Goal: Information Seeking & Learning: Learn about a topic

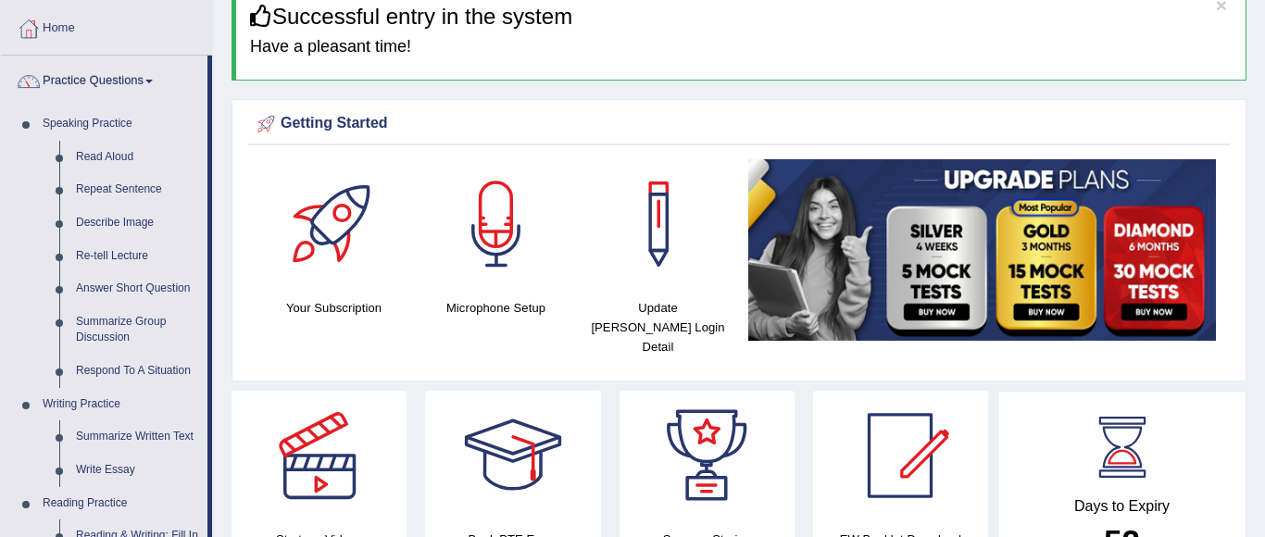
scroll to position [89, 0]
click at [114, 160] on link "Read Aloud" at bounding box center [138, 157] width 140 height 33
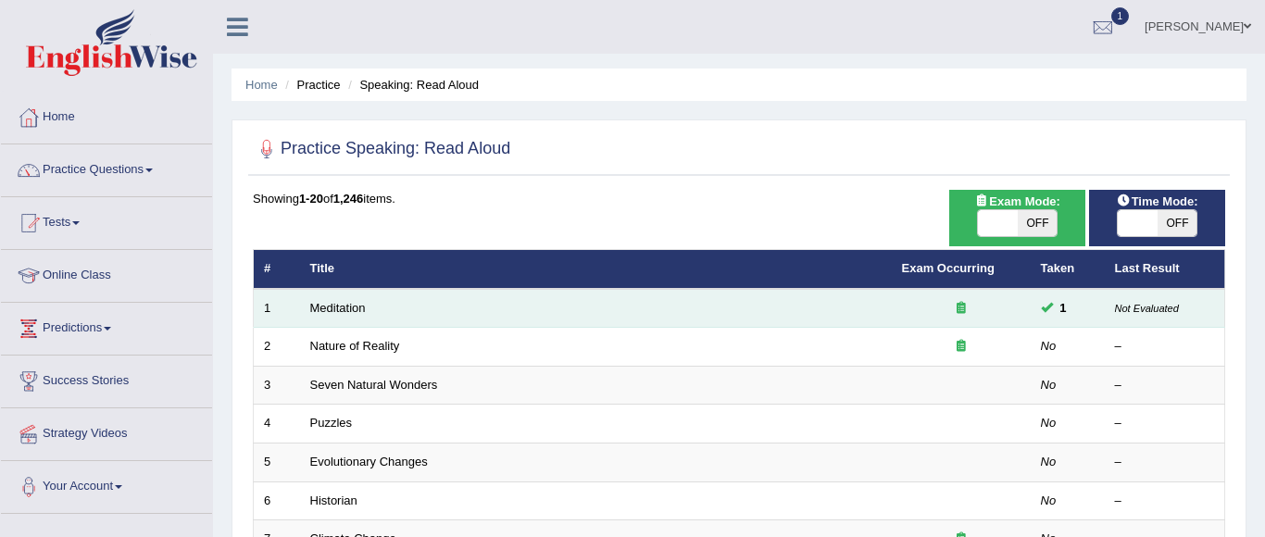
click at [387, 308] on td "Meditation" at bounding box center [596, 308] width 592 height 39
click at [314, 301] on link "Meditation" at bounding box center [338, 308] width 56 height 14
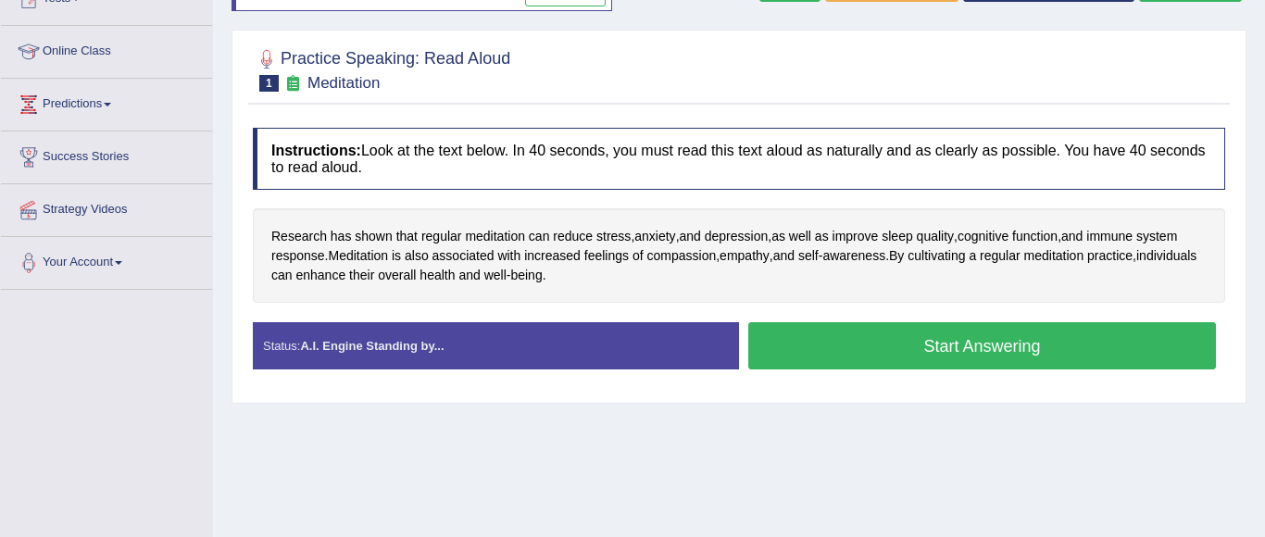
scroll to position [218, 0]
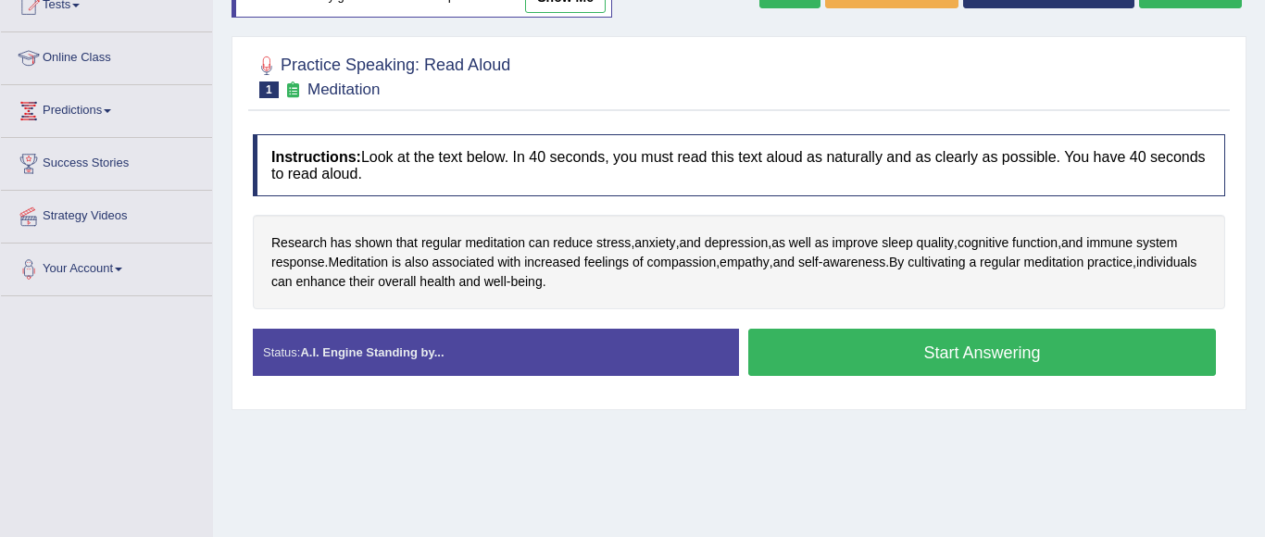
click at [1039, 360] on button "Start Answering" at bounding box center [982, 352] width 468 height 47
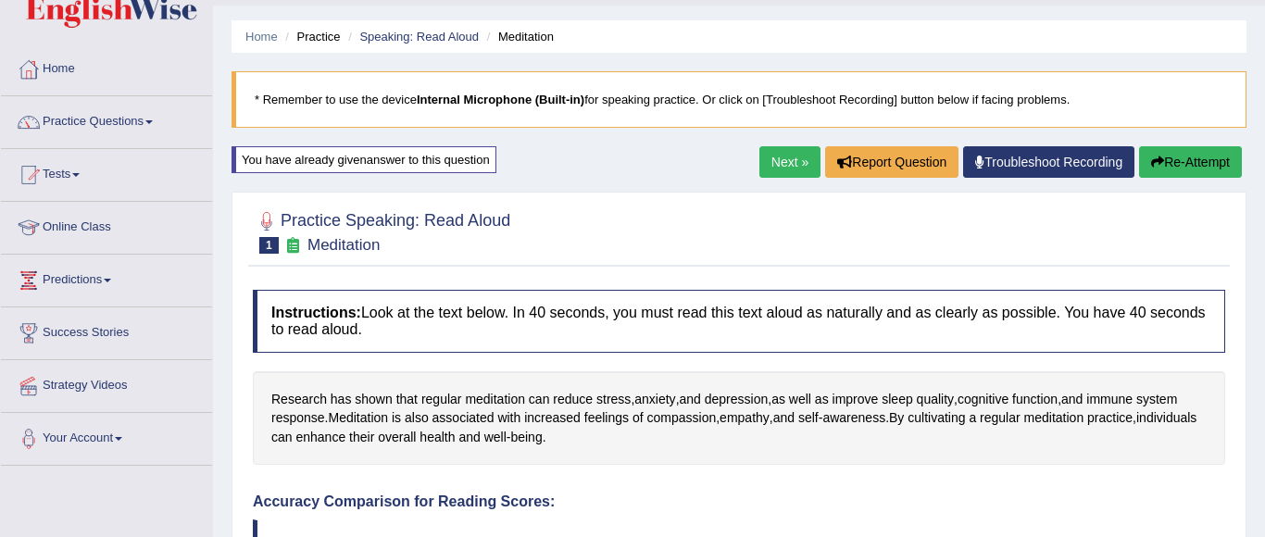
scroll to position [0, 0]
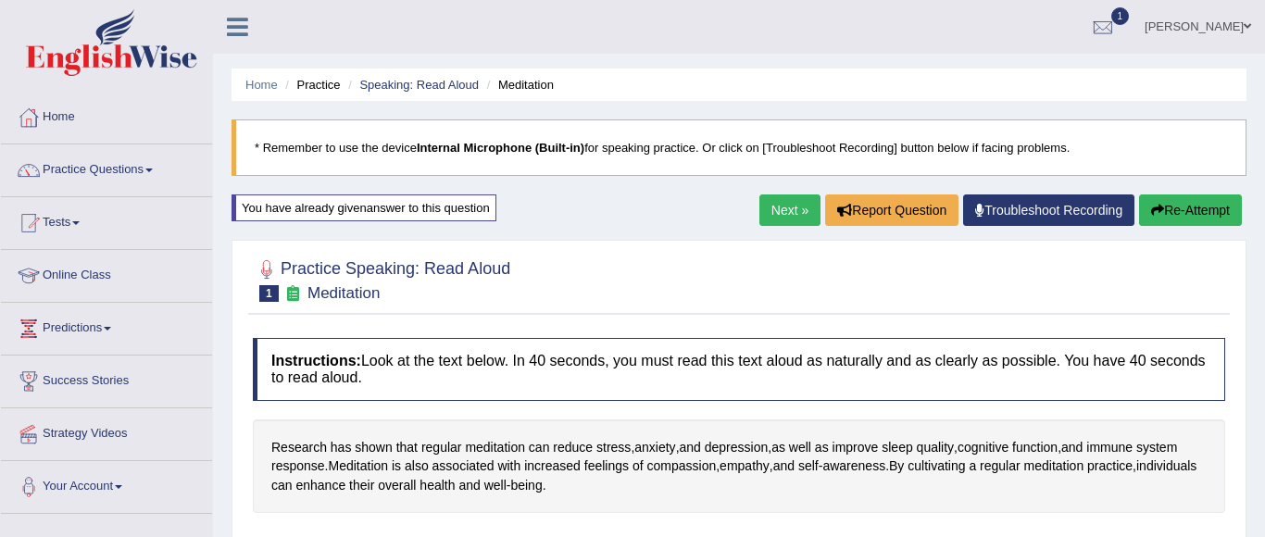
click at [1183, 205] on button "Re-Attempt" at bounding box center [1190, 209] width 103 height 31
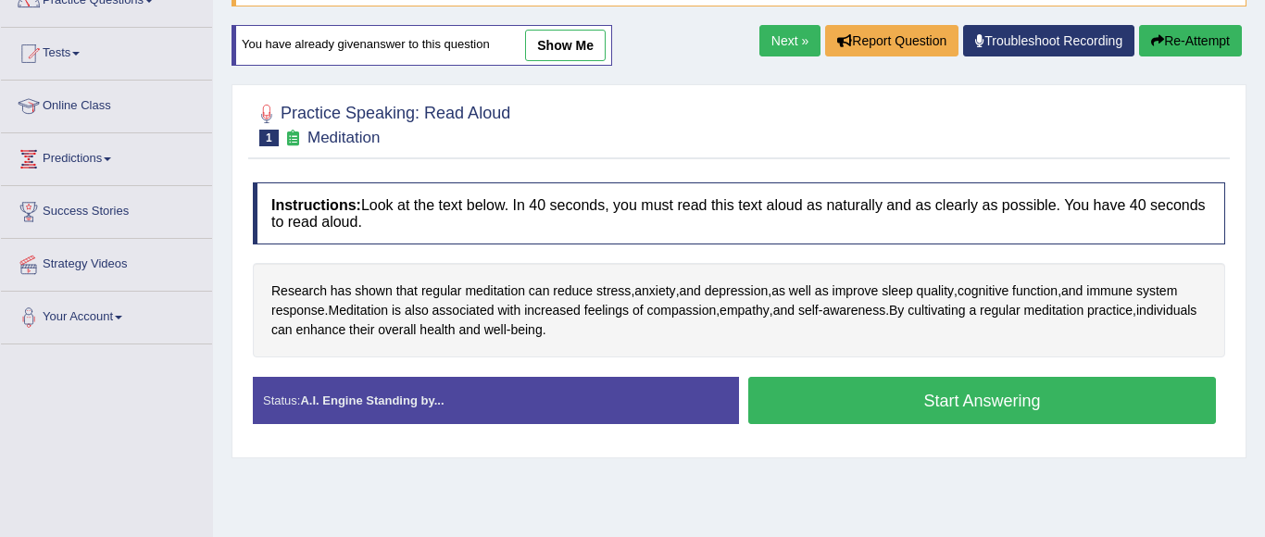
scroll to position [197, 0]
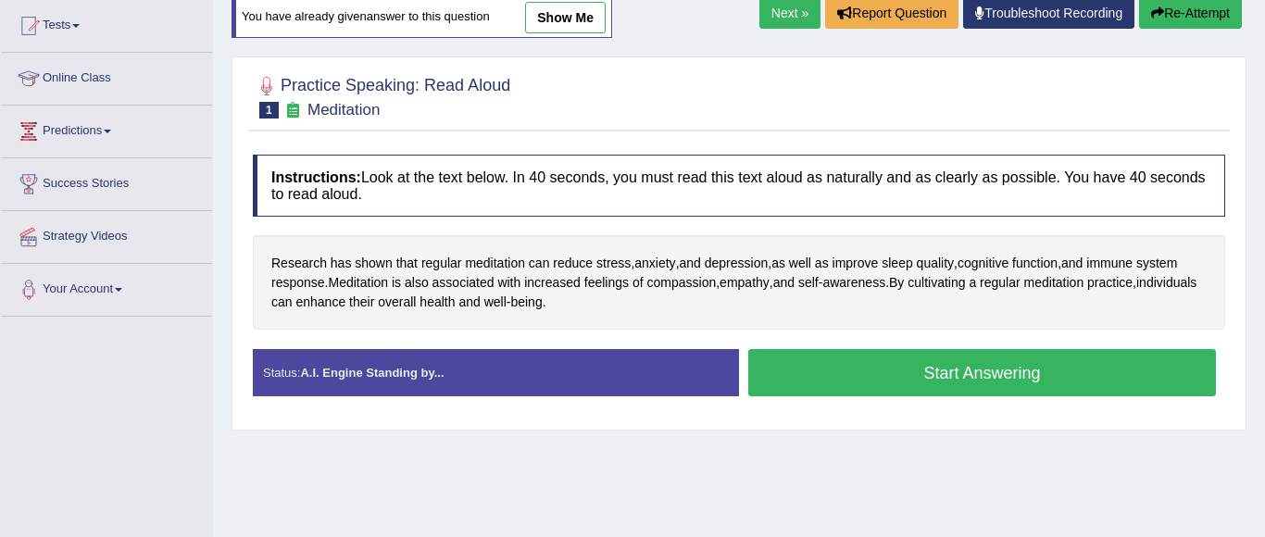
click at [951, 373] on button "Start Answering" at bounding box center [982, 372] width 468 height 47
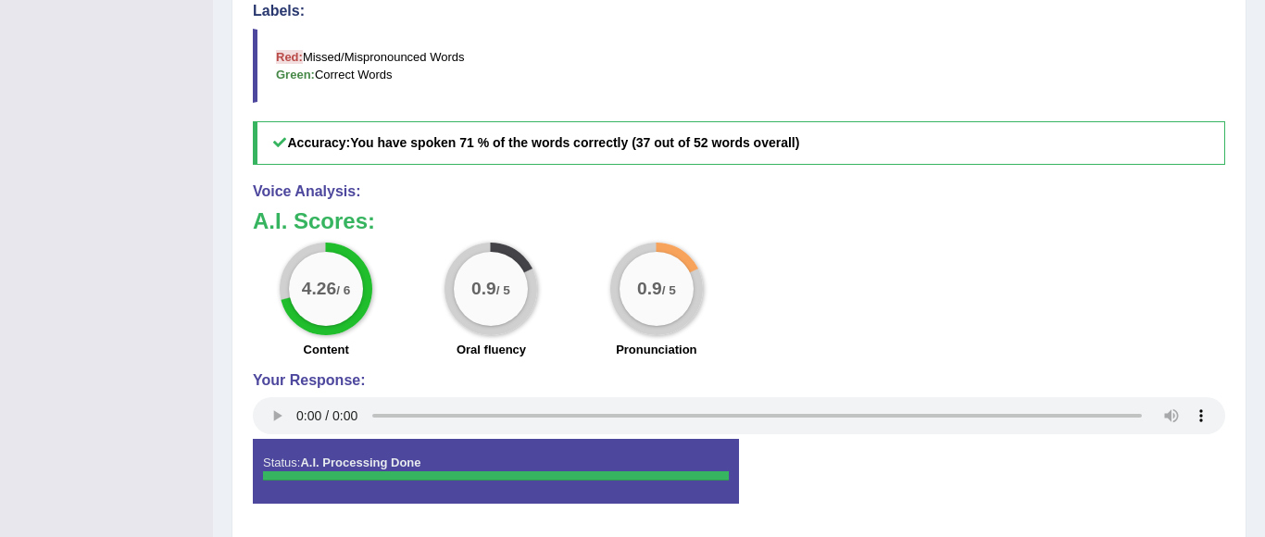
scroll to position [738, 0]
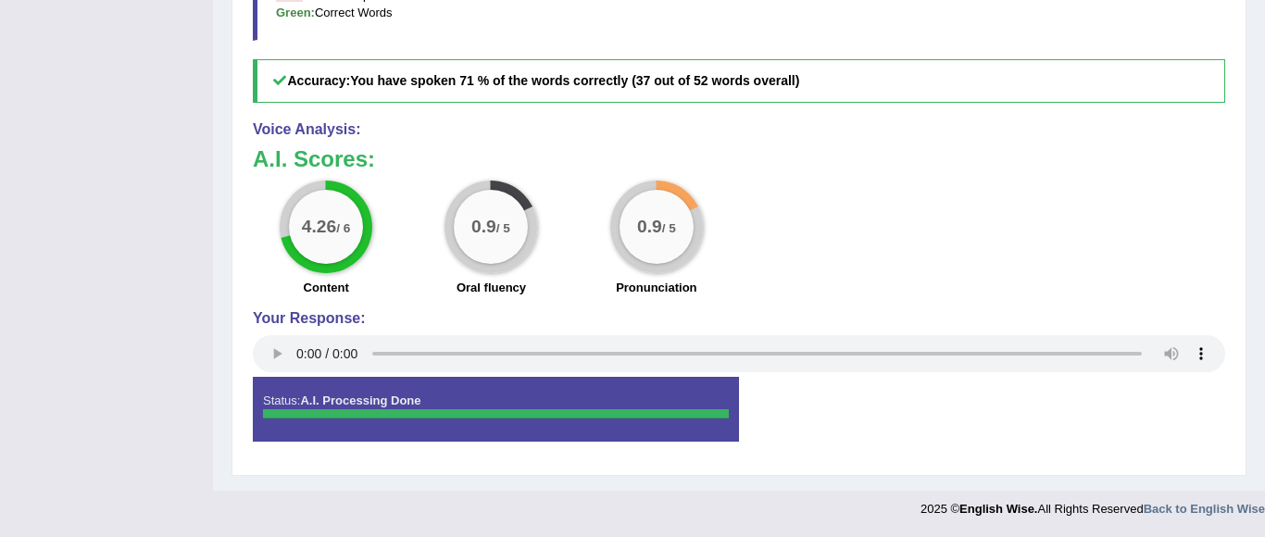
click at [951, 373] on div "Your Response:" at bounding box center [739, 344] width 972 height 68
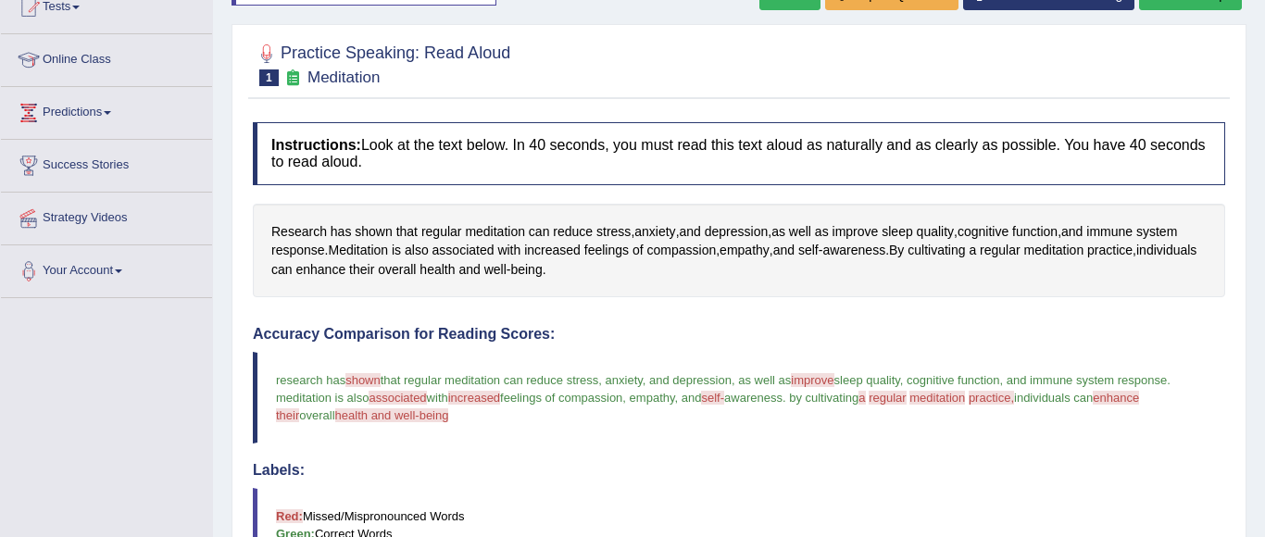
scroll to position [223, 0]
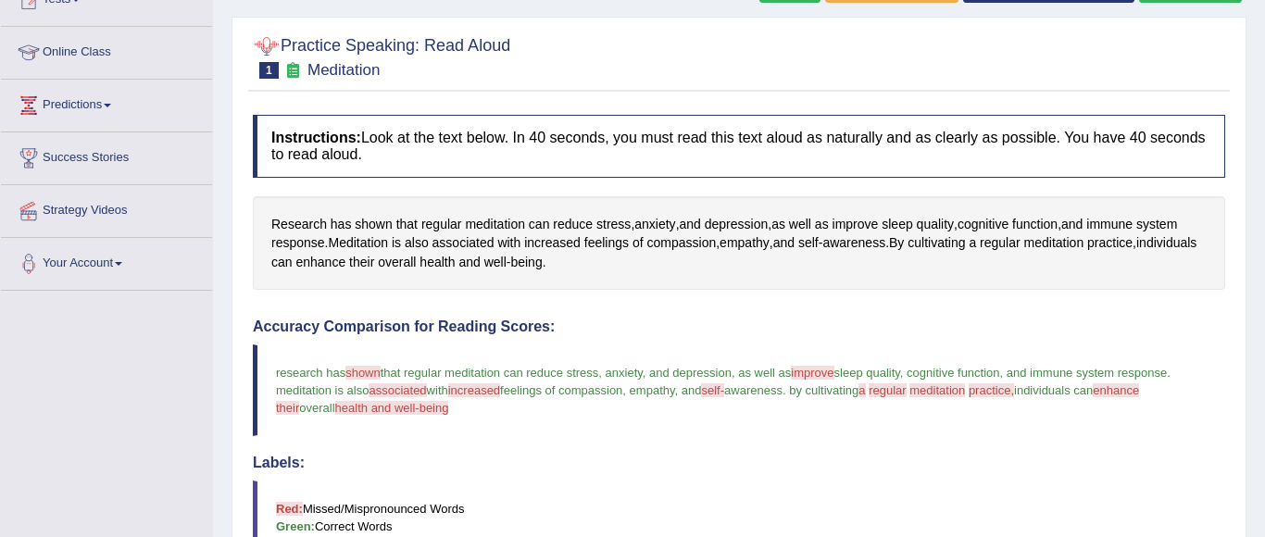
click at [265, 47] on div at bounding box center [267, 46] width 28 height 28
click at [278, 55] on div at bounding box center [267, 46] width 28 height 28
click at [268, 45] on div at bounding box center [267, 46] width 28 height 28
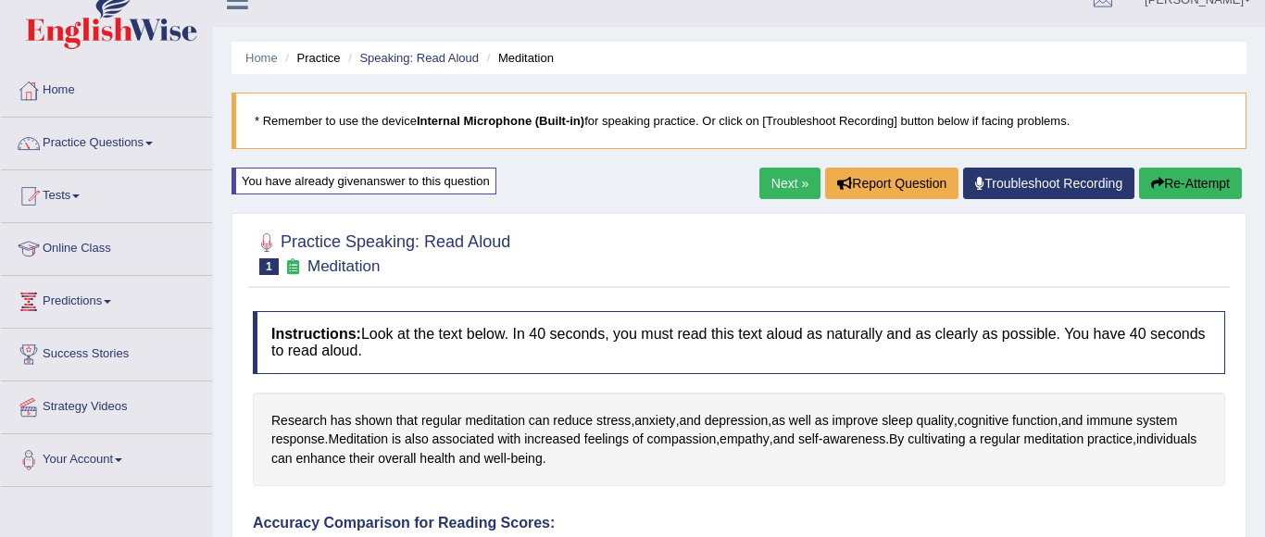
scroll to position [26, 0]
click at [782, 183] on link "Next »" at bounding box center [789, 184] width 61 height 31
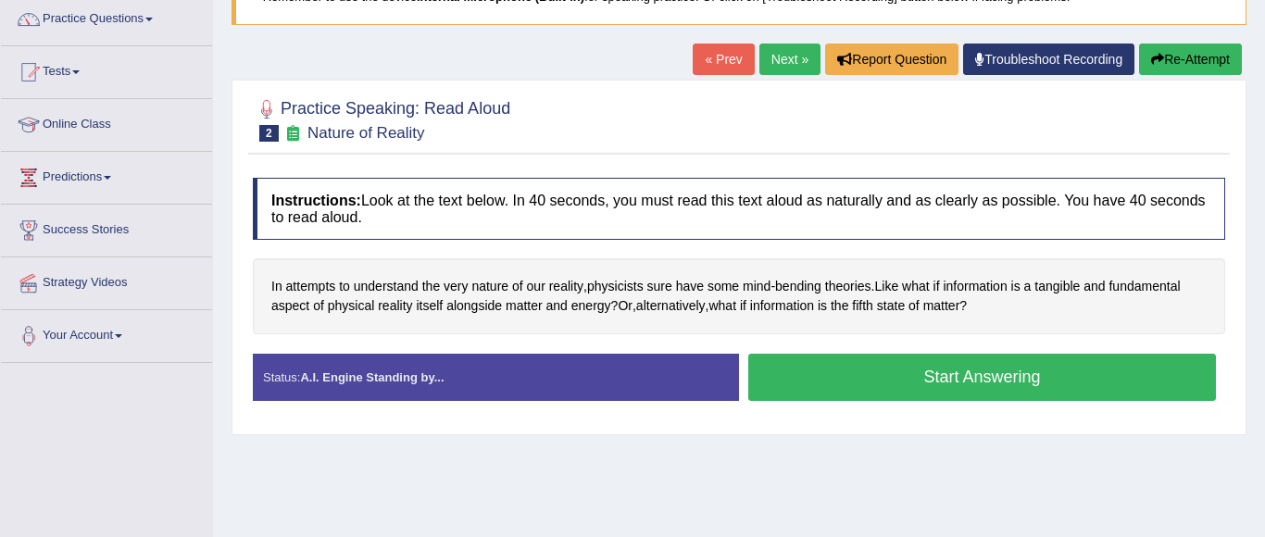
scroll to position [152, 0]
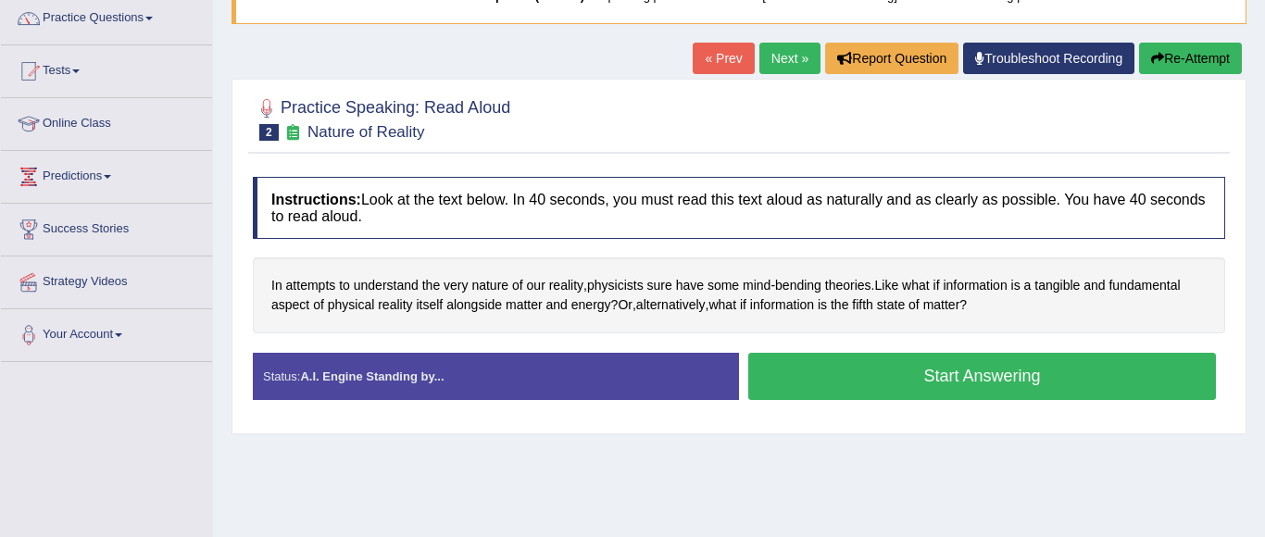
click at [927, 394] on button "Start Answering" at bounding box center [982, 376] width 468 height 47
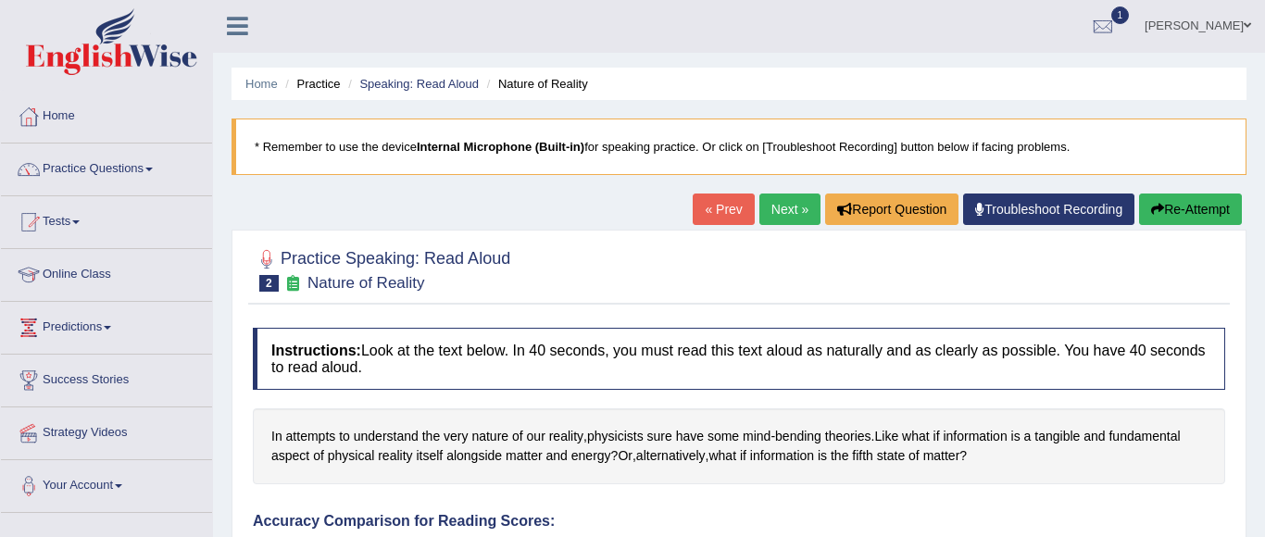
scroll to position [0, 0]
click at [782, 199] on link "Next »" at bounding box center [789, 209] width 61 height 31
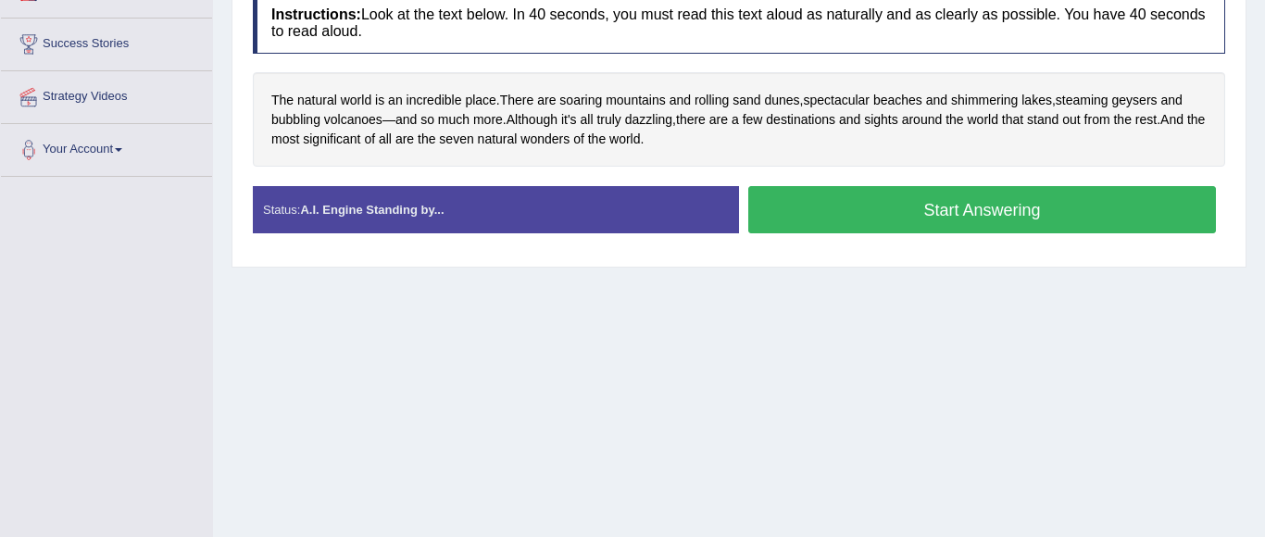
scroll to position [321, 0]
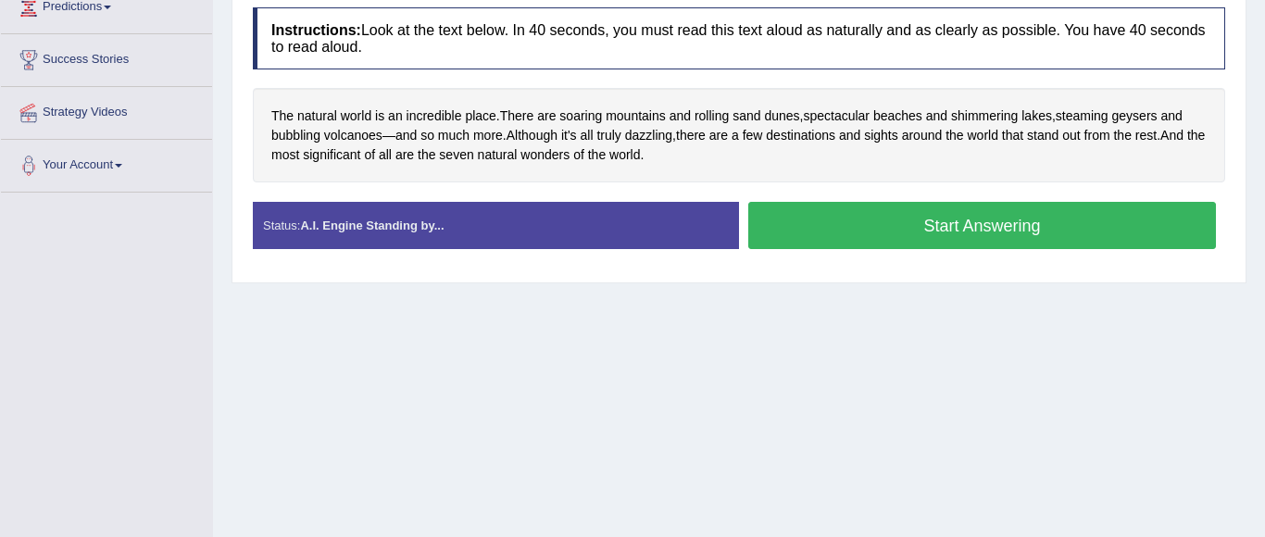
click at [908, 228] on button "Start Answering" at bounding box center [982, 225] width 468 height 47
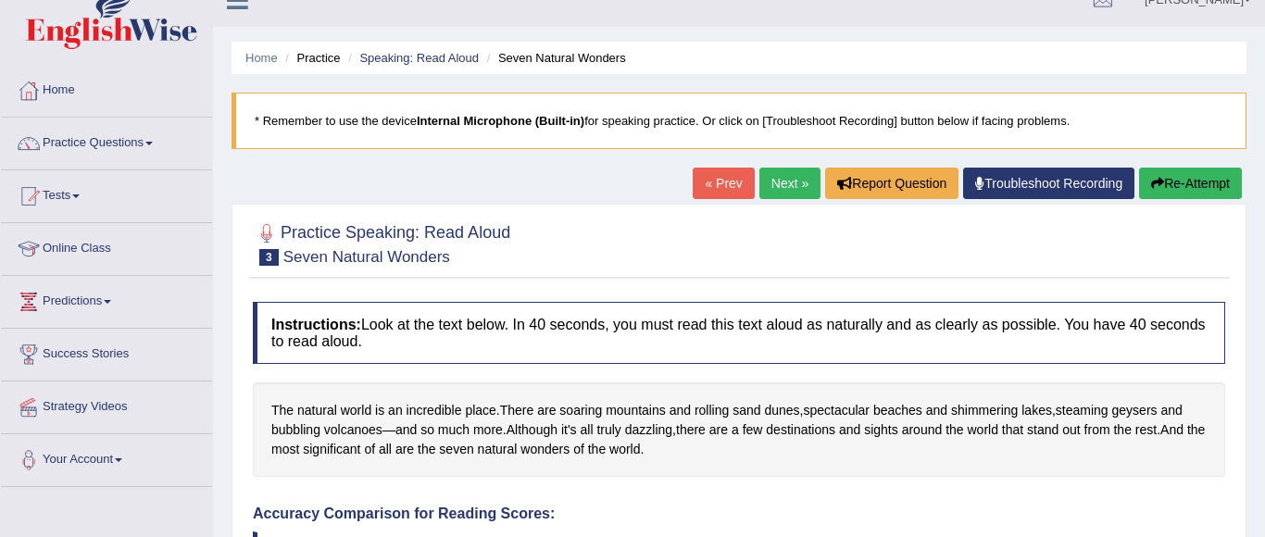
scroll to position [25, 0]
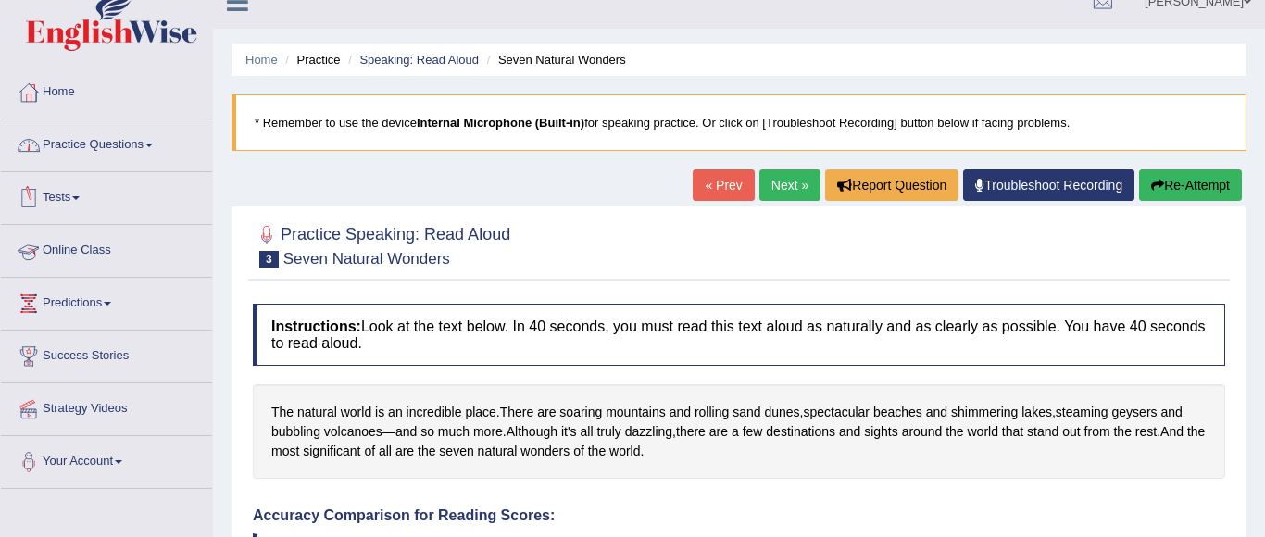
click at [85, 151] on link "Practice Questions" at bounding box center [106, 142] width 211 height 46
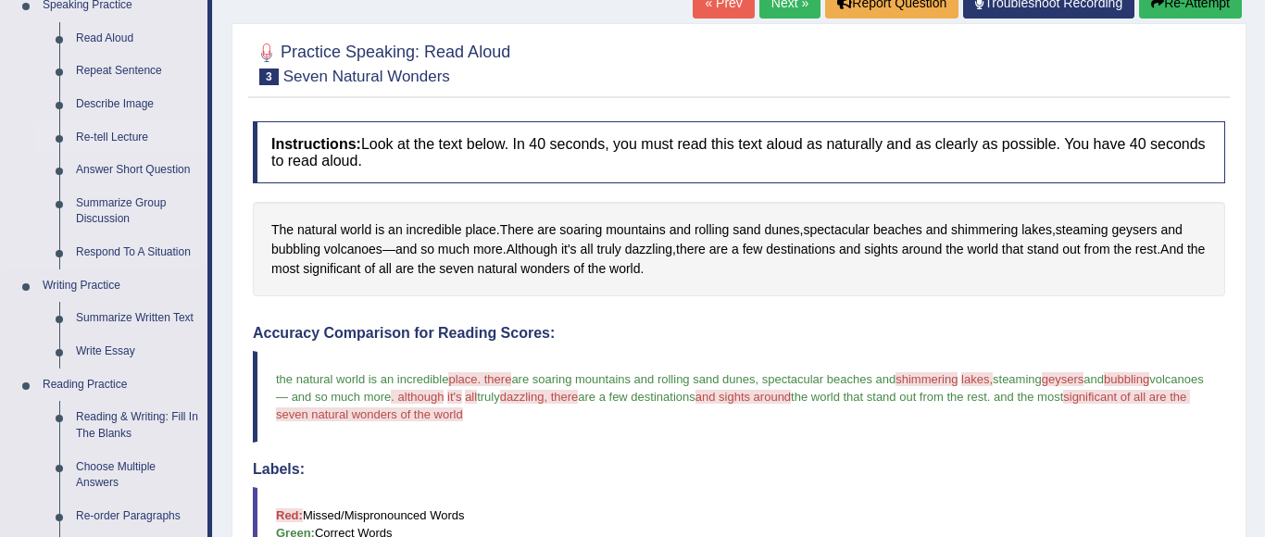
scroll to position [208, 0]
click at [110, 70] on link "Repeat Sentence" at bounding box center [138, 70] width 140 height 33
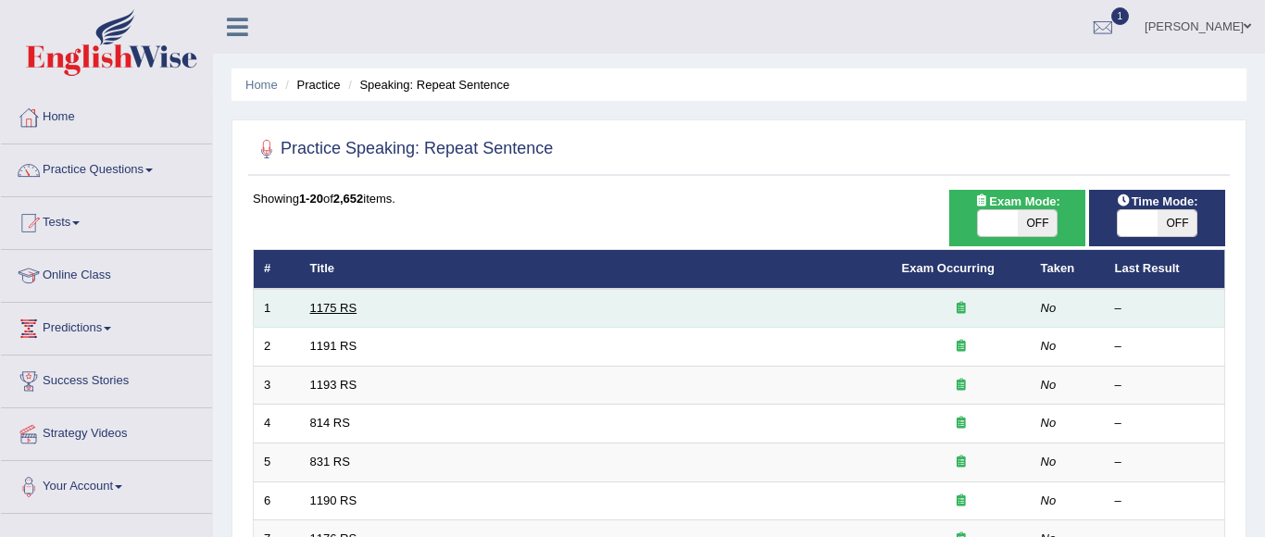
click at [339, 314] on link "1175 RS" at bounding box center [333, 308] width 47 height 14
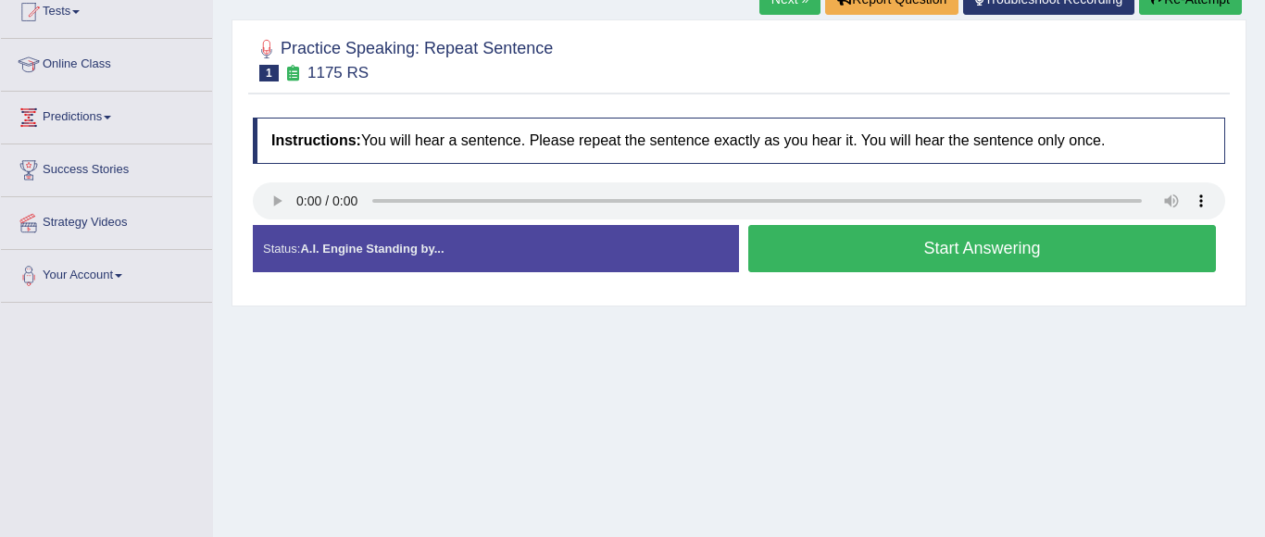
scroll to position [214, 0]
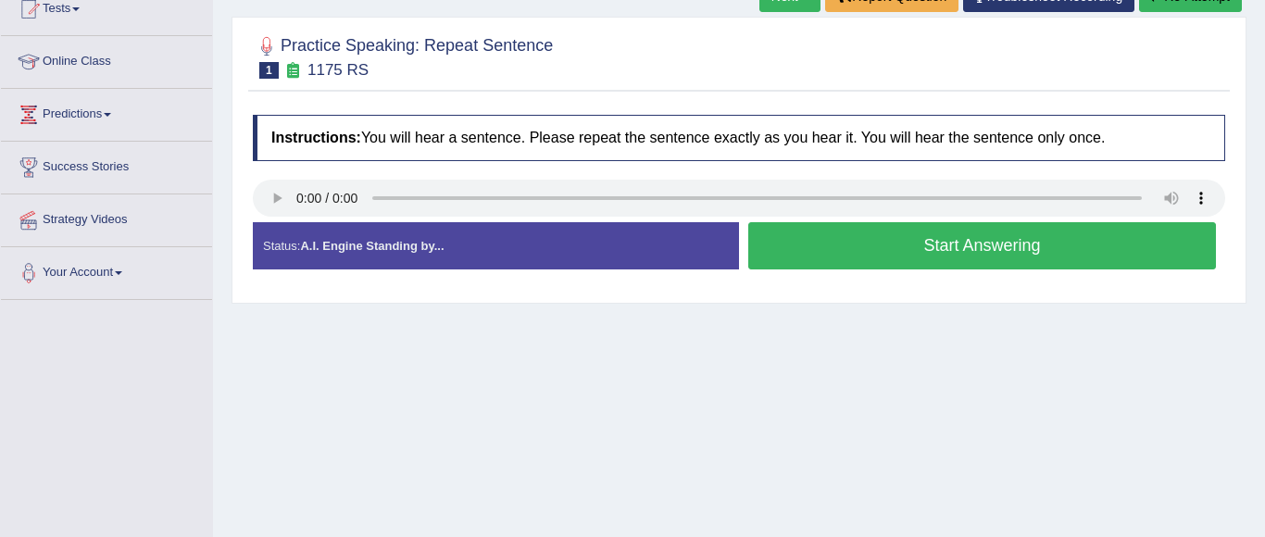
click at [844, 252] on button "Start Answering" at bounding box center [982, 245] width 468 height 47
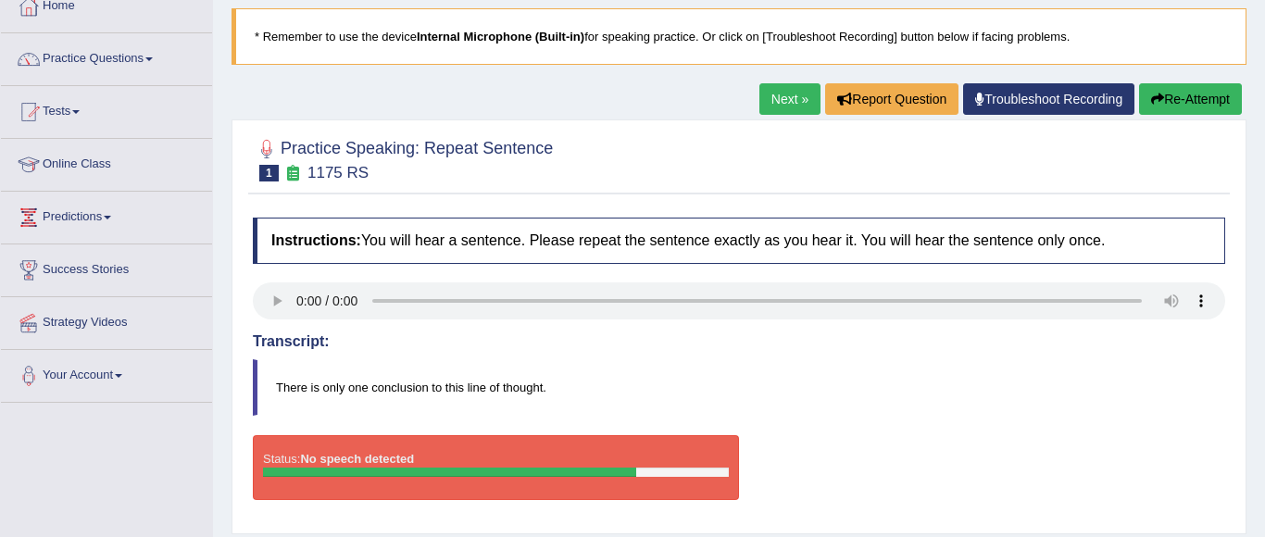
scroll to position [102, 0]
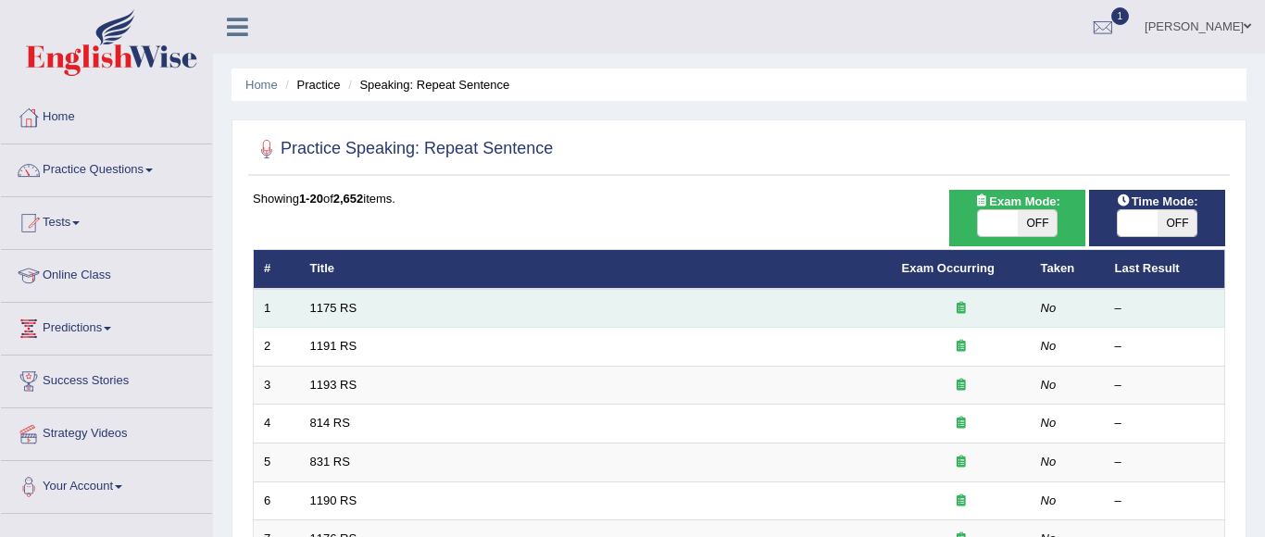
click at [465, 316] on td "1175 RS" at bounding box center [596, 308] width 592 height 39
click at [450, 313] on td "1175 RS" at bounding box center [596, 308] width 592 height 39
click at [365, 295] on td "1175 RS" at bounding box center [596, 308] width 592 height 39
click at [565, 315] on td "1175 RS" at bounding box center [596, 308] width 592 height 39
click at [729, 315] on td "1175 RS" at bounding box center [596, 308] width 592 height 39
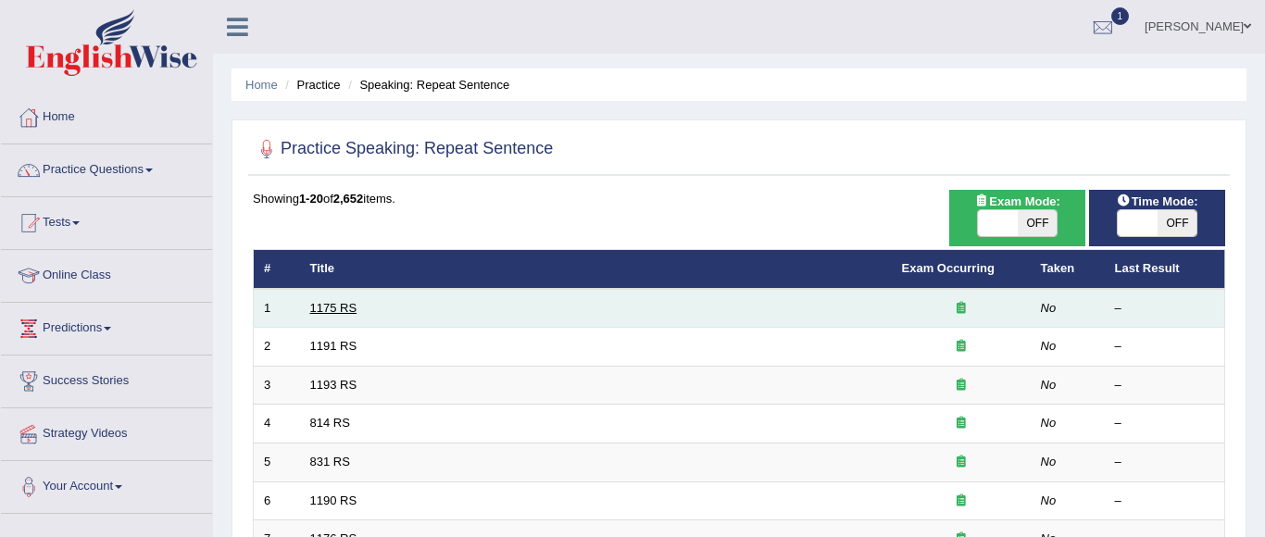
click at [323, 303] on link "1175 RS" at bounding box center [333, 308] width 47 height 14
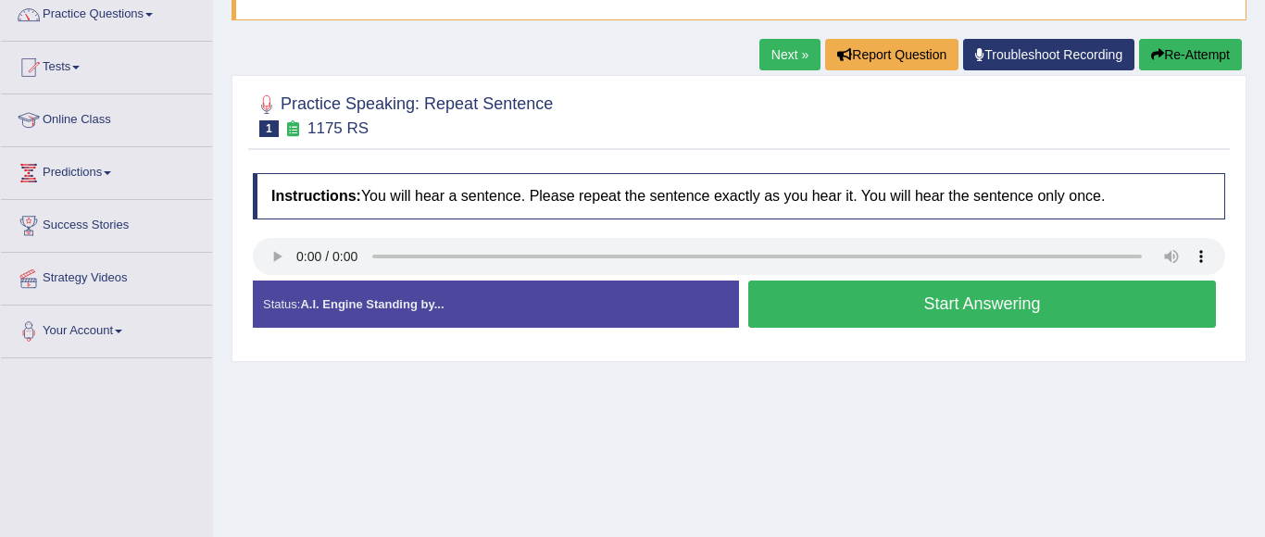
scroll to position [156, 0]
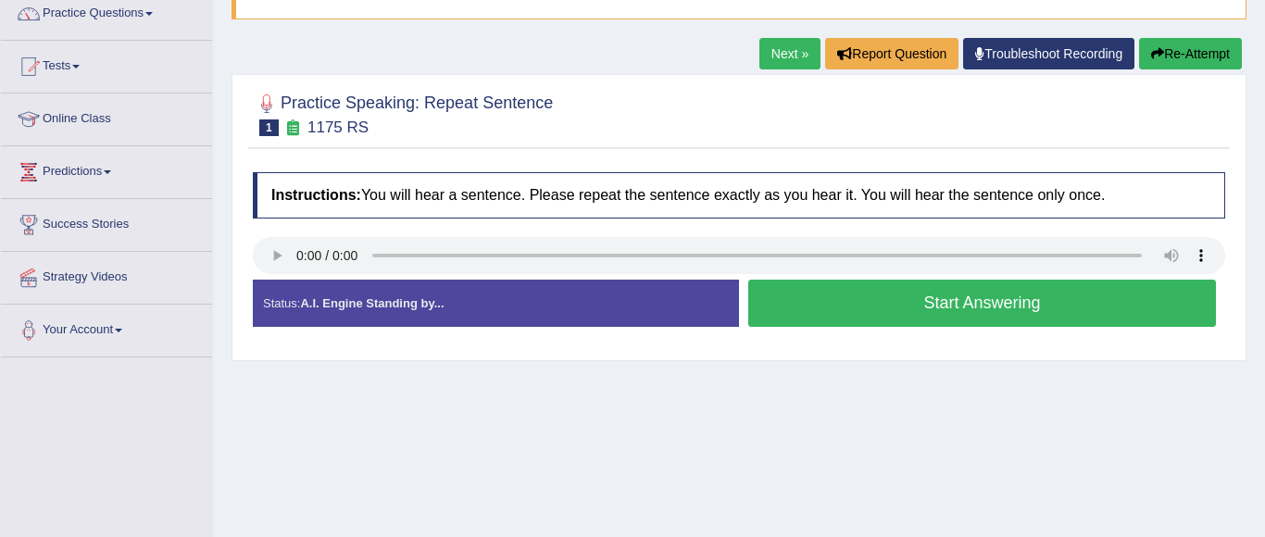
click at [916, 302] on button "Start Answering" at bounding box center [982, 303] width 468 height 47
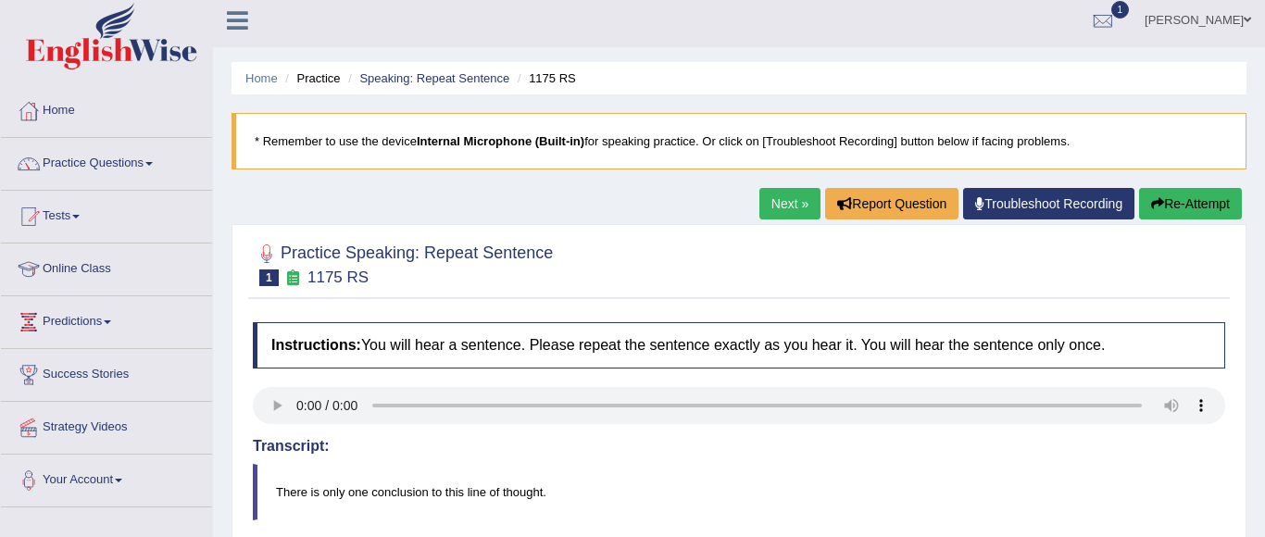
scroll to position [2, 0]
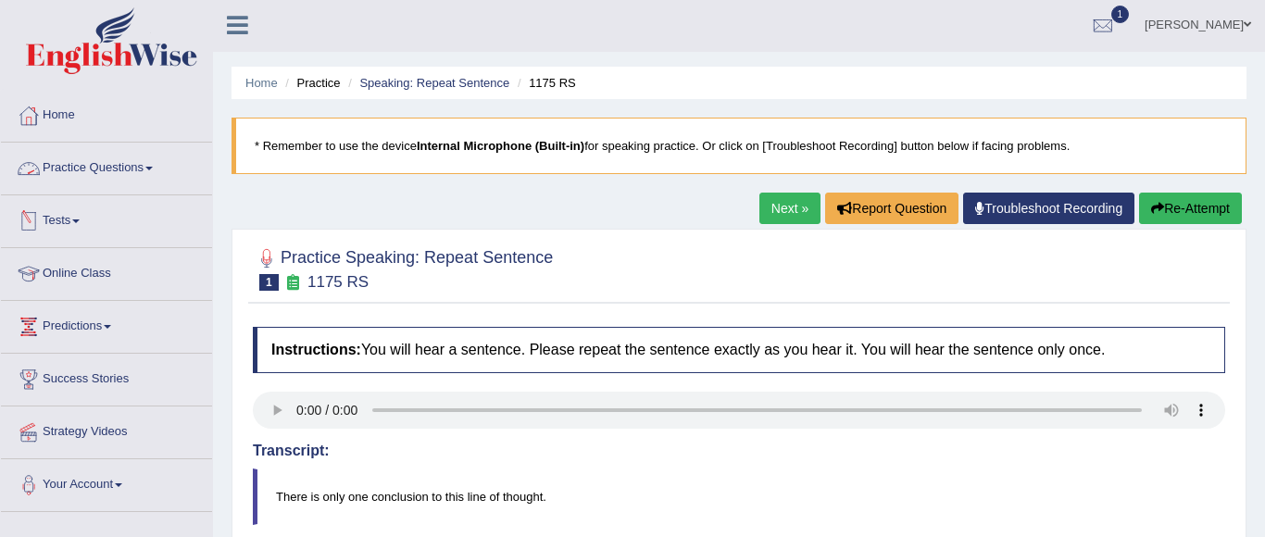
click at [104, 169] on link "Practice Questions" at bounding box center [106, 166] width 211 height 46
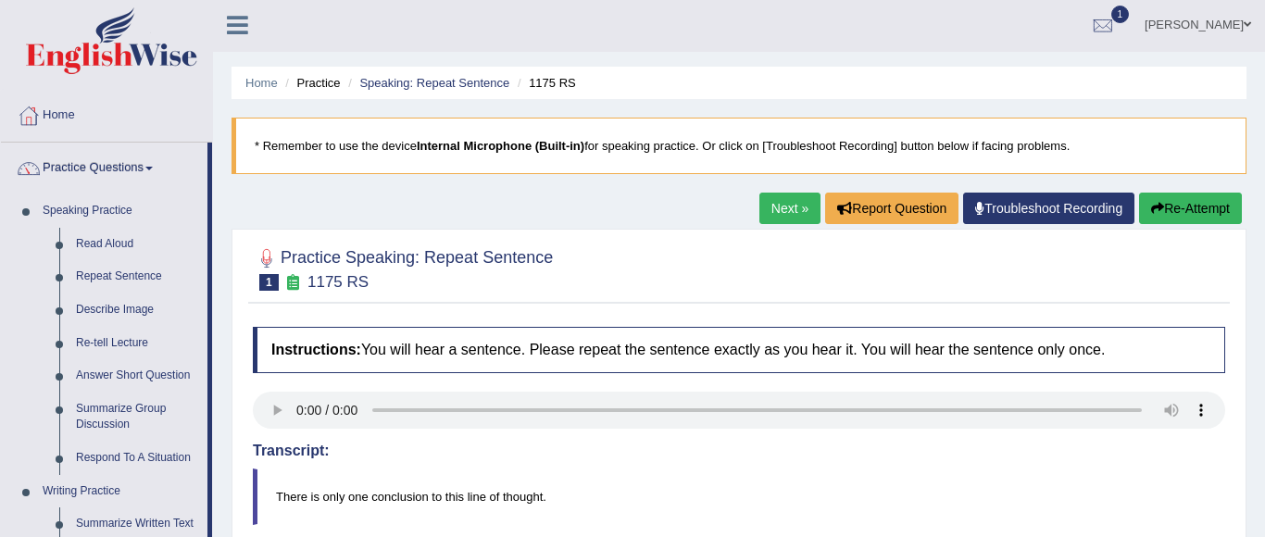
click at [760, 200] on link "Next »" at bounding box center [789, 208] width 61 height 31
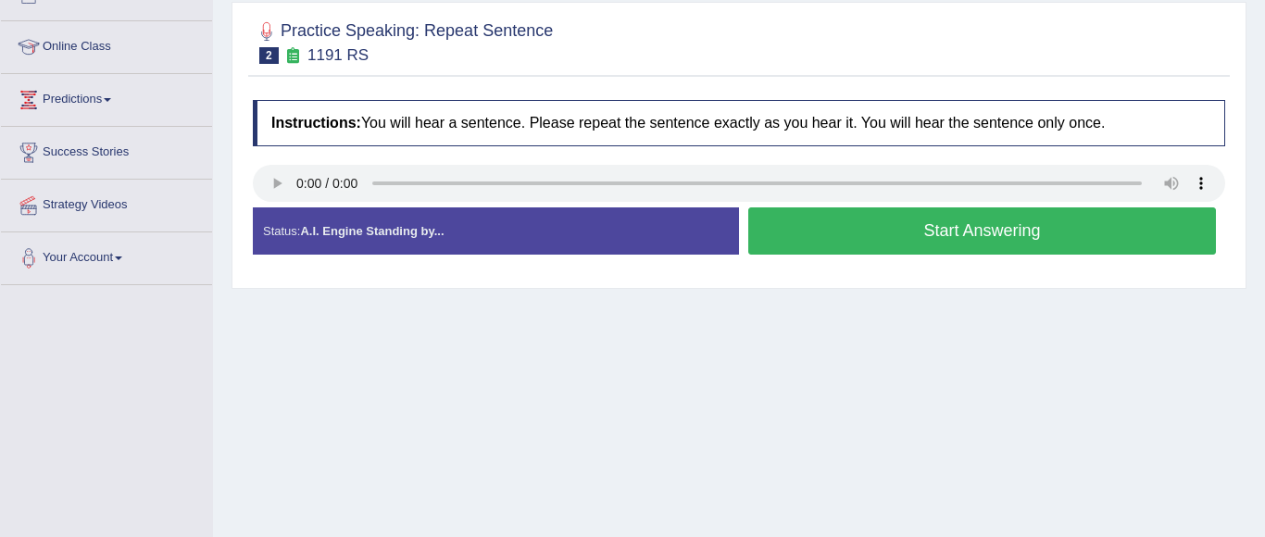
click at [844, 232] on button "Start Answering" at bounding box center [982, 230] width 468 height 47
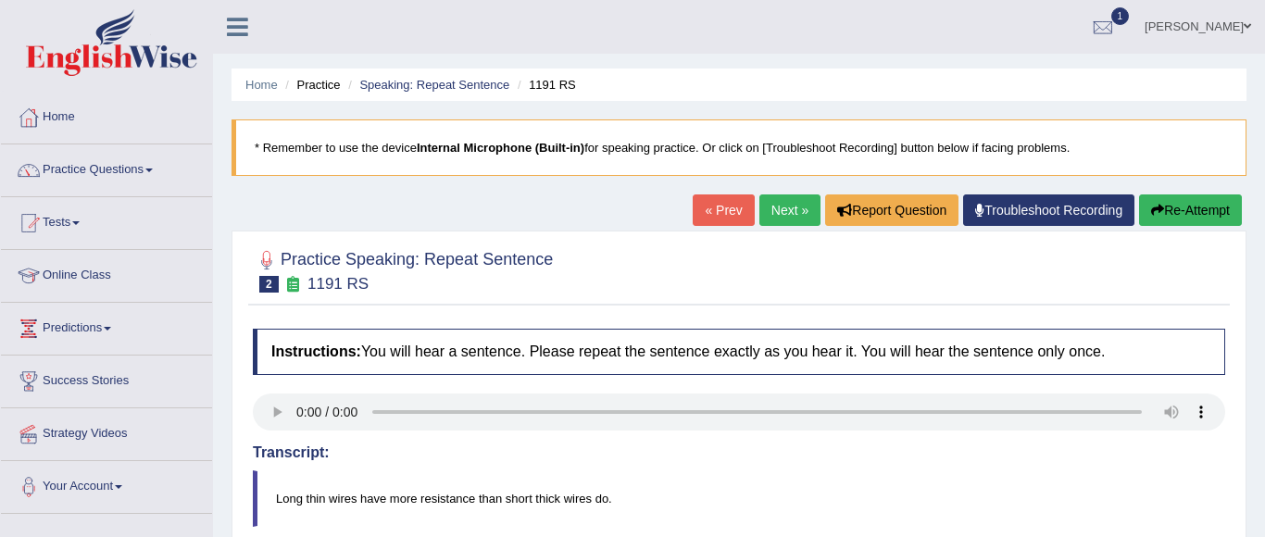
click at [779, 209] on link "Next »" at bounding box center [789, 209] width 61 height 31
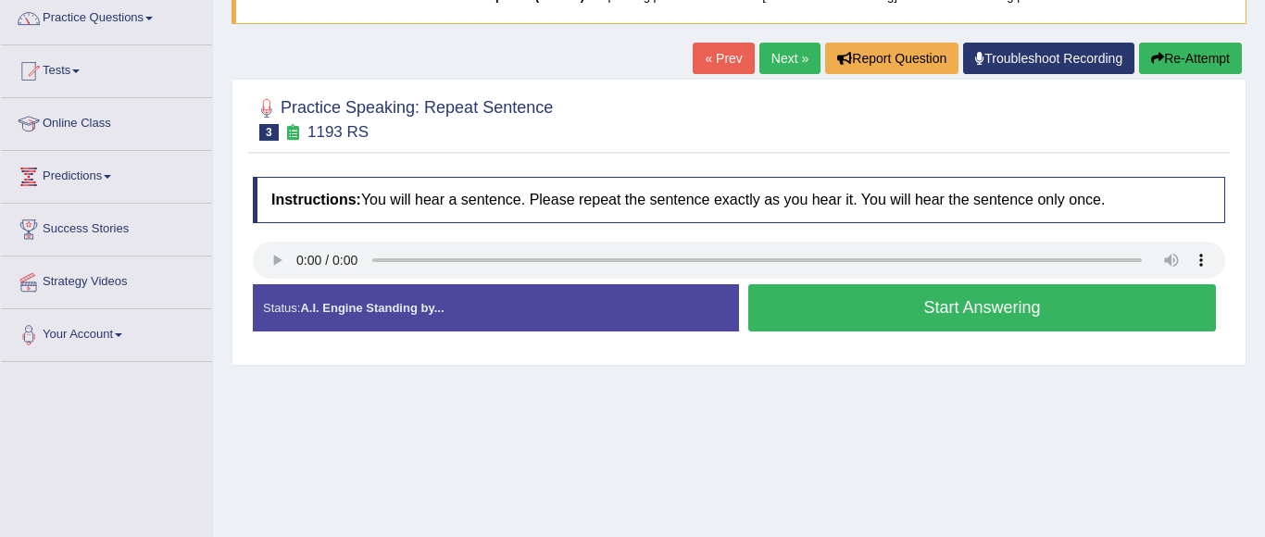
scroll to position [153, 0]
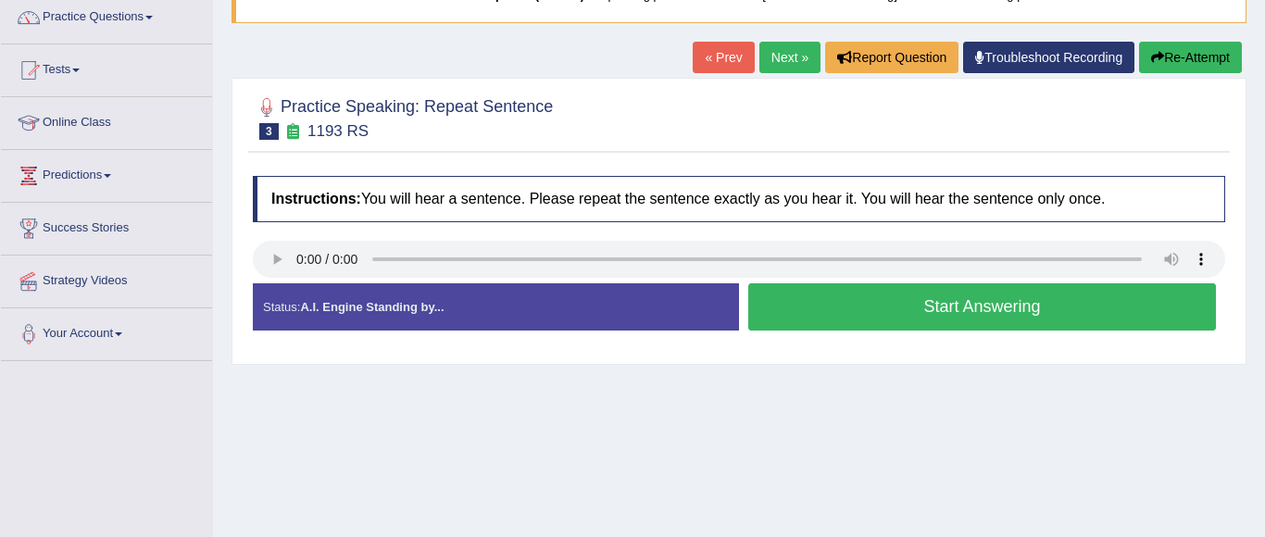
click at [932, 317] on button "Start Answering" at bounding box center [982, 306] width 468 height 47
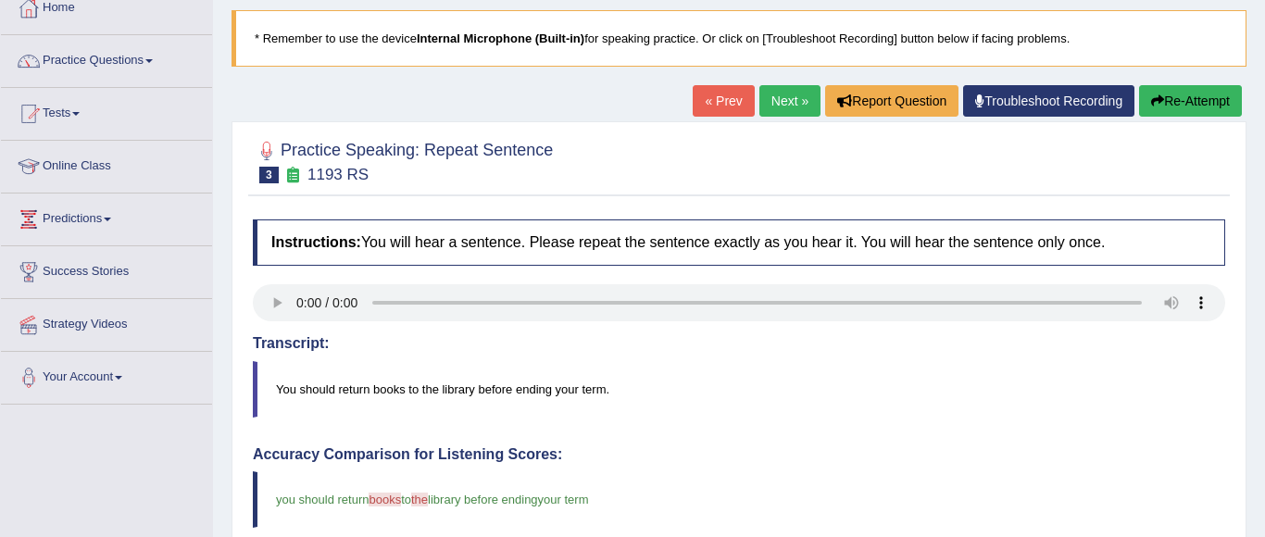
scroll to position [0, 0]
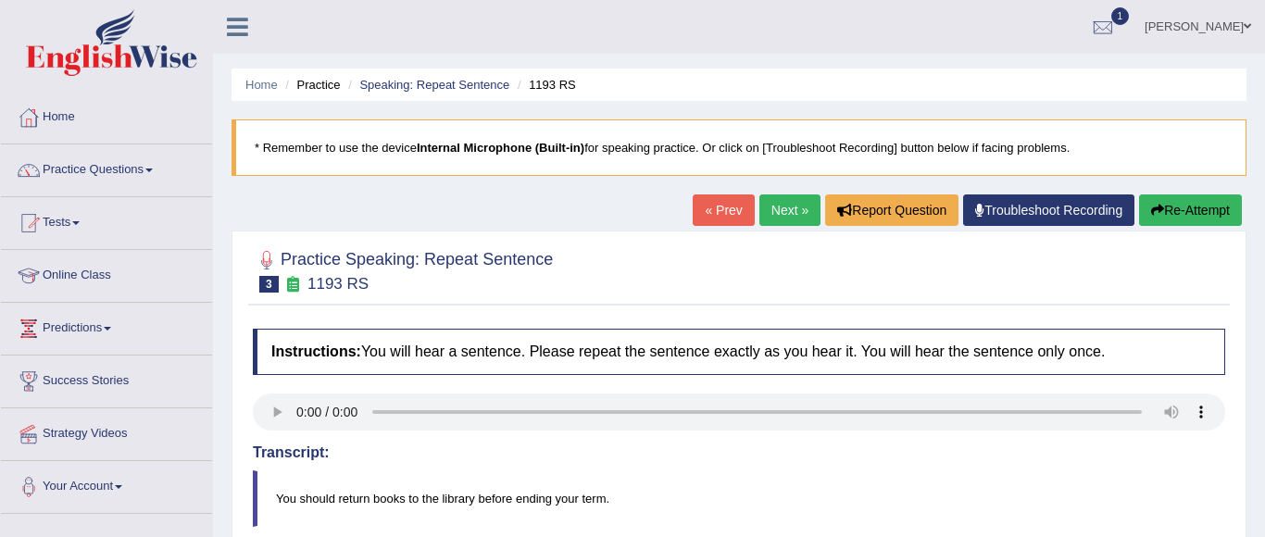
click at [775, 220] on link "Next »" at bounding box center [789, 209] width 61 height 31
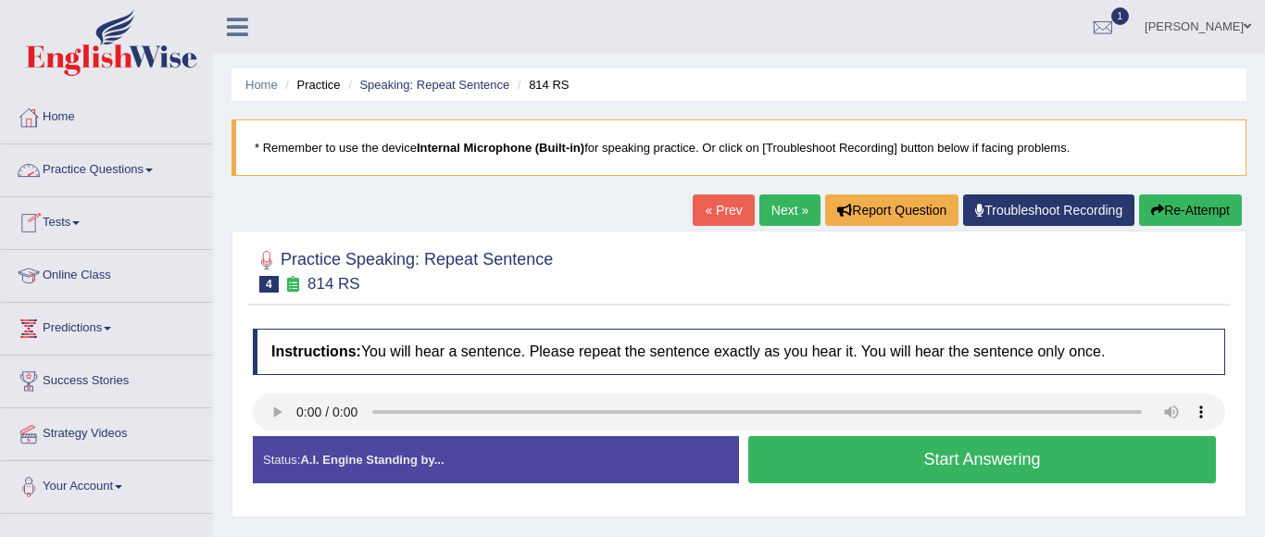
click at [97, 168] on link "Practice Questions" at bounding box center [106, 167] width 211 height 46
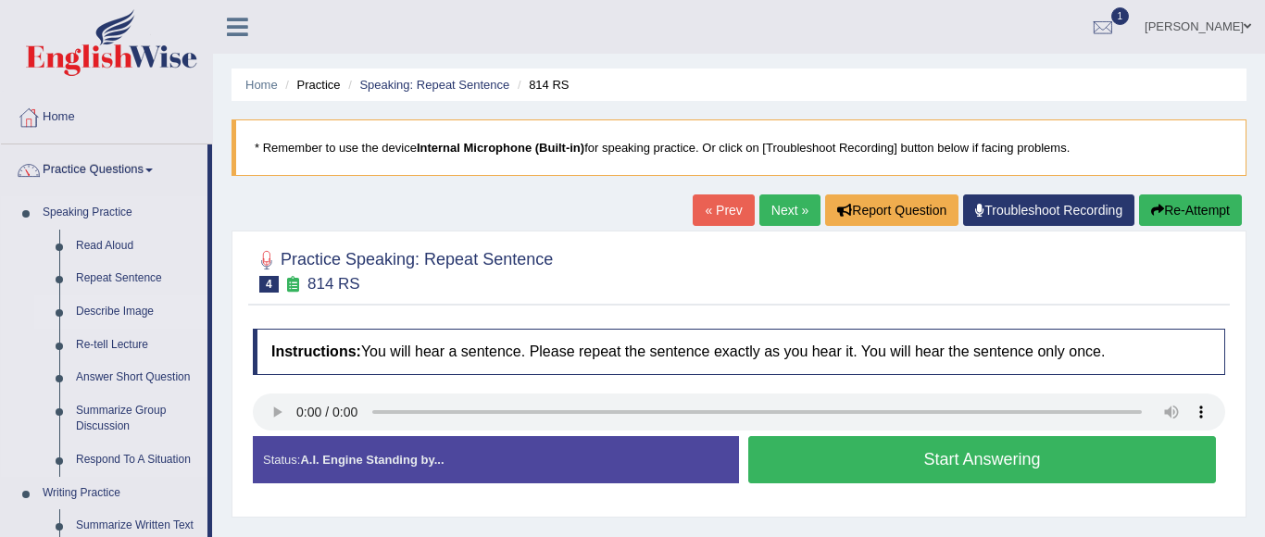
click at [141, 310] on link "Describe Image" at bounding box center [138, 311] width 140 height 33
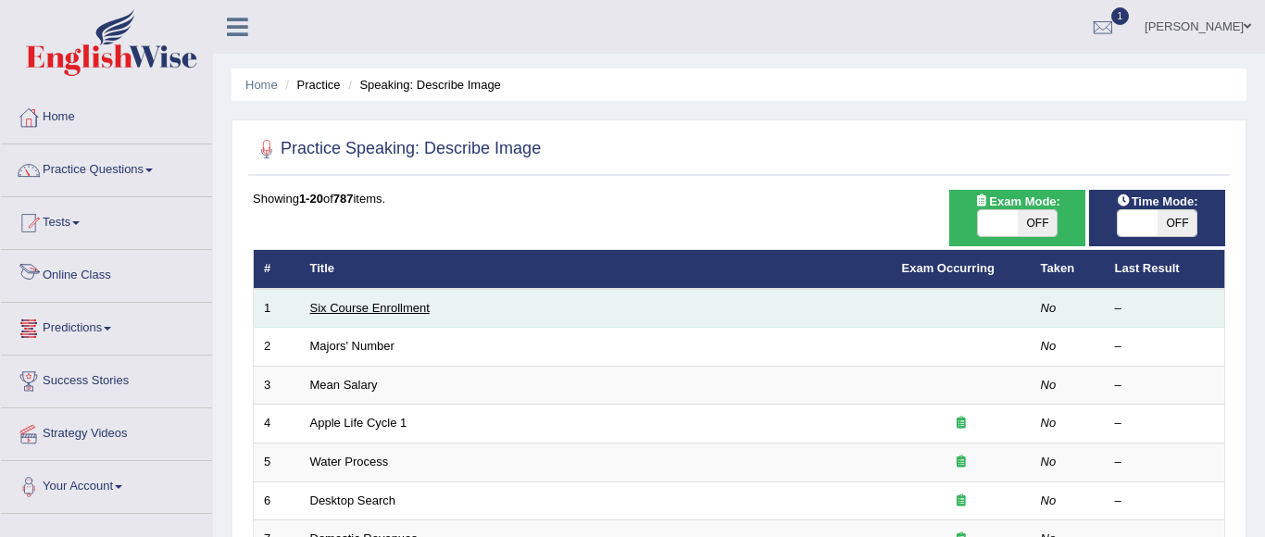
click at [357, 307] on link "Six Course Enrollment" at bounding box center [369, 308] width 119 height 14
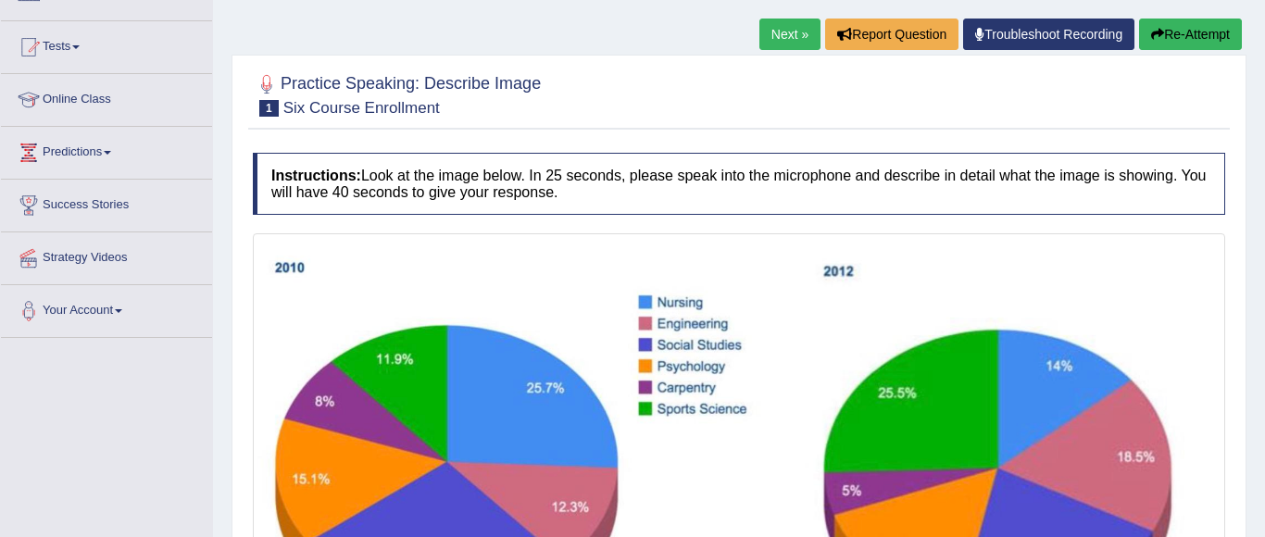
scroll to position [183, 0]
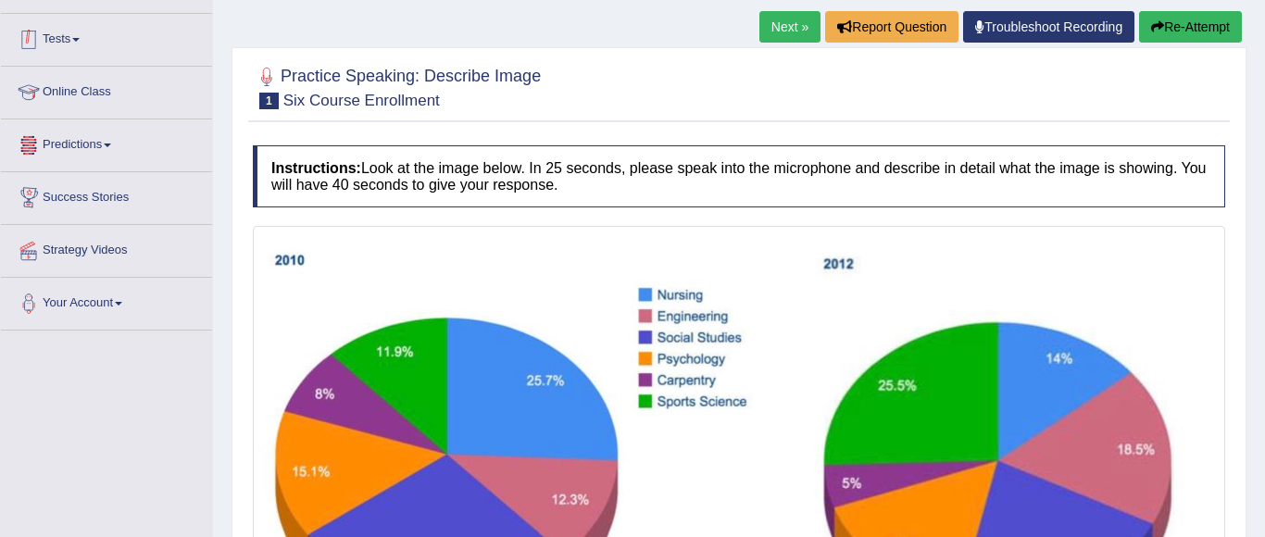
click at [63, 44] on link "Tests" at bounding box center [106, 37] width 211 height 46
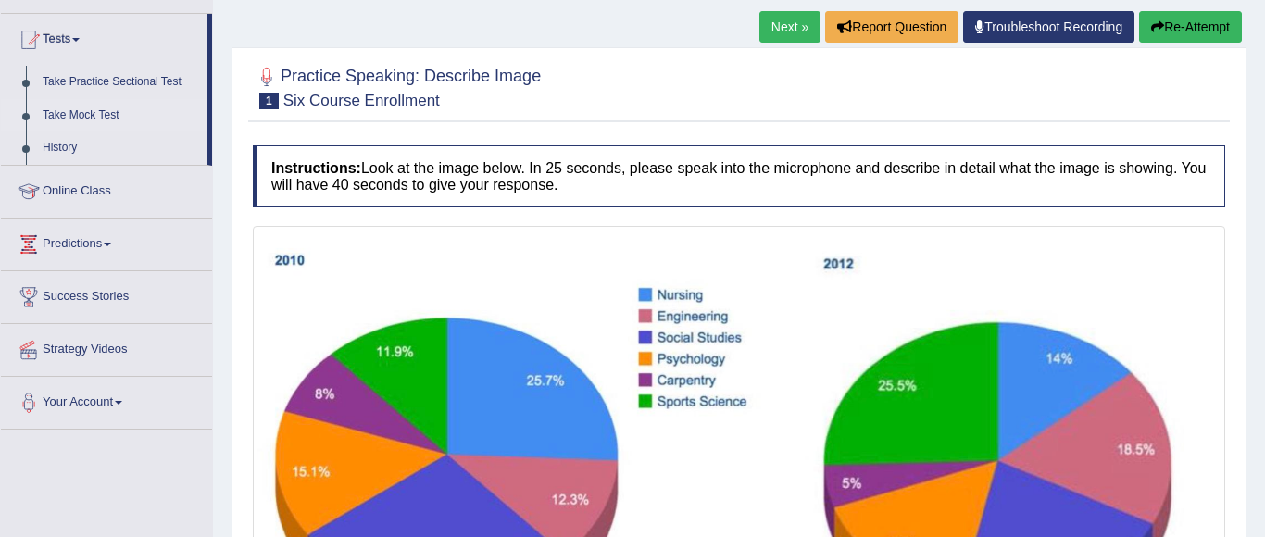
click at [98, 114] on link "Take Mock Test" at bounding box center [120, 115] width 173 height 33
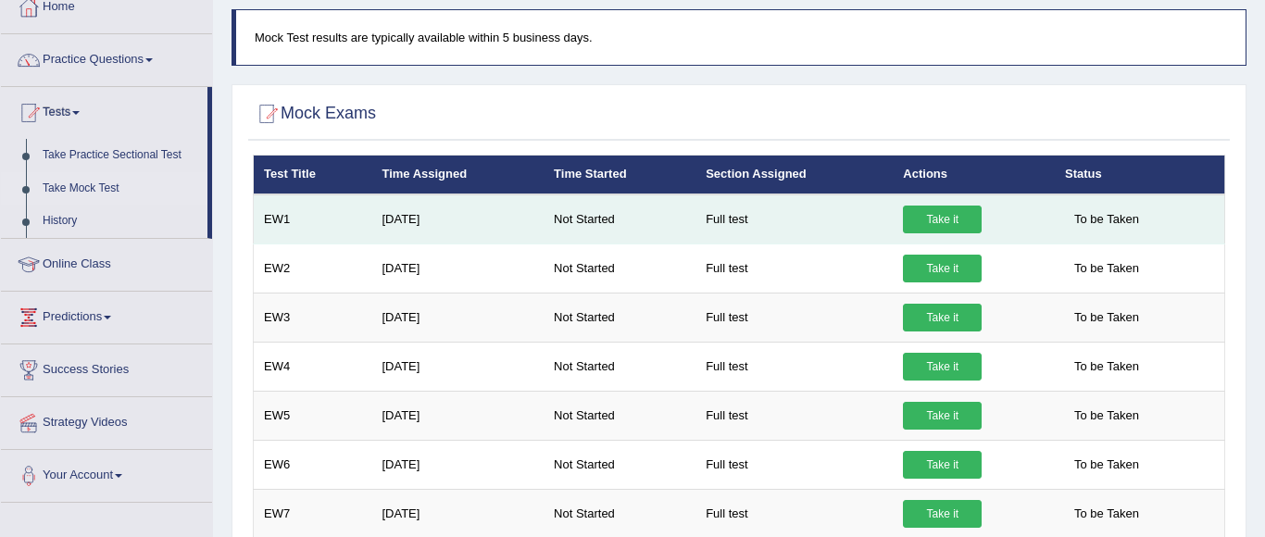
click at [933, 221] on link "Take it" at bounding box center [942, 220] width 79 height 28
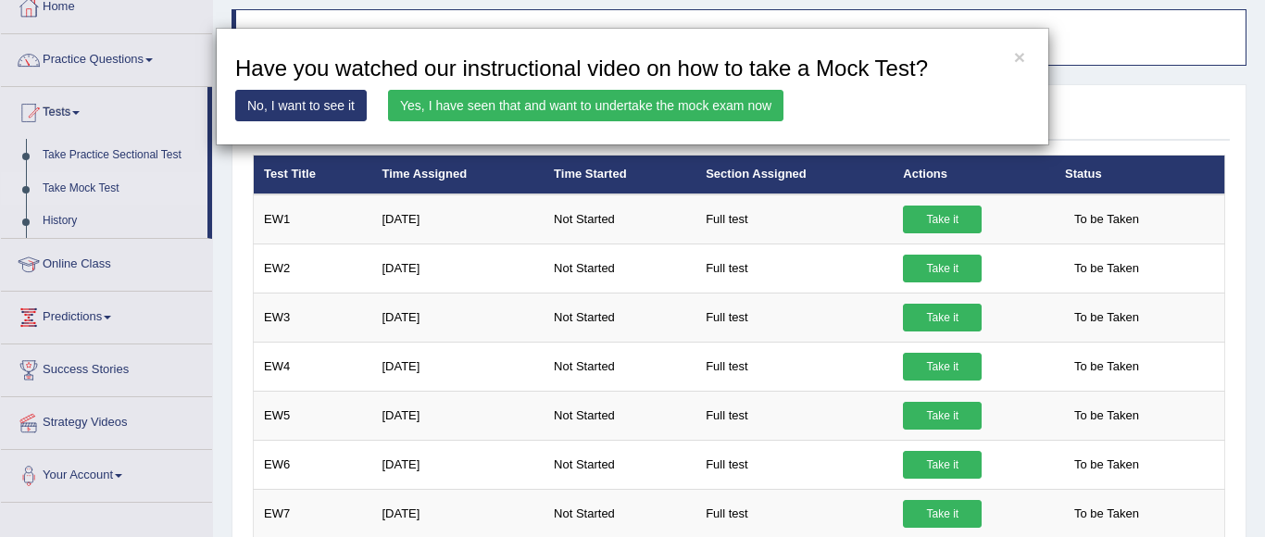
click at [583, 103] on link "Yes, I have seen that and want to undertake the mock exam now" at bounding box center [585, 105] width 395 height 31
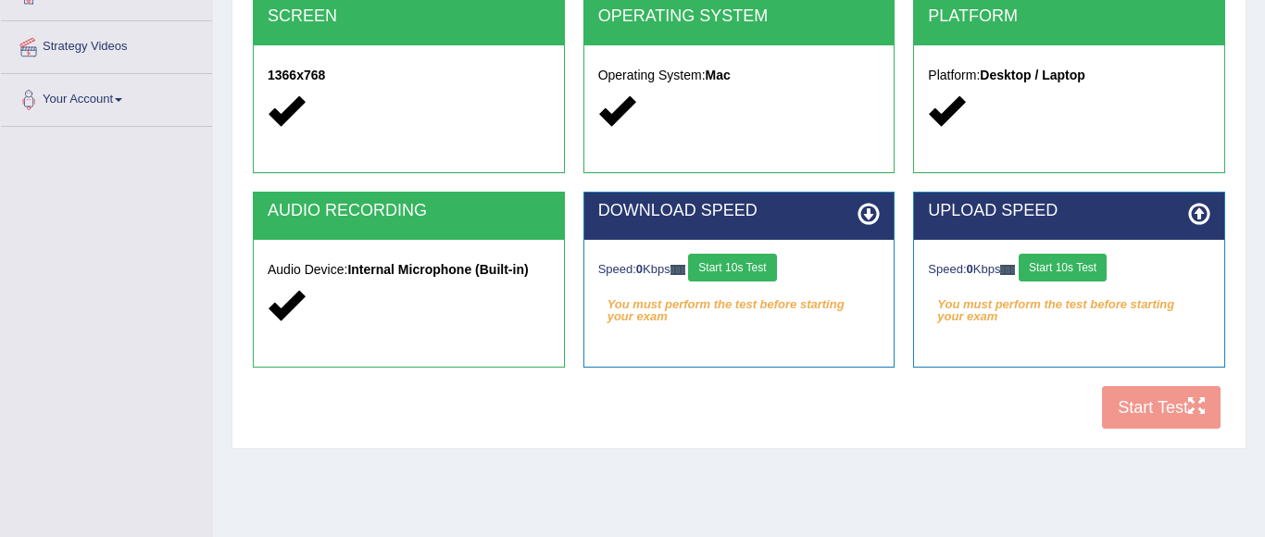
scroll to position [435, 0]
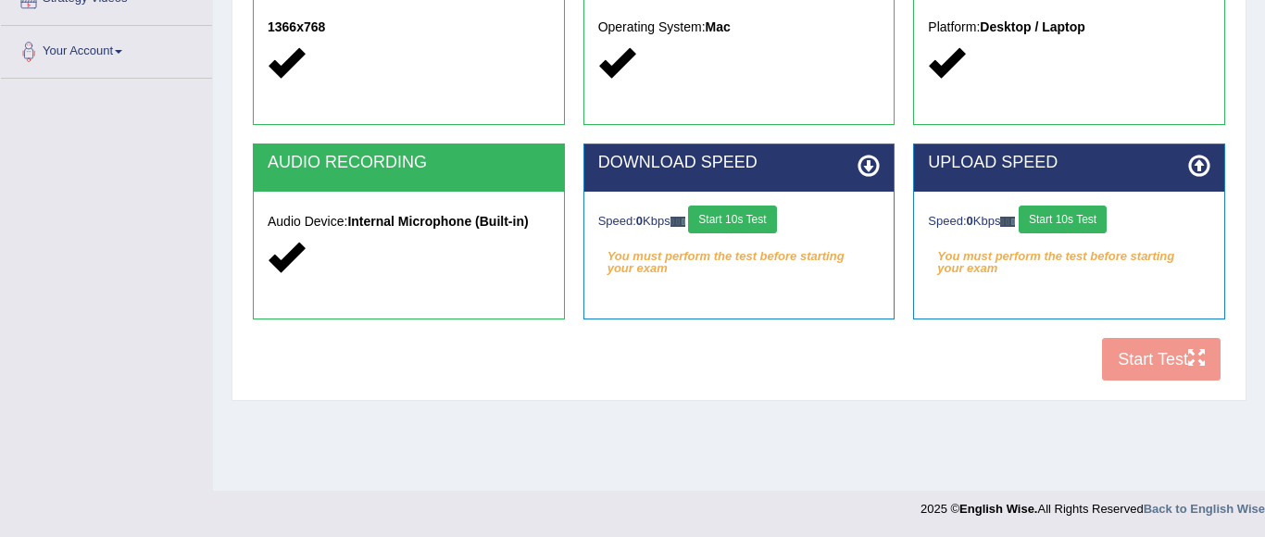
click at [1139, 352] on div "COOKIES Cookies Enabled JAVASCRIPT Javascript Enabled BROWSER Browser: Chrome S…" at bounding box center [739, 73] width 982 height 636
click at [1141, 362] on div "COOKIES Cookies Enabled JAVASCRIPT Javascript Enabled BROWSER Browser: Chrome S…" at bounding box center [739, 73] width 982 height 636
click at [1171, 370] on div "COOKIES Cookies Enabled JAVASCRIPT Javascript Enabled BROWSER Browser: Chrome S…" at bounding box center [739, 73] width 982 height 636
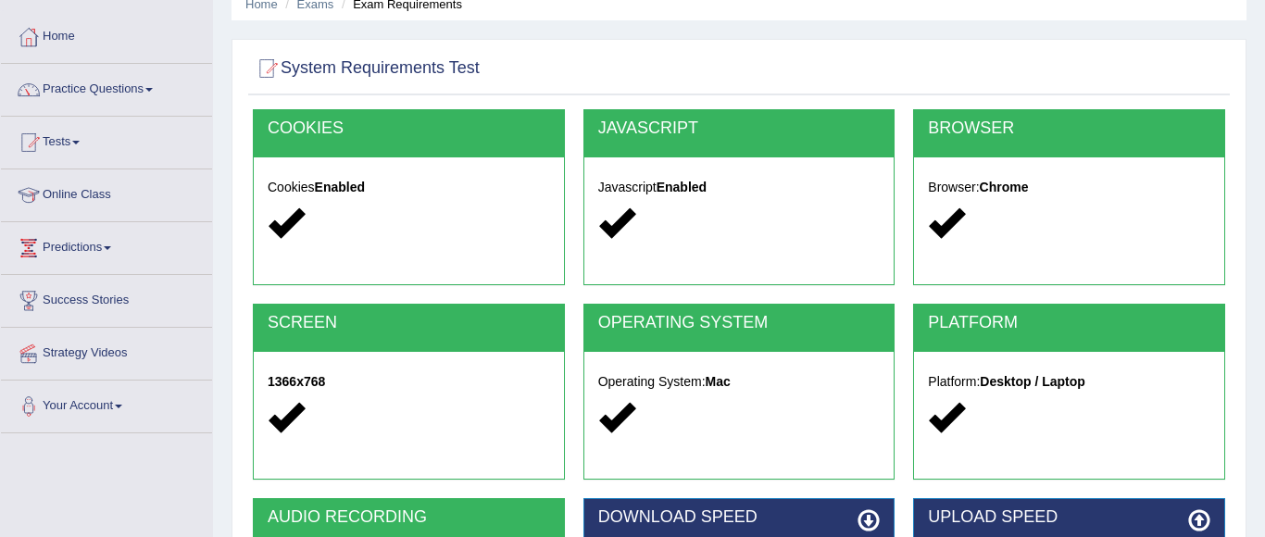
scroll to position [0, 0]
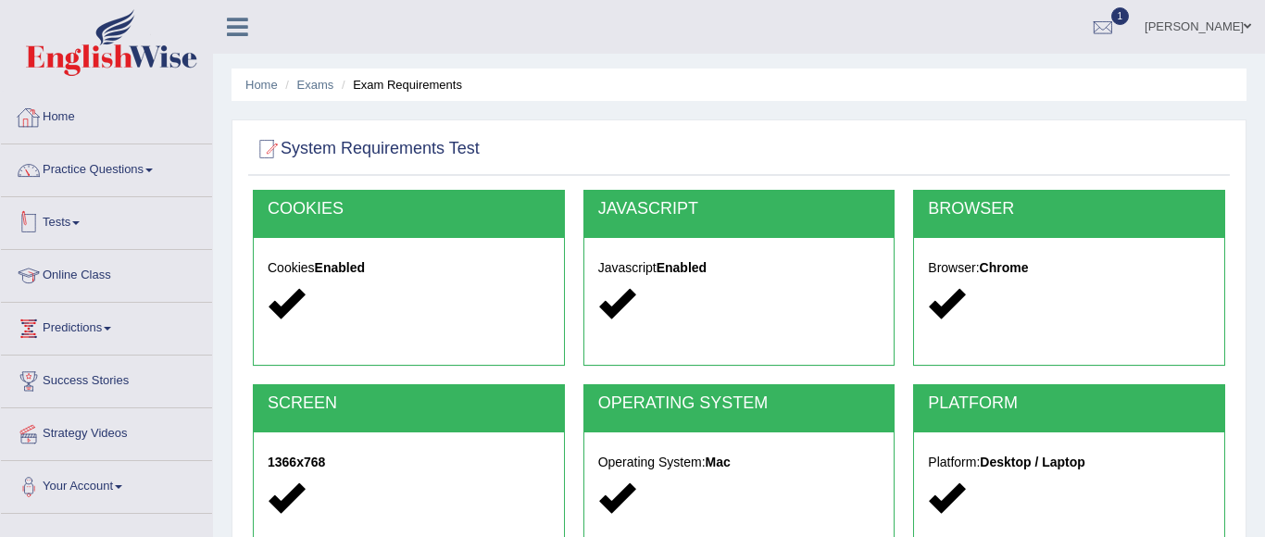
click at [69, 230] on link "Tests" at bounding box center [106, 220] width 211 height 46
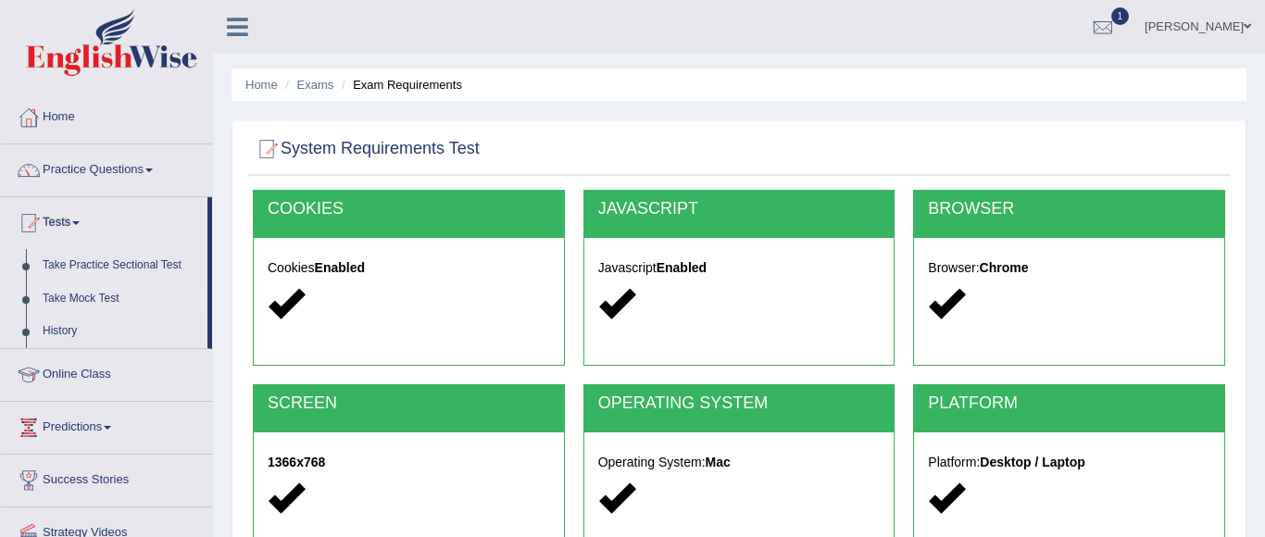
click at [92, 298] on link "Take Mock Test" at bounding box center [120, 298] width 173 height 33
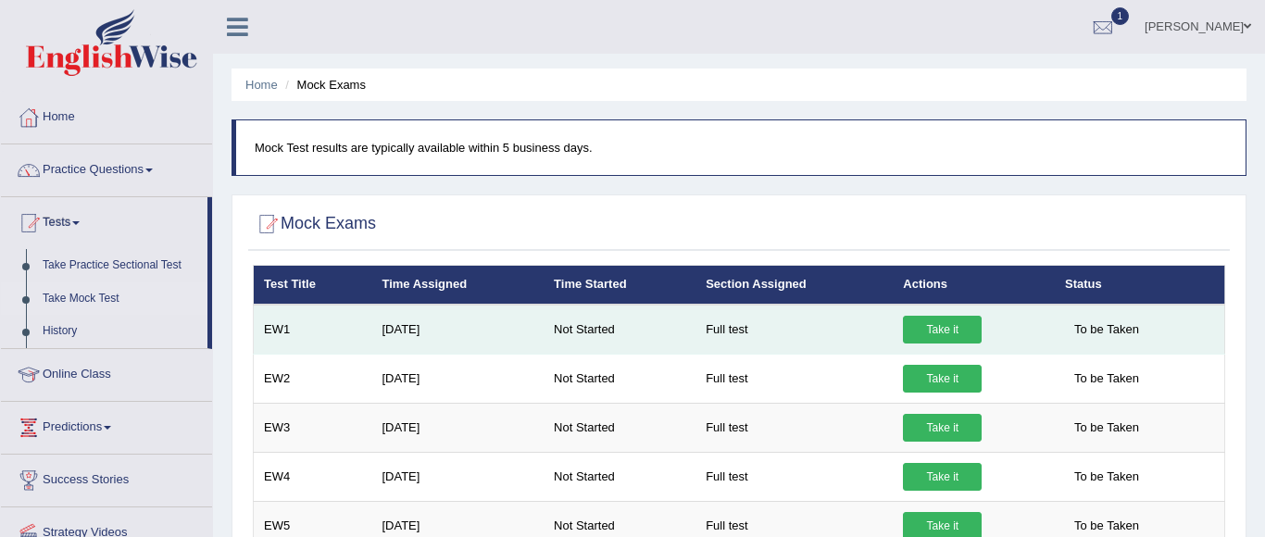
click at [946, 327] on link "Take it" at bounding box center [942, 330] width 79 height 28
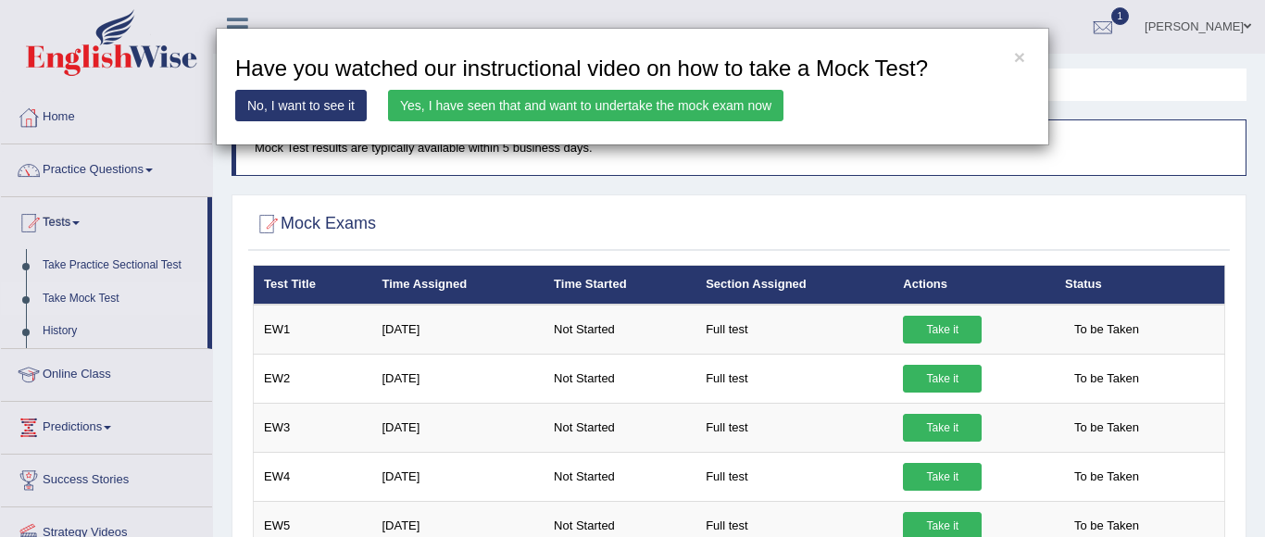
click at [332, 107] on link "No, I want to see it" at bounding box center [300, 105] width 131 height 31
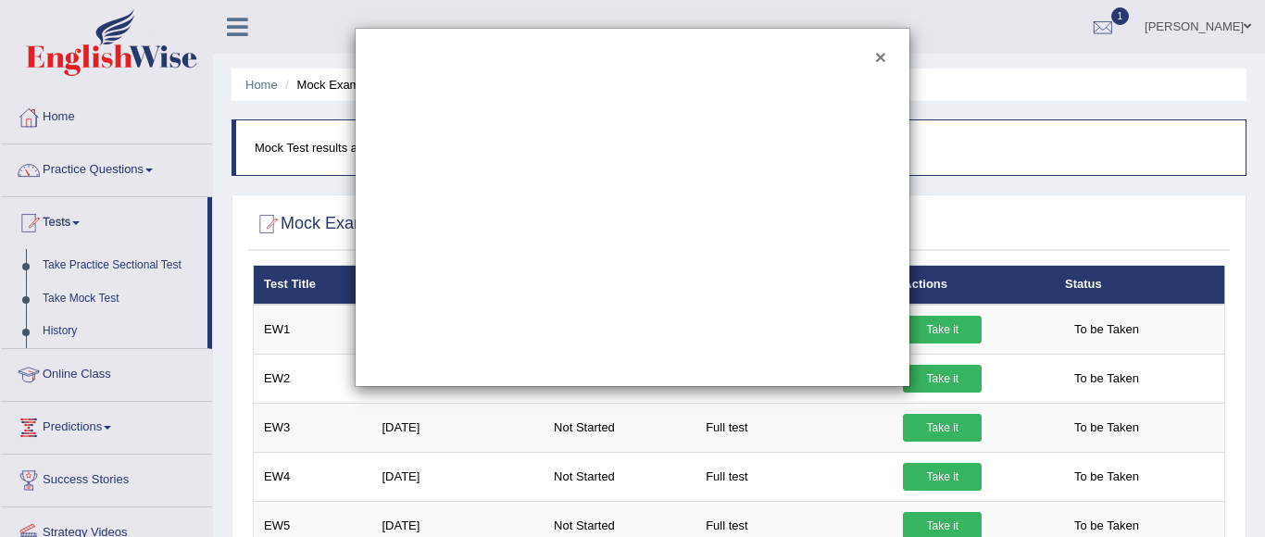
click at [883, 57] on button "×" at bounding box center [880, 56] width 11 height 19
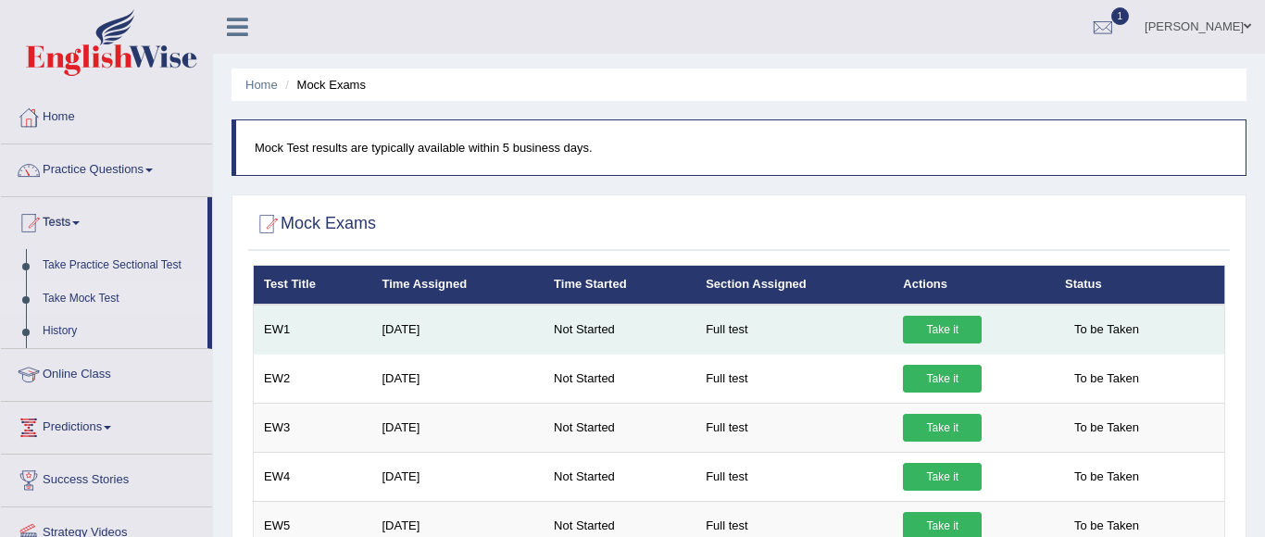
click at [953, 333] on link "Take it" at bounding box center [942, 330] width 79 height 28
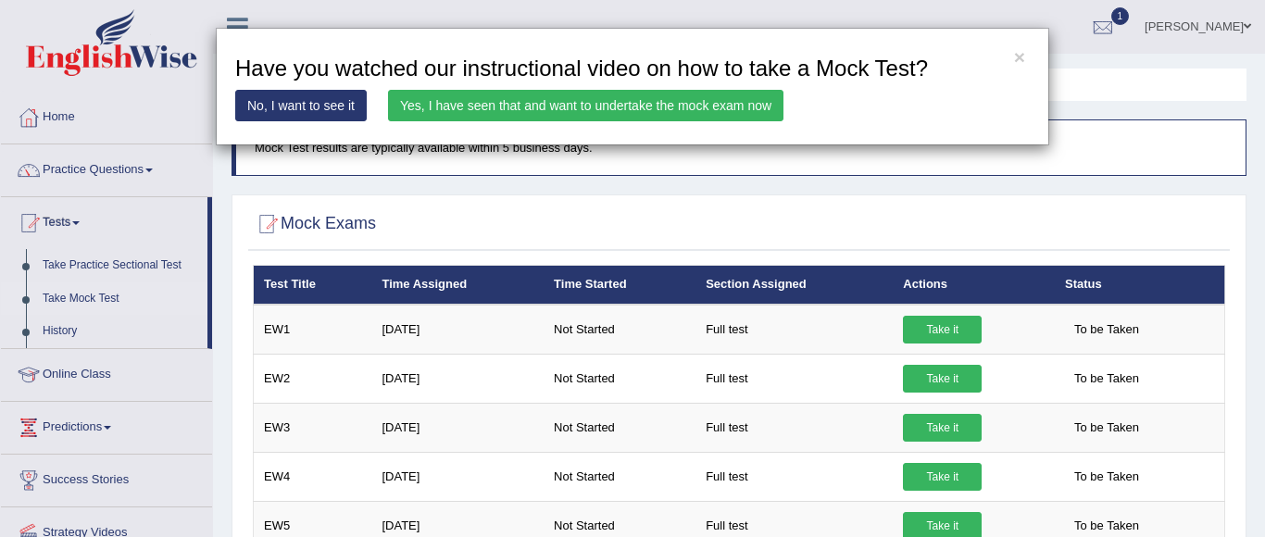
click at [558, 106] on link "Yes, I have seen that and want to undertake the mock exam now" at bounding box center [585, 105] width 395 height 31
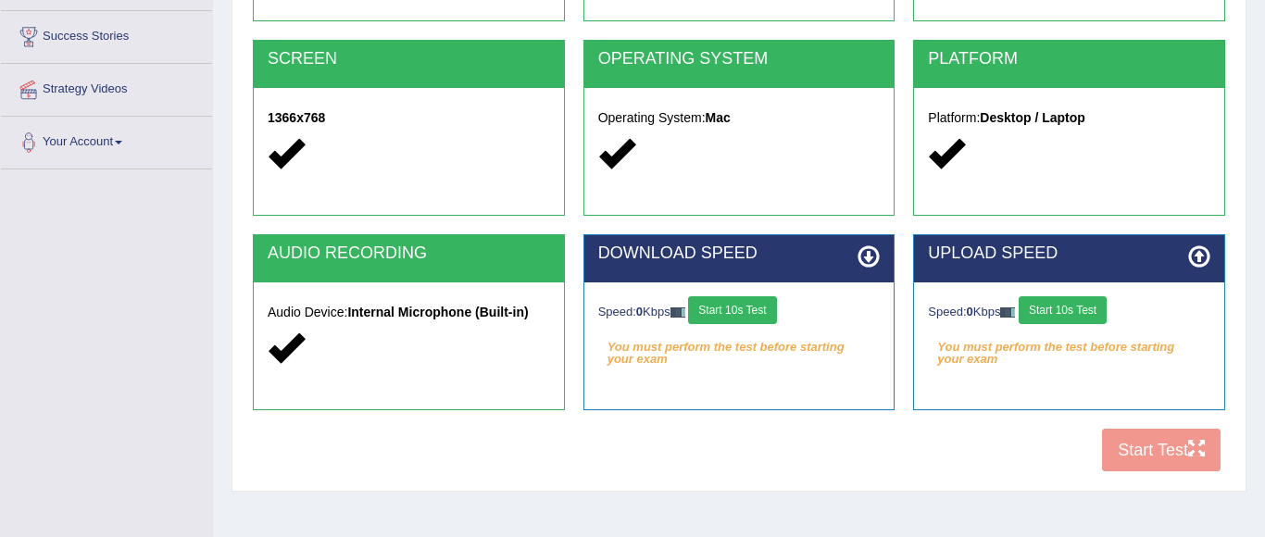
click at [785, 342] on em "You must perform the test before starting your exam" at bounding box center [739, 347] width 282 height 28
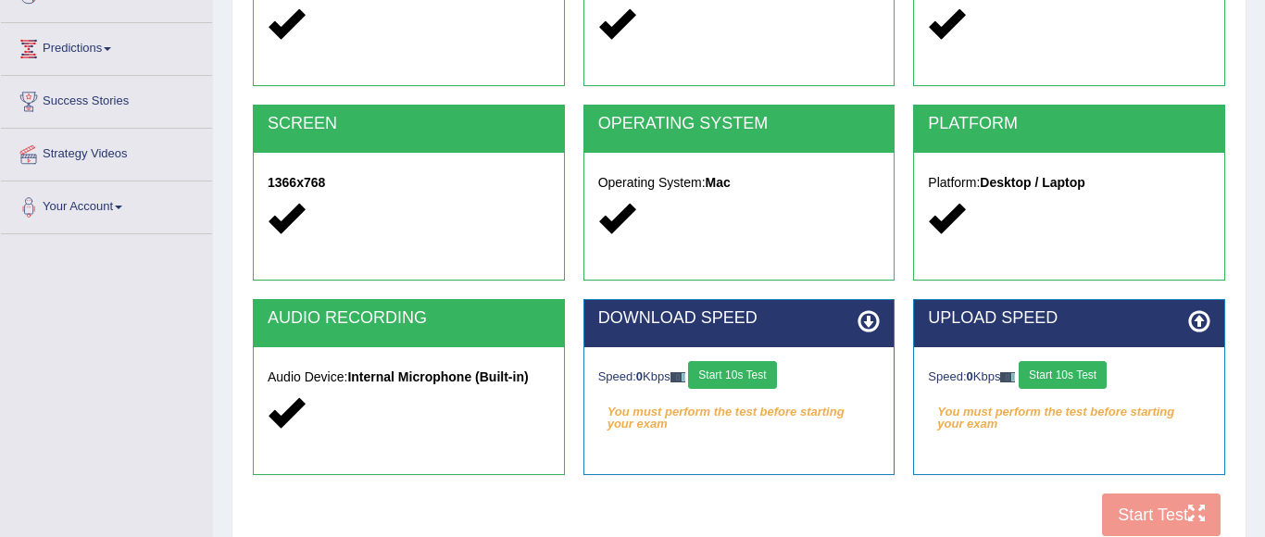
scroll to position [318, 0]
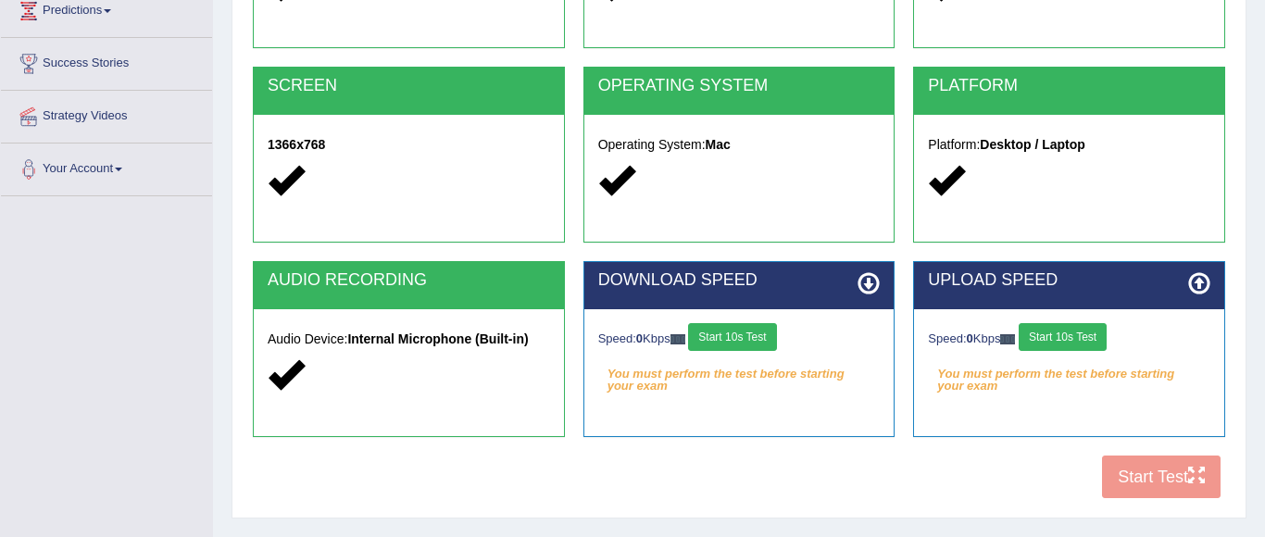
click at [743, 332] on button "Start 10s Test" at bounding box center [732, 337] width 88 height 28
click at [1080, 331] on button "Start 10s Test" at bounding box center [1063, 337] width 88 height 28
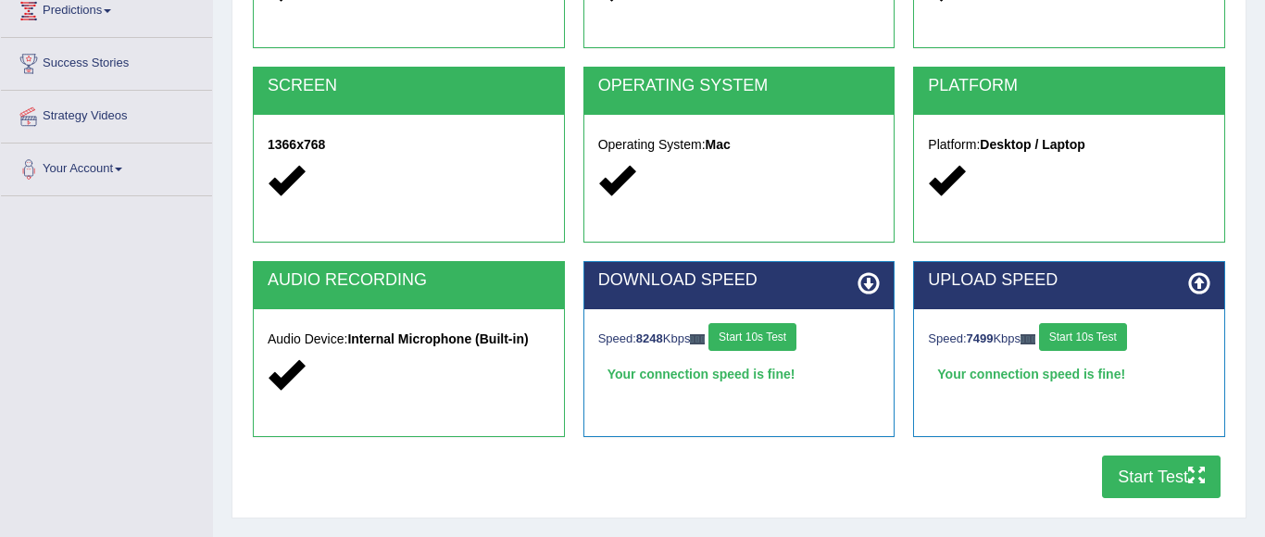
click at [1109, 335] on button "Start 10s Test" at bounding box center [1083, 337] width 88 height 28
click at [1154, 474] on button "Start Test" at bounding box center [1161, 477] width 119 height 43
click at [1131, 476] on button "Start Test" at bounding box center [1161, 477] width 119 height 43
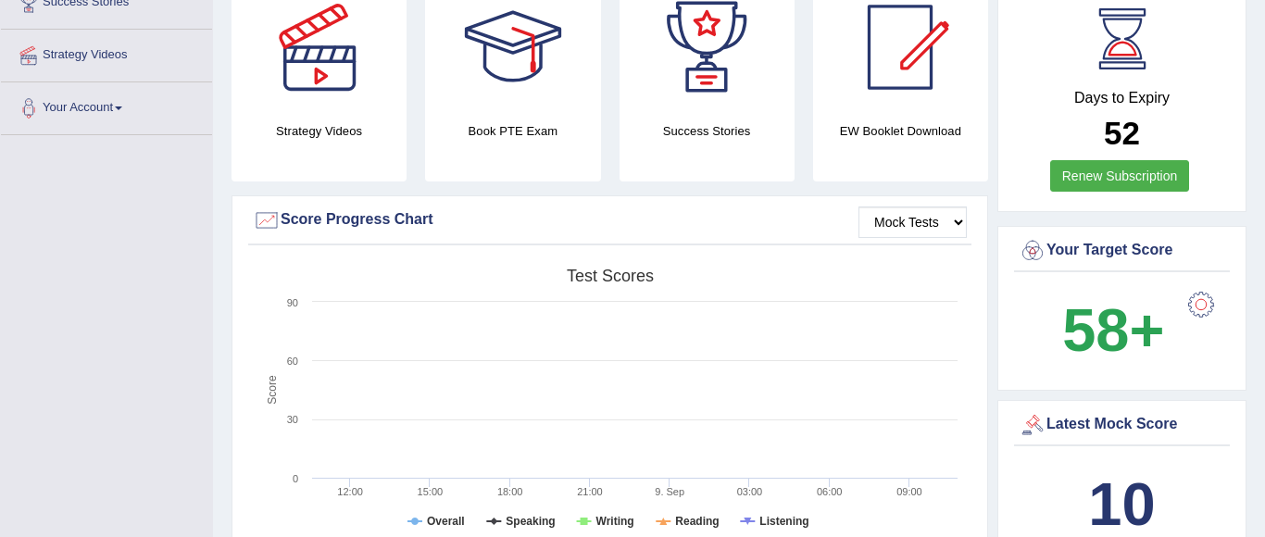
scroll to position [388, 0]
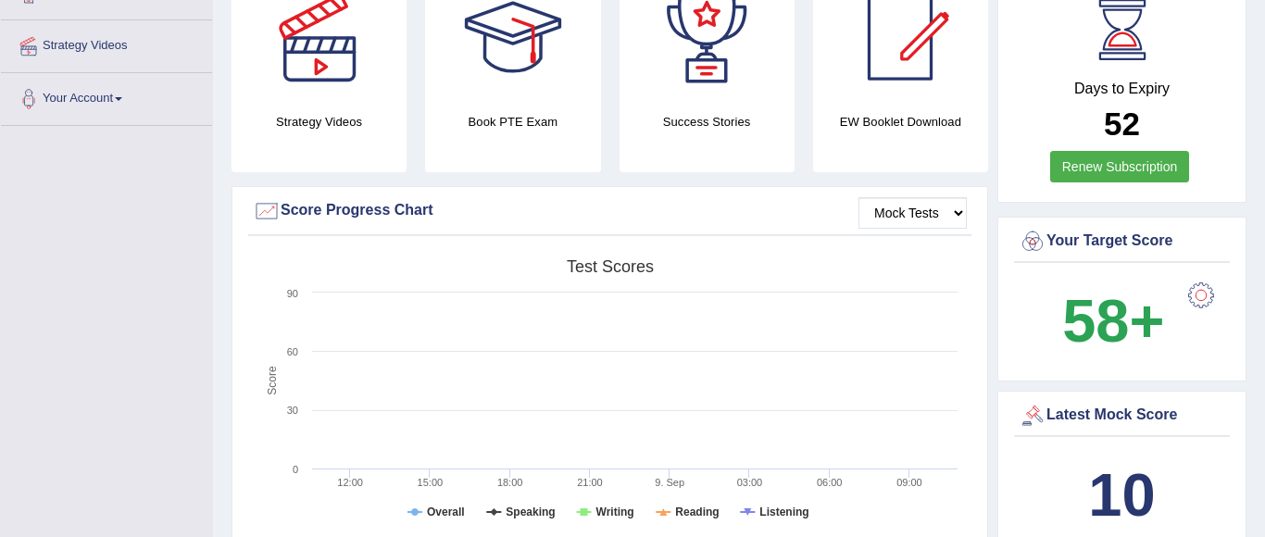
click at [1083, 151] on link "Renew Subscription" at bounding box center [1120, 166] width 140 height 31
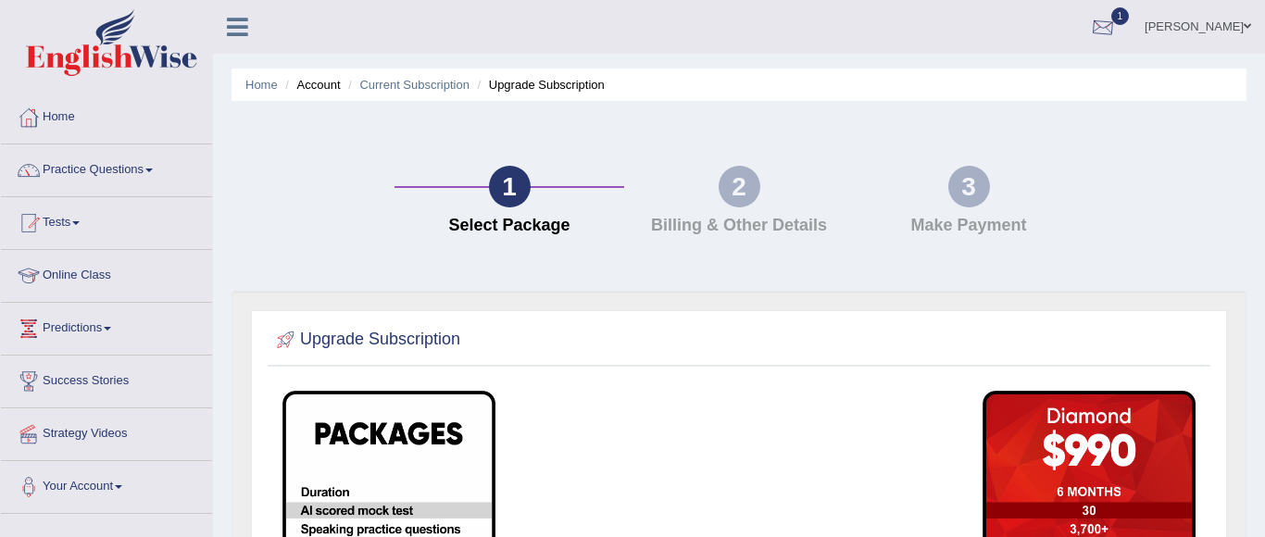
click at [1101, 19] on div at bounding box center [1103, 28] width 28 height 28
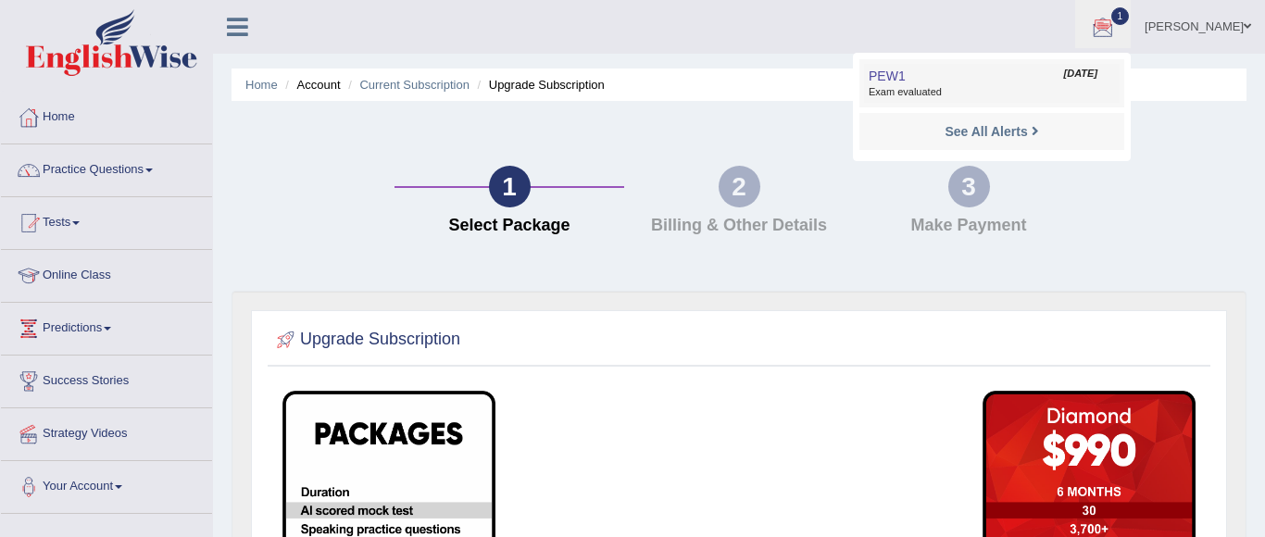
click at [926, 76] on link "PEW1 Sep 9, 2025 Exam evaluated" at bounding box center [992, 83] width 256 height 39
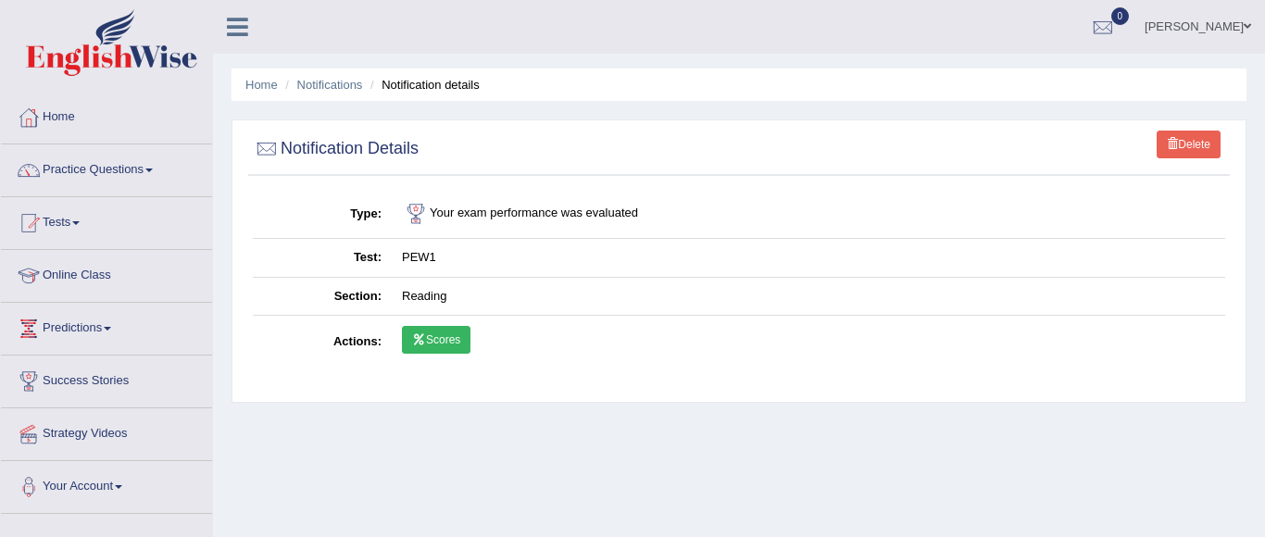
click at [439, 338] on link "Scores" at bounding box center [436, 340] width 69 height 28
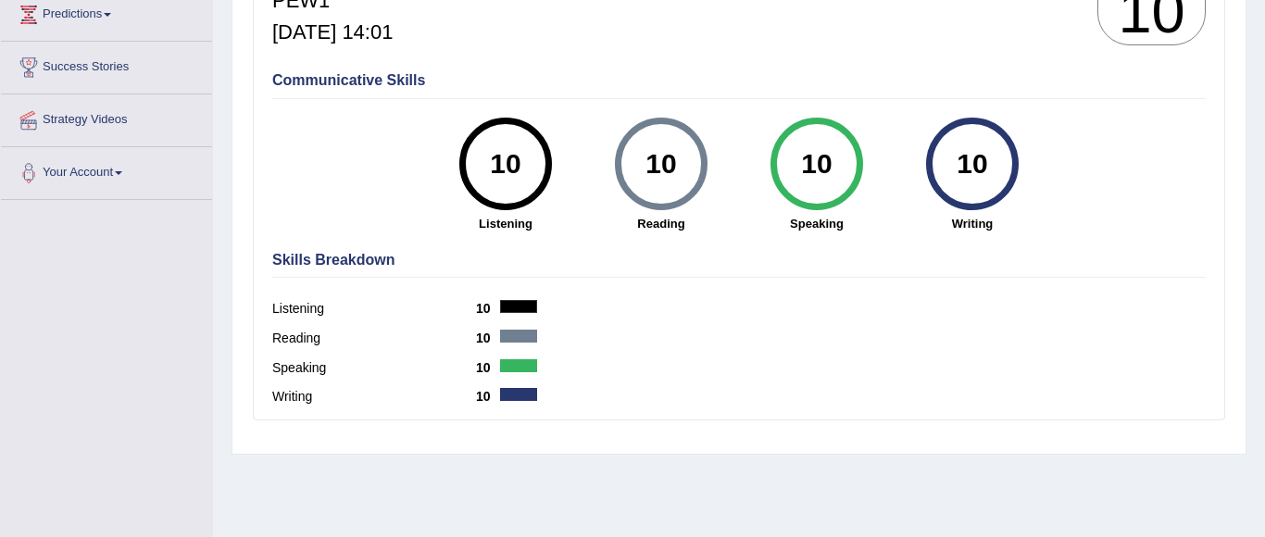
scroll to position [304, 0]
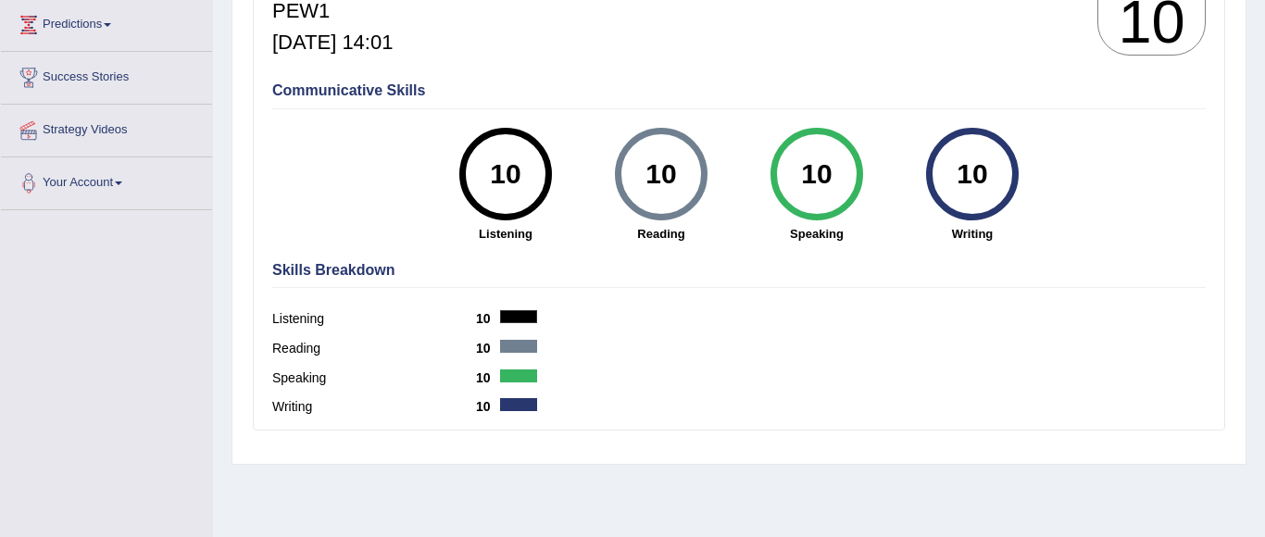
click at [632, 191] on div "10" at bounding box center [661, 174] width 68 height 78
click at [450, 182] on div "10 Listening" at bounding box center [506, 185] width 156 height 115
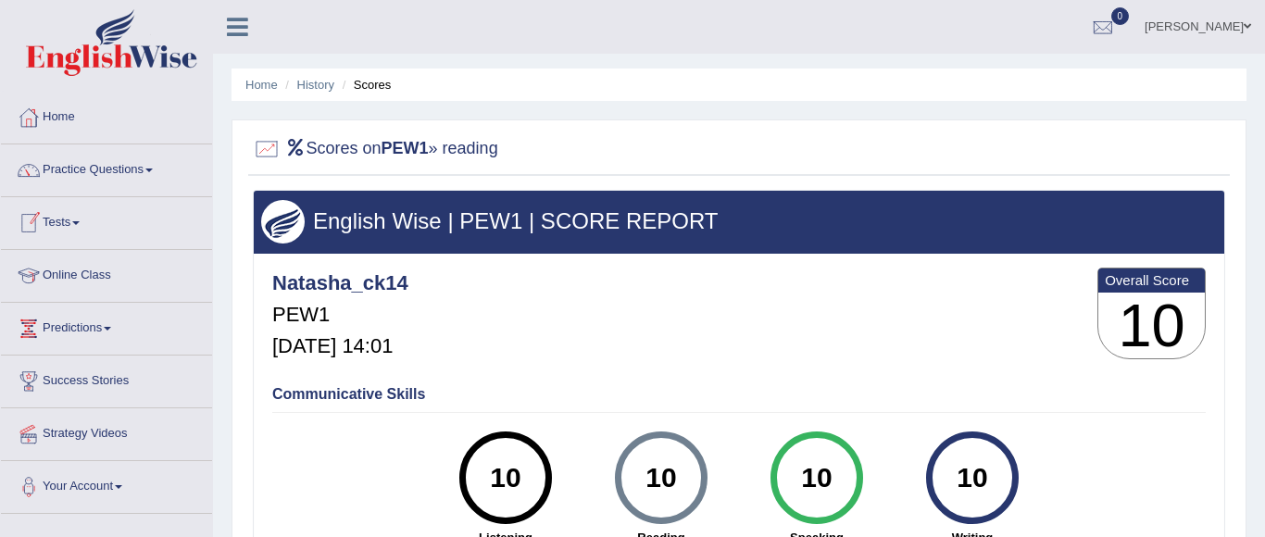
click at [478, 144] on h2 "Scores on PEW1 » reading" at bounding box center [375, 149] width 245 height 28
click at [119, 181] on link "Practice Questions" at bounding box center [106, 167] width 211 height 46
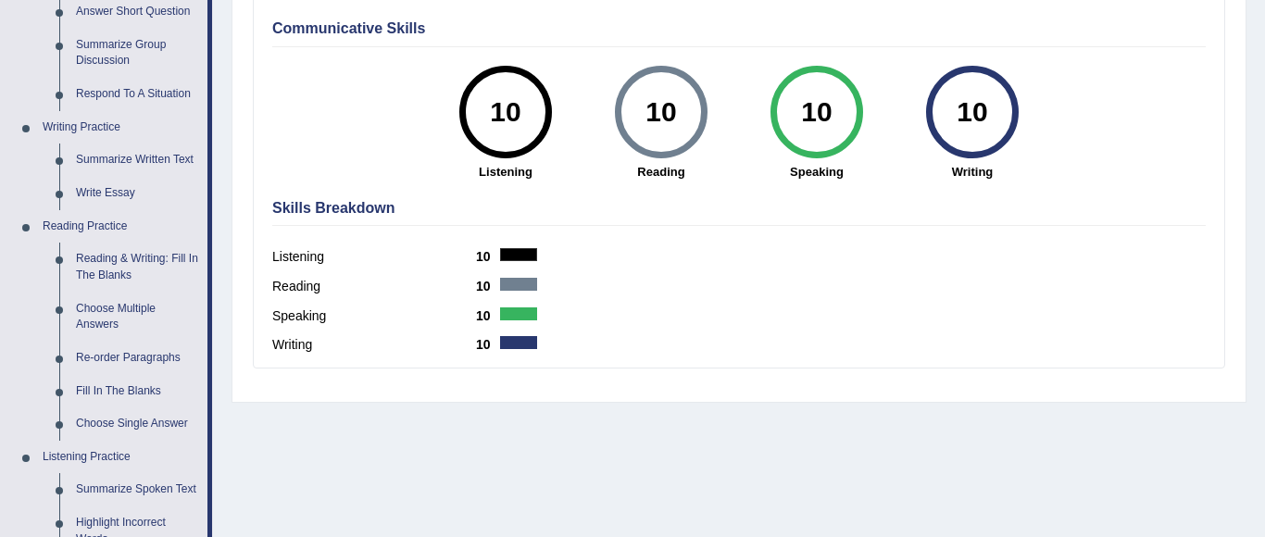
scroll to position [373, 0]
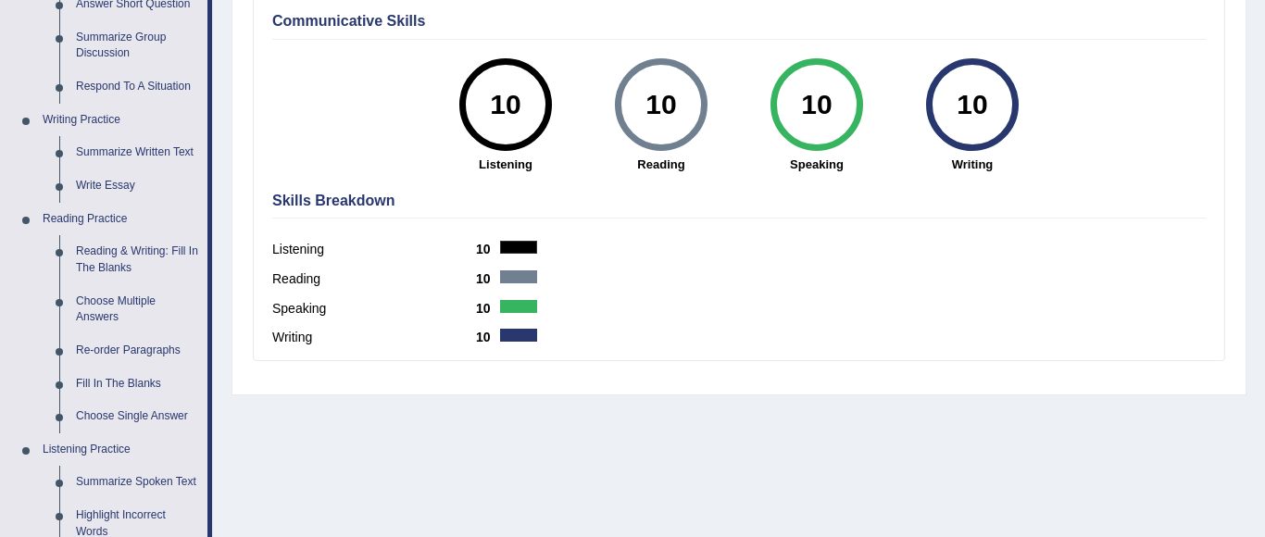
click at [119, 181] on link "Write Essay" at bounding box center [138, 185] width 140 height 33
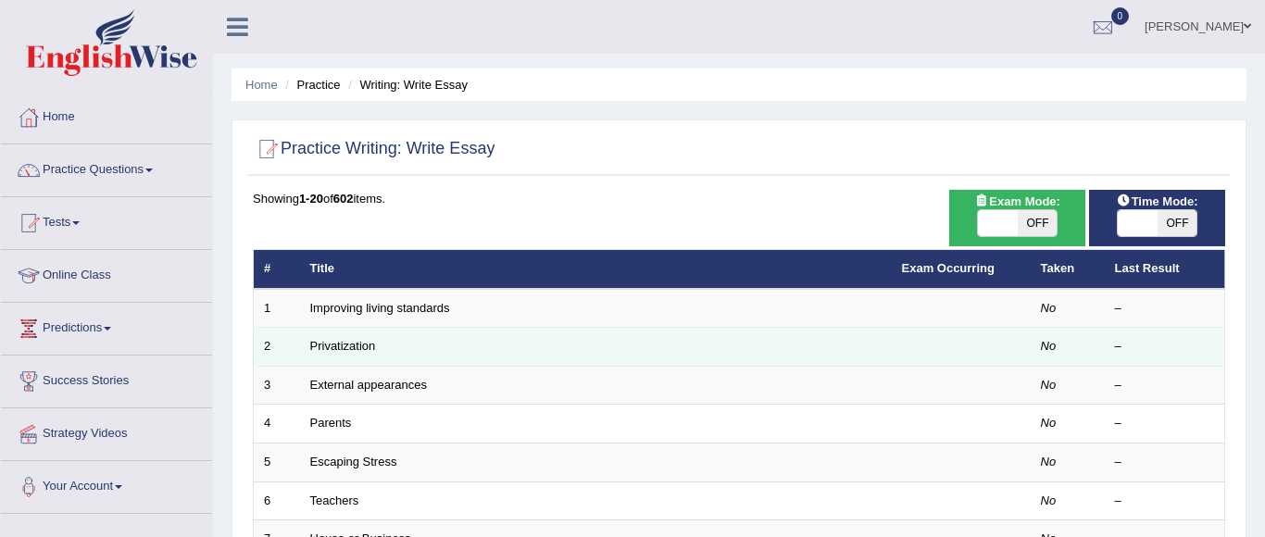
click at [362, 354] on td "Privatization" at bounding box center [596, 347] width 592 height 39
click at [362, 345] on link "Privatization" at bounding box center [343, 346] width 66 height 14
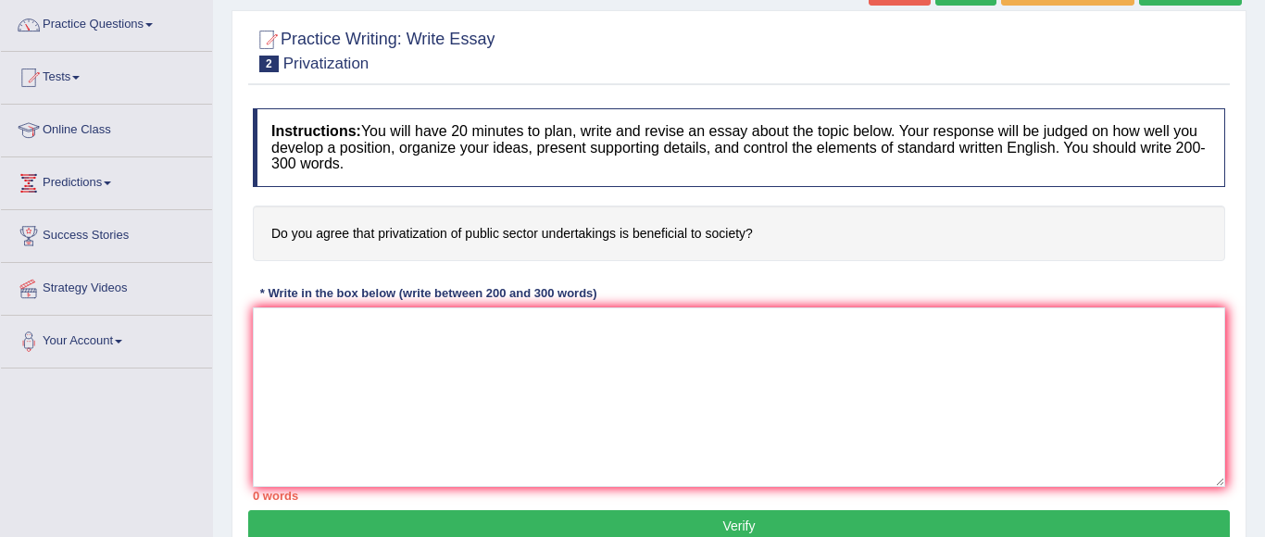
scroll to position [151, 0]
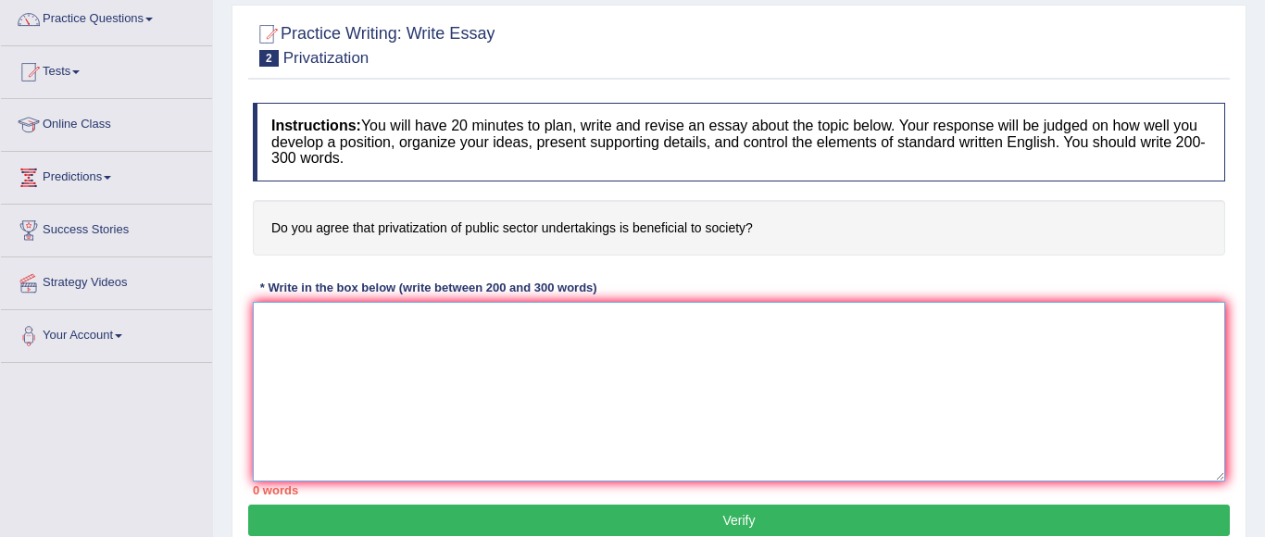
click at [440, 435] on textarea at bounding box center [739, 392] width 972 height 180
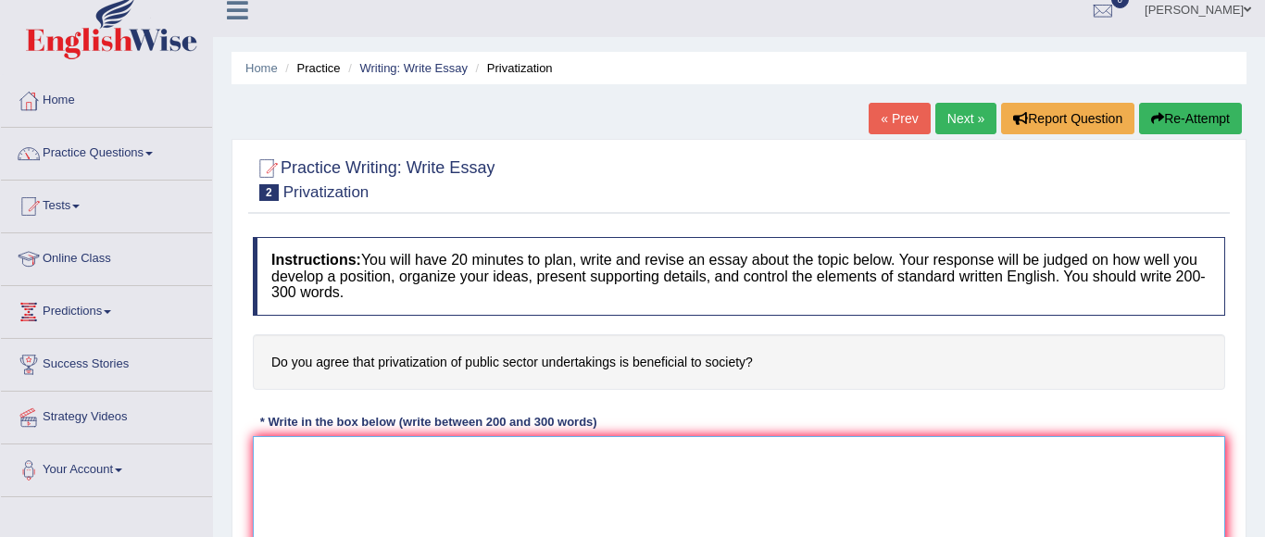
scroll to position [0, 0]
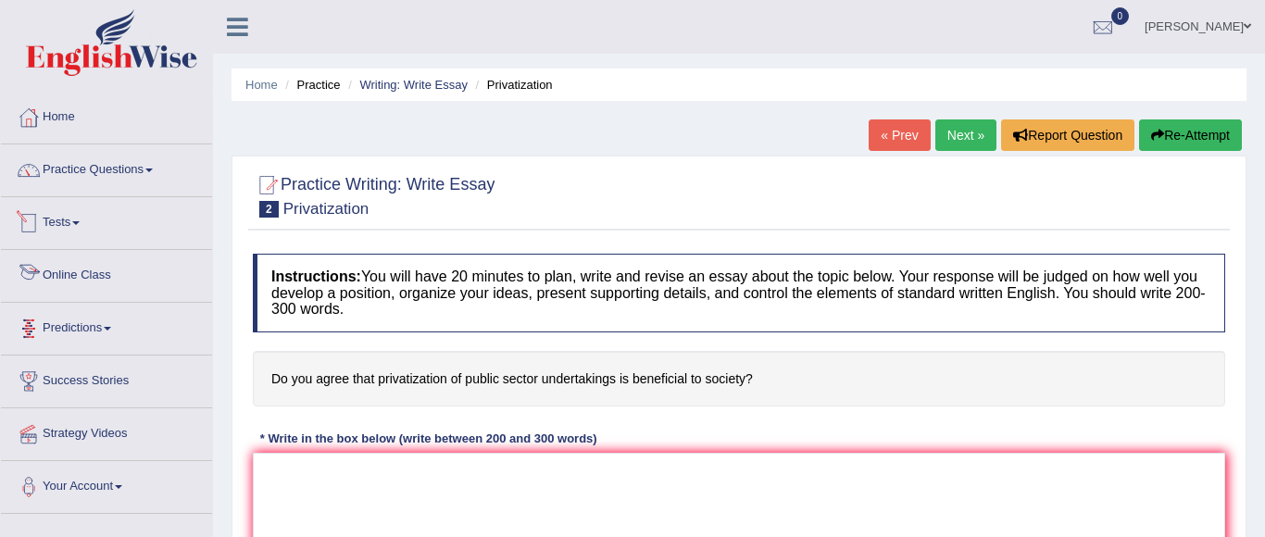
click at [56, 219] on link "Tests" at bounding box center [106, 220] width 211 height 46
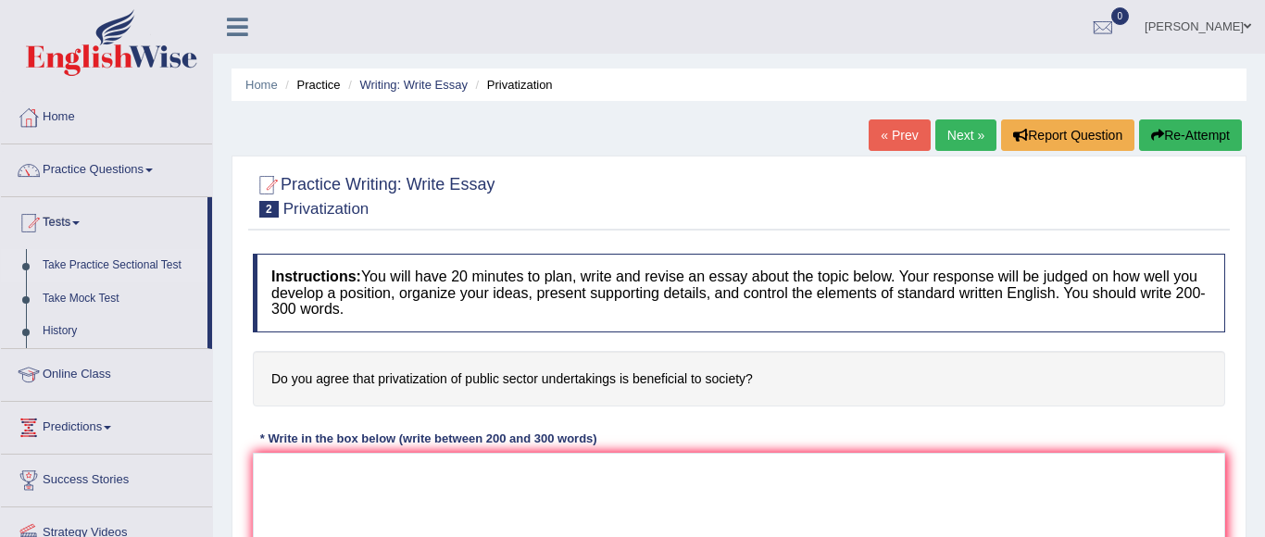
click at [107, 257] on link "Take Practice Sectional Test" at bounding box center [120, 265] width 173 height 33
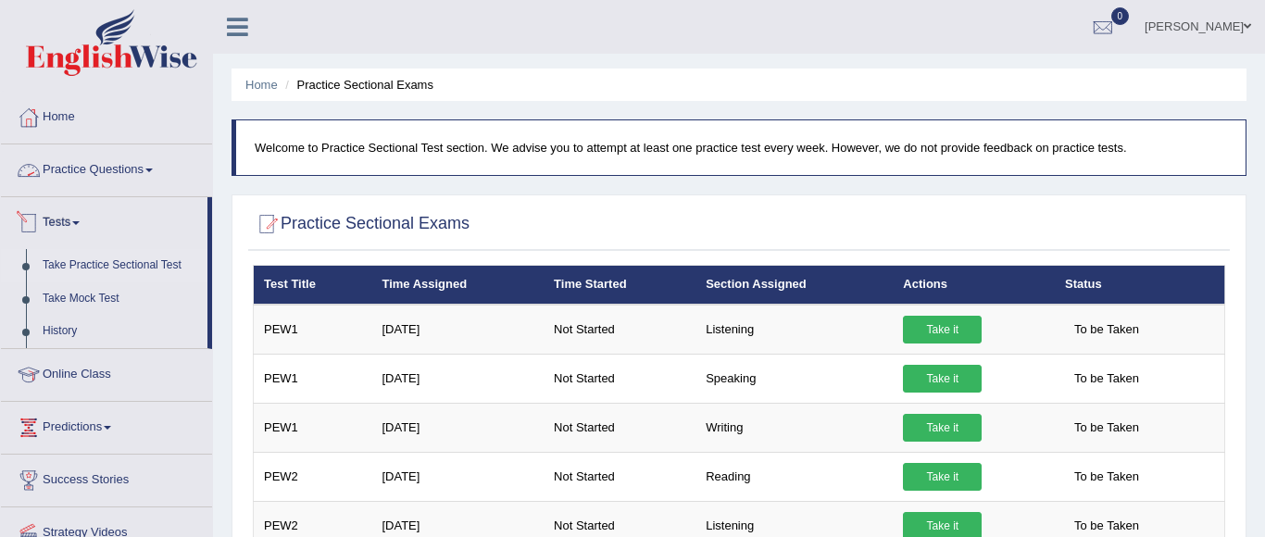
click at [99, 169] on link "Practice Questions" at bounding box center [106, 167] width 211 height 46
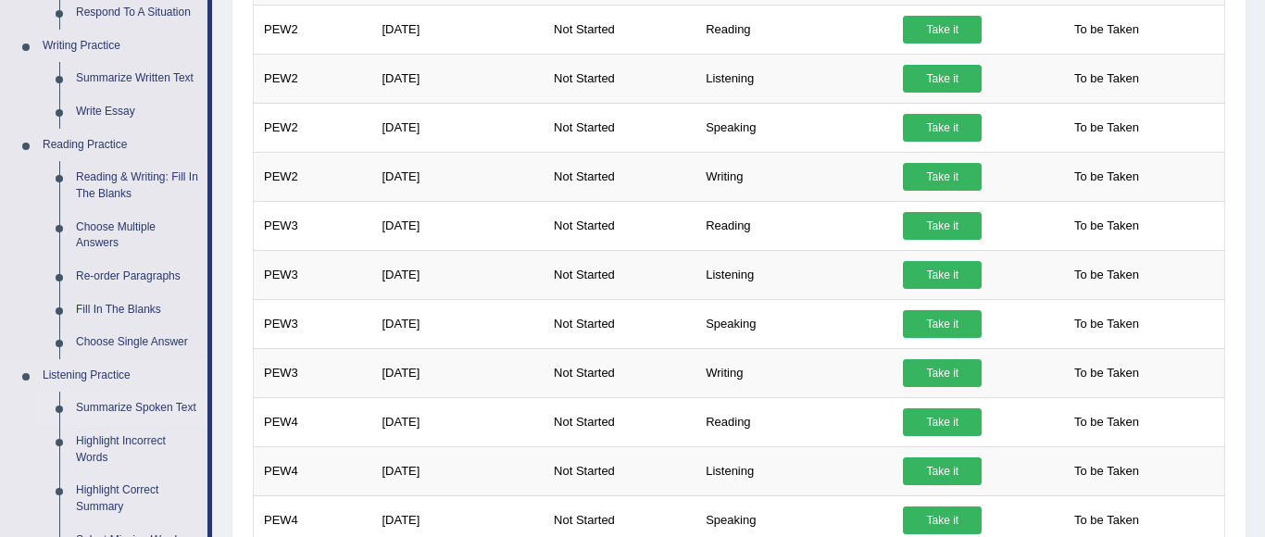
scroll to position [421, 0]
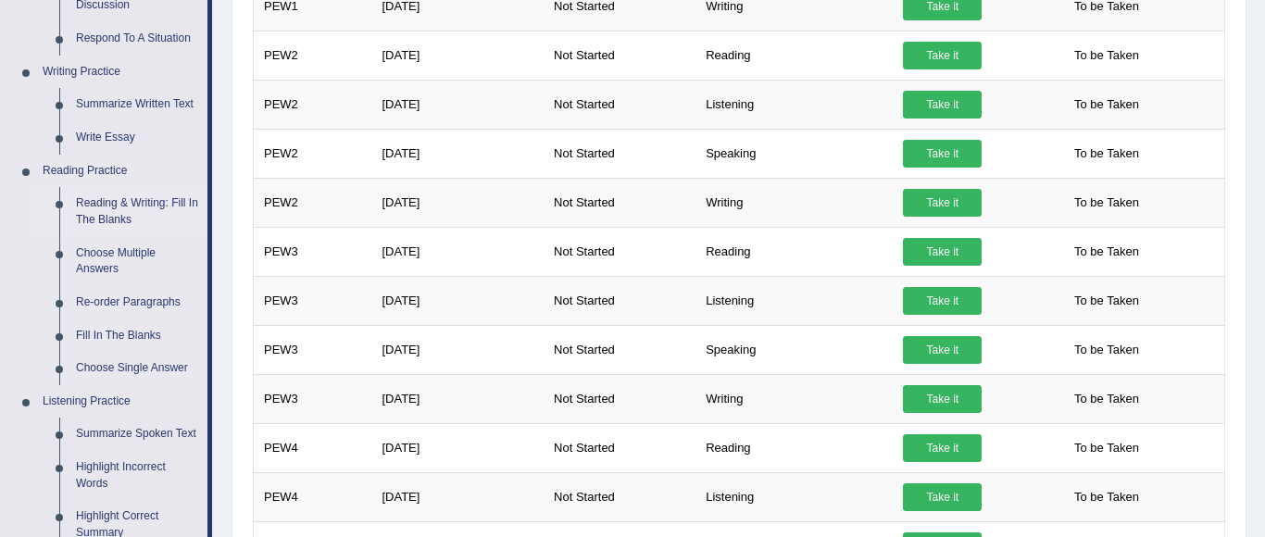
click at [131, 197] on link "Reading & Writing: Fill In The Blanks" at bounding box center [138, 211] width 140 height 49
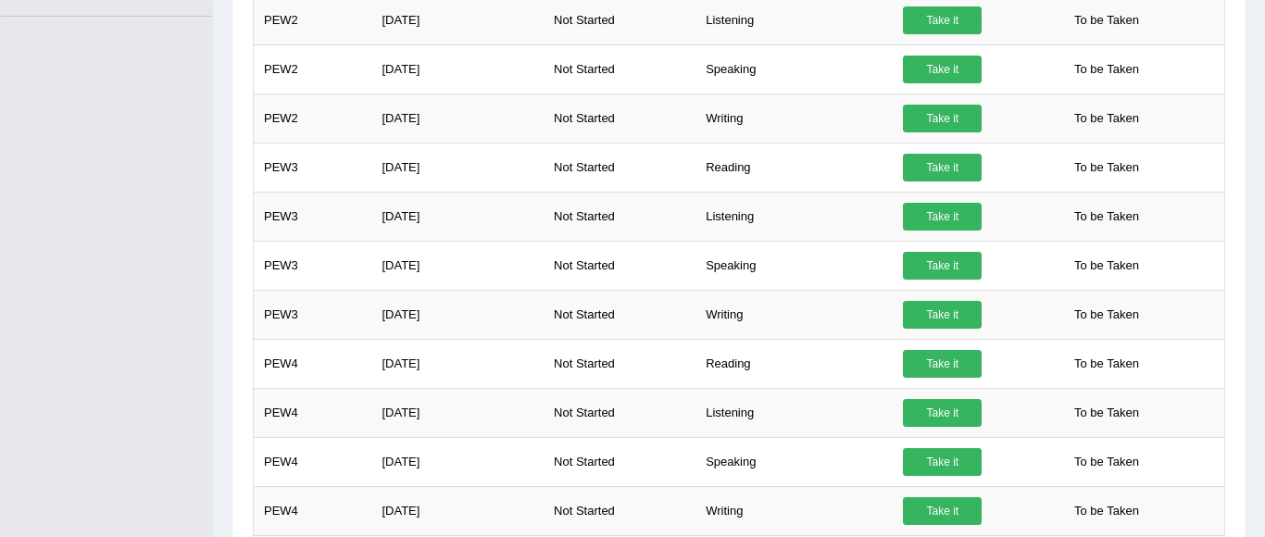
scroll to position [644, 0]
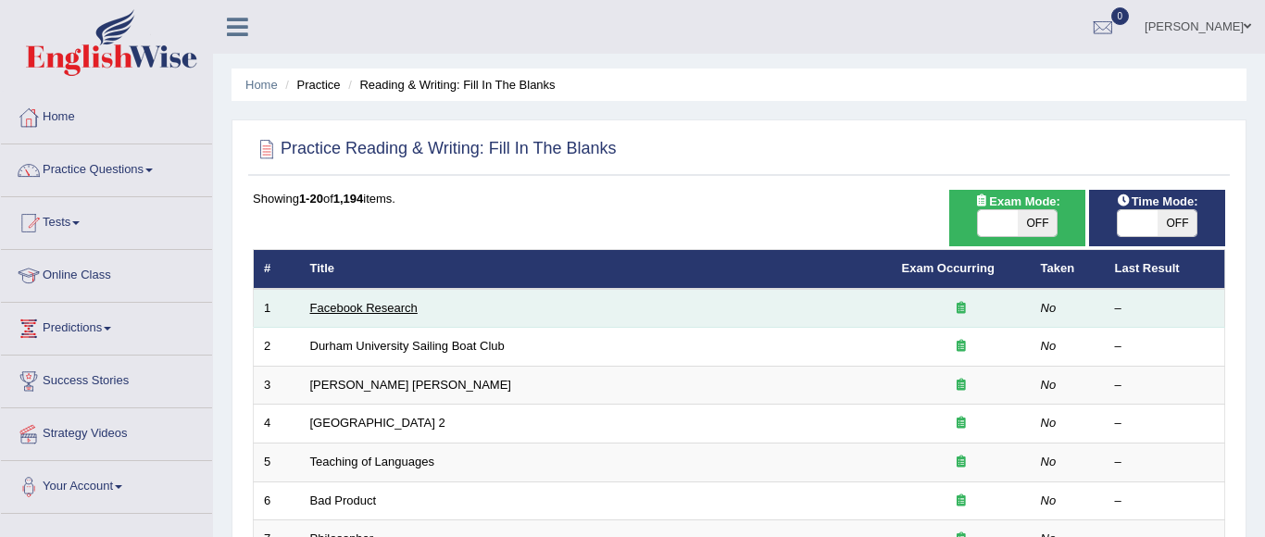
click at [347, 302] on link "Facebook Research" at bounding box center [363, 308] width 107 height 14
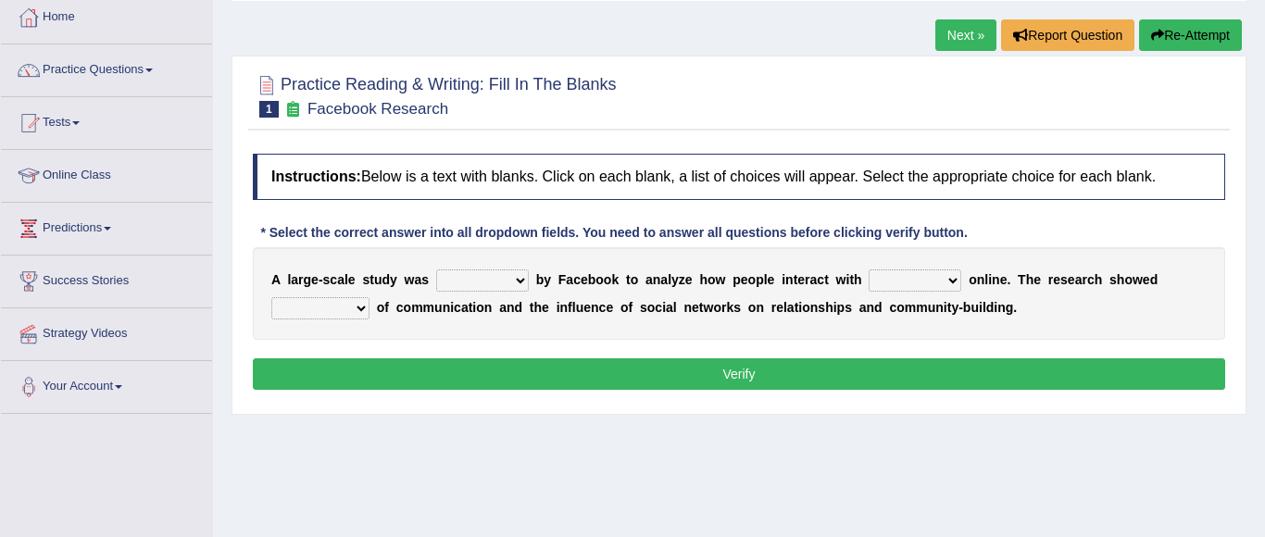
scroll to position [100, 0]
click at [521, 283] on select "surveyed had asked made" at bounding box center [482, 280] width 93 height 22
select select "surveyed"
click at [933, 276] on select "together all each other another" at bounding box center [915, 280] width 93 height 22
select select "each other"
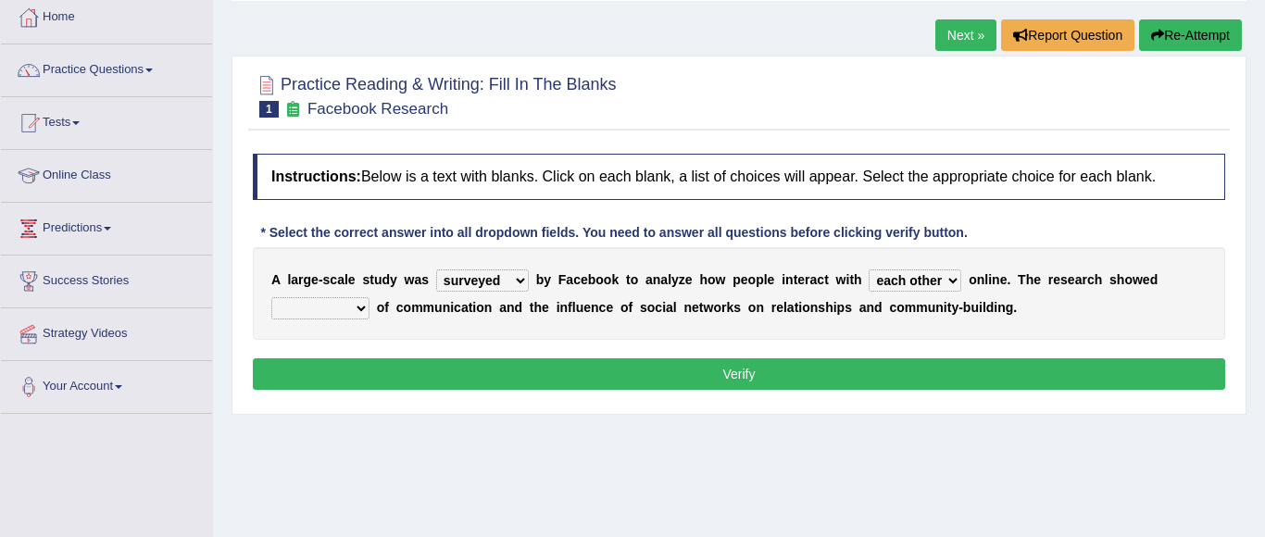
click at [362, 309] on select "advantages standards fellowships patterns" at bounding box center [320, 308] width 98 height 22
select select "advantages"
click at [559, 369] on button "Verify" at bounding box center [739, 373] width 972 height 31
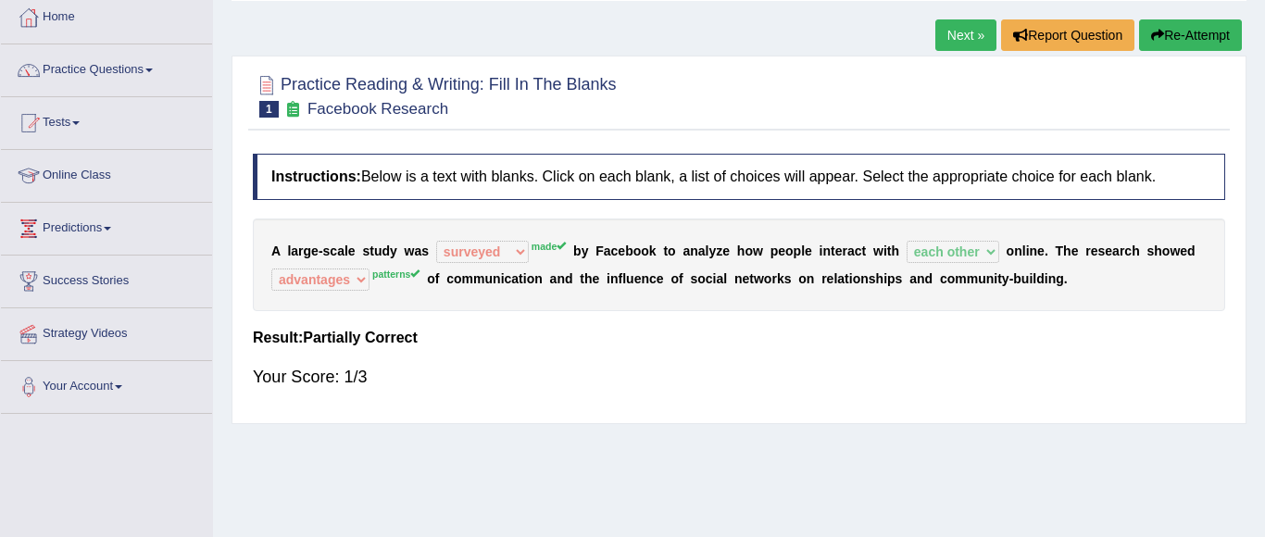
click at [550, 250] on sup "made" at bounding box center [549, 246] width 34 height 11
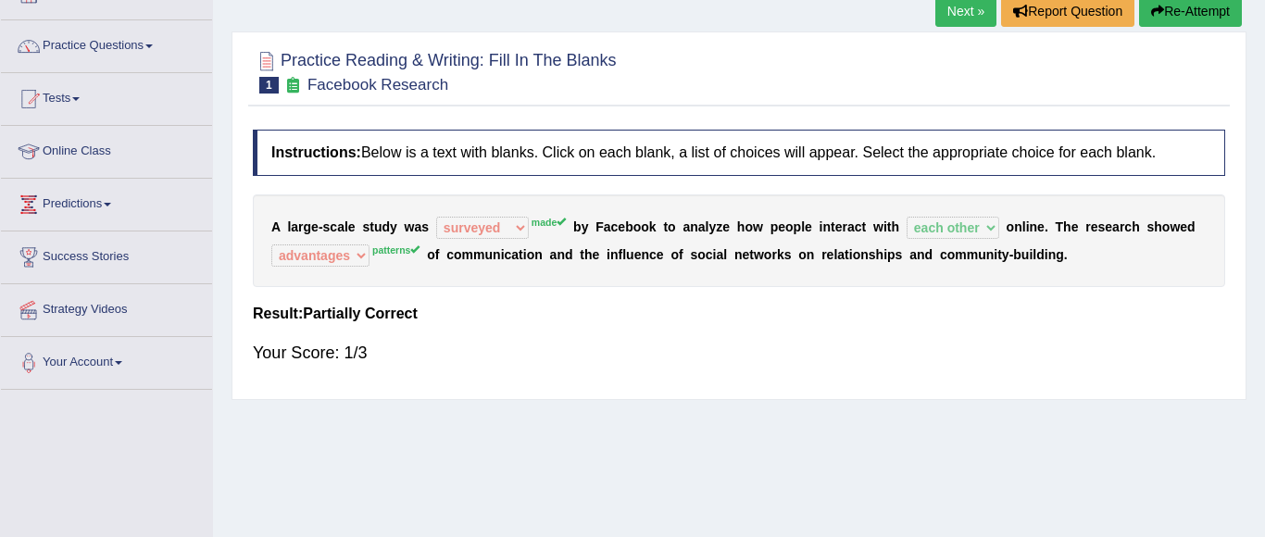
scroll to position [0, 0]
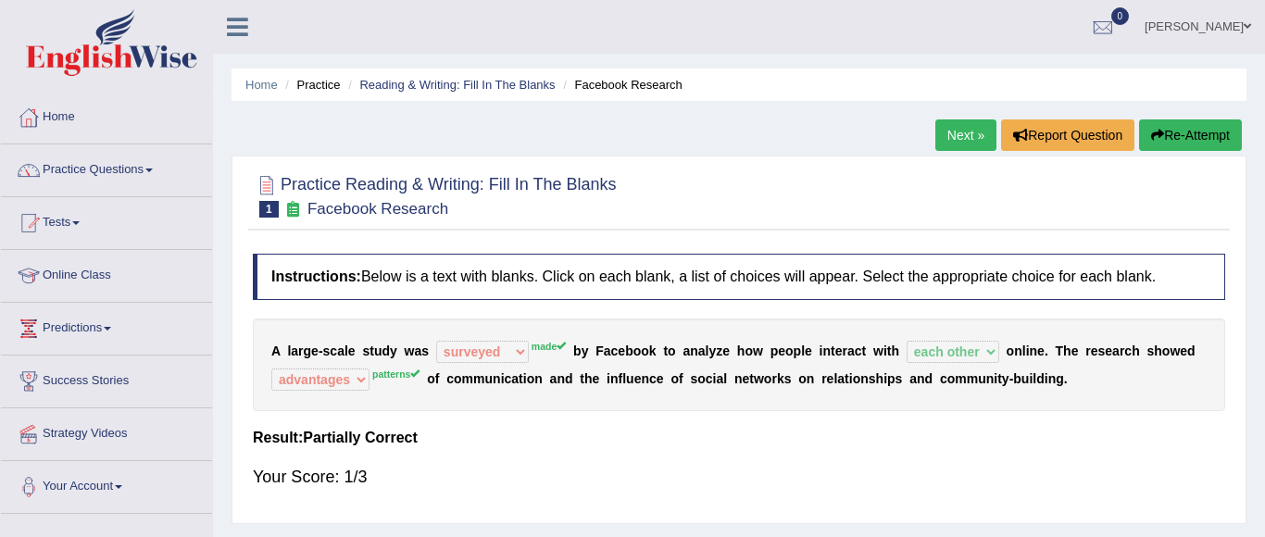
click at [955, 139] on link "Next »" at bounding box center [965, 134] width 61 height 31
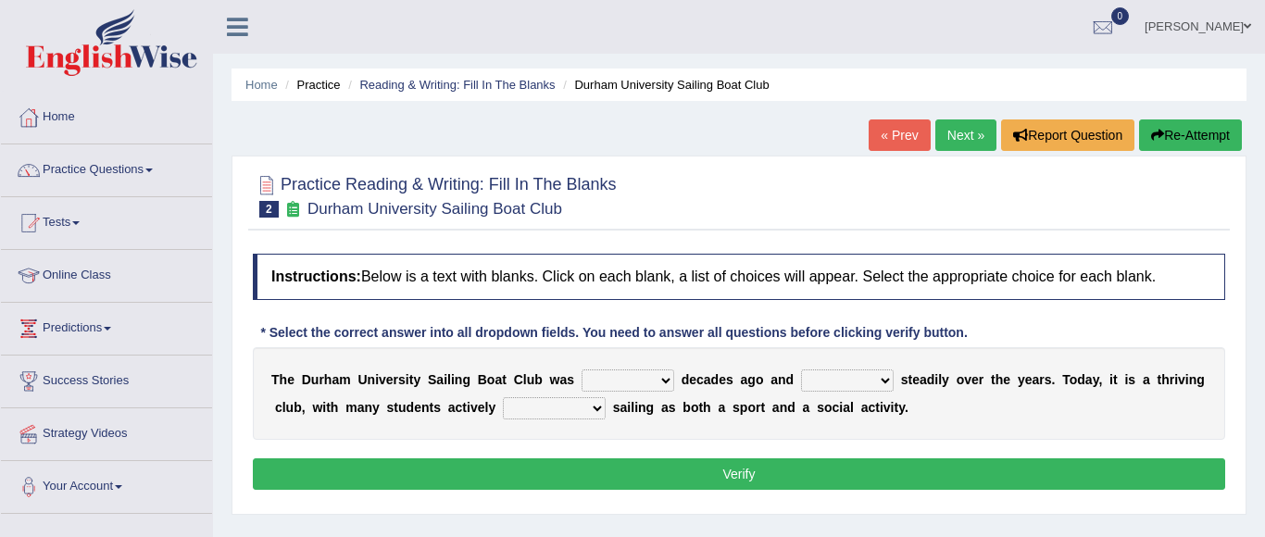
click at [661, 381] on select "found fund founded find" at bounding box center [628, 380] width 93 height 22
select select "found"
click at [887, 383] on select "grow growing has grown grown" at bounding box center [847, 380] width 93 height 22
select select "has grown"
click at [587, 398] on select "enjoy enjoyed are enjoying enjoying" at bounding box center [554, 408] width 103 height 22
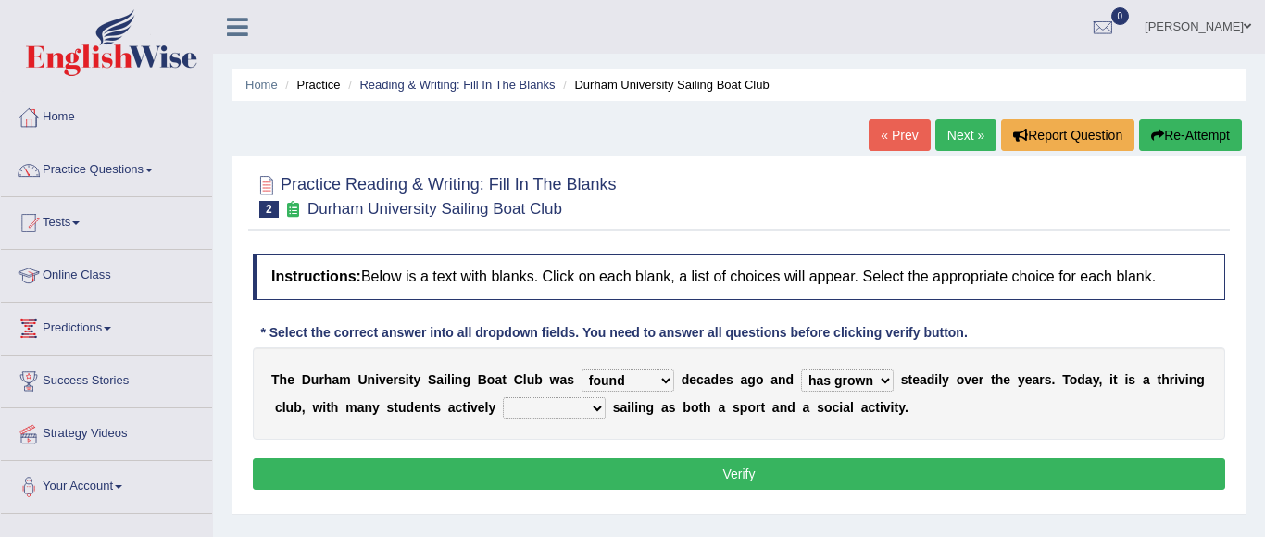
select select "are enjoying"
click at [765, 461] on button "Verify" at bounding box center [739, 473] width 972 height 31
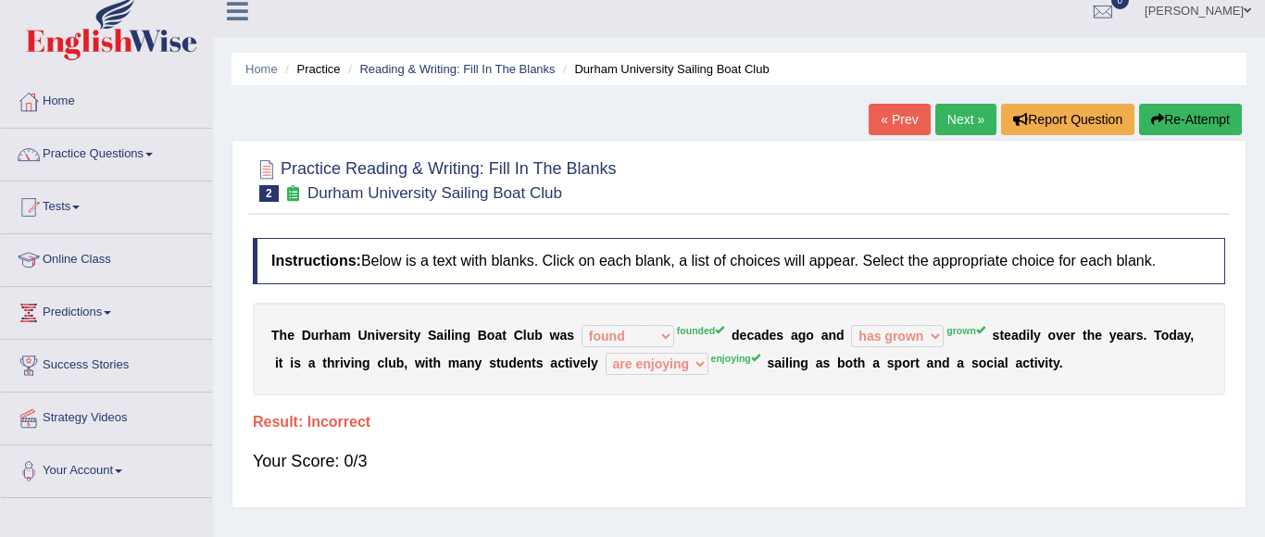
scroll to position [15, 0]
click at [901, 120] on link "« Prev" at bounding box center [899, 120] width 61 height 31
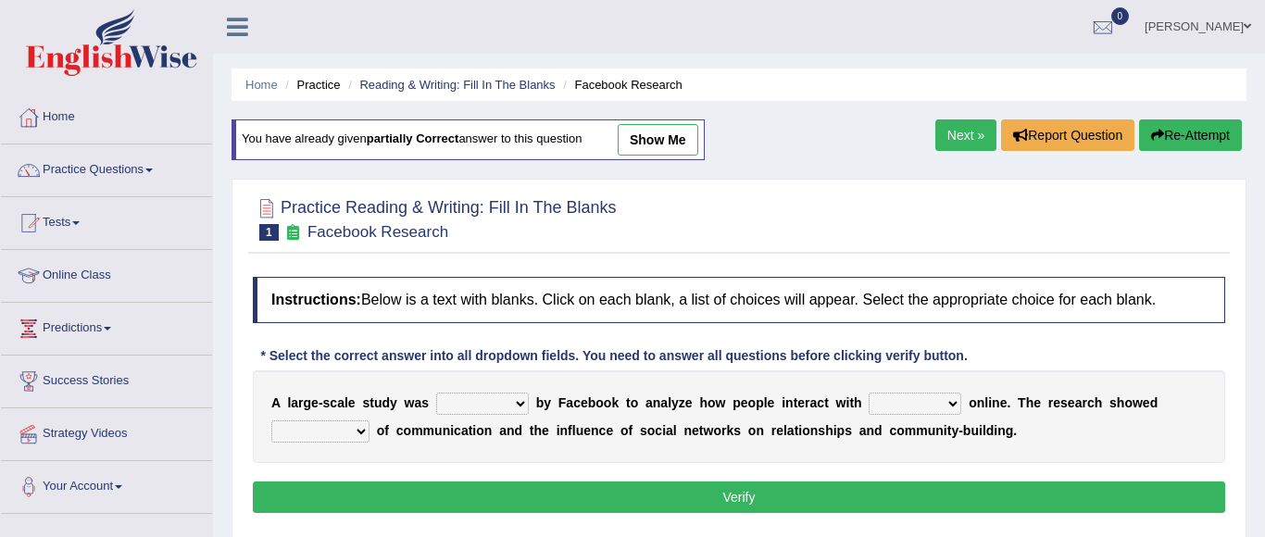
click at [517, 405] on select "surveyed had asked made" at bounding box center [482, 404] width 93 height 22
select select "made"
click at [942, 408] on select "together all each other another" at bounding box center [915, 404] width 93 height 22
select select "each other"
click at [360, 438] on select "advantages standards fellowships patterns" at bounding box center [320, 431] width 98 height 22
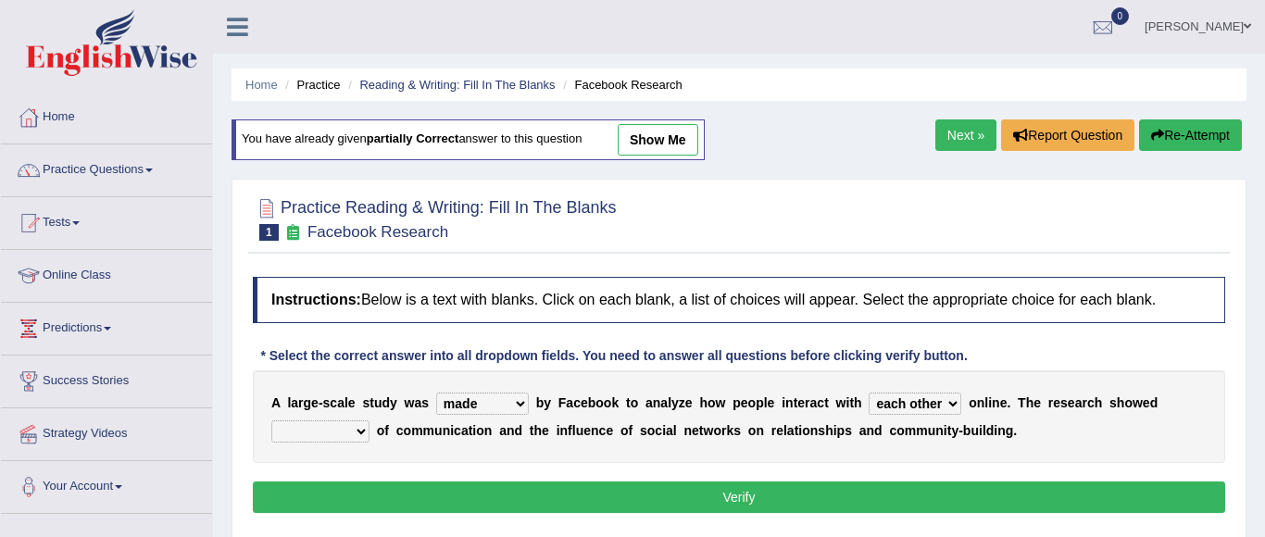
select select "patterns"
click at [564, 502] on button "Verify" at bounding box center [739, 497] width 972 height 31
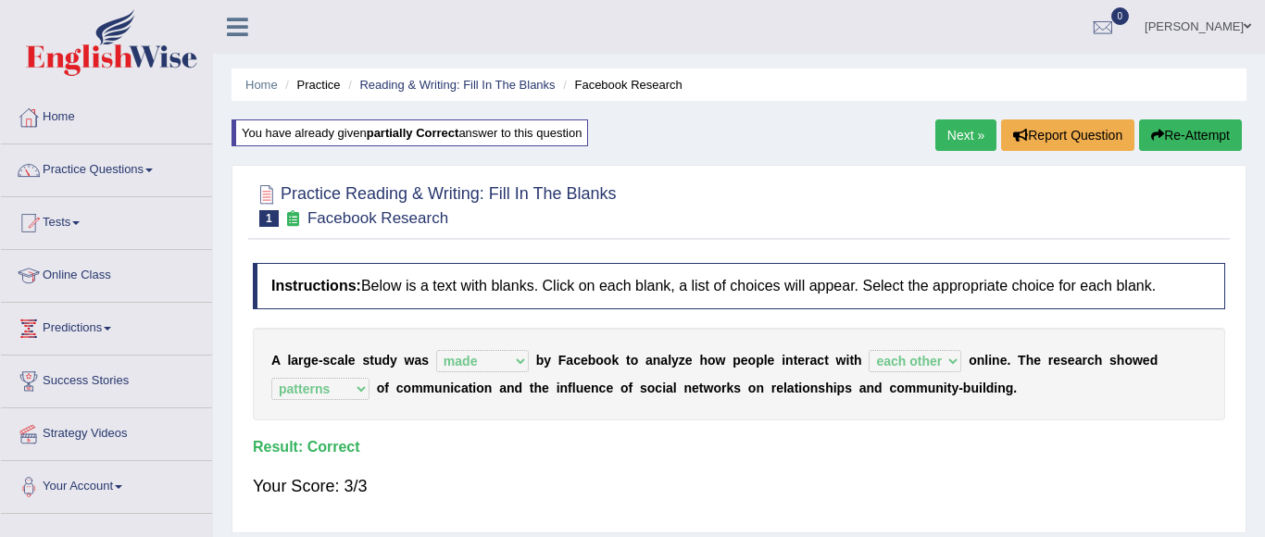
click at [958, 141] on link "Next »" at bounding box center [965, 134] width 61 height 31
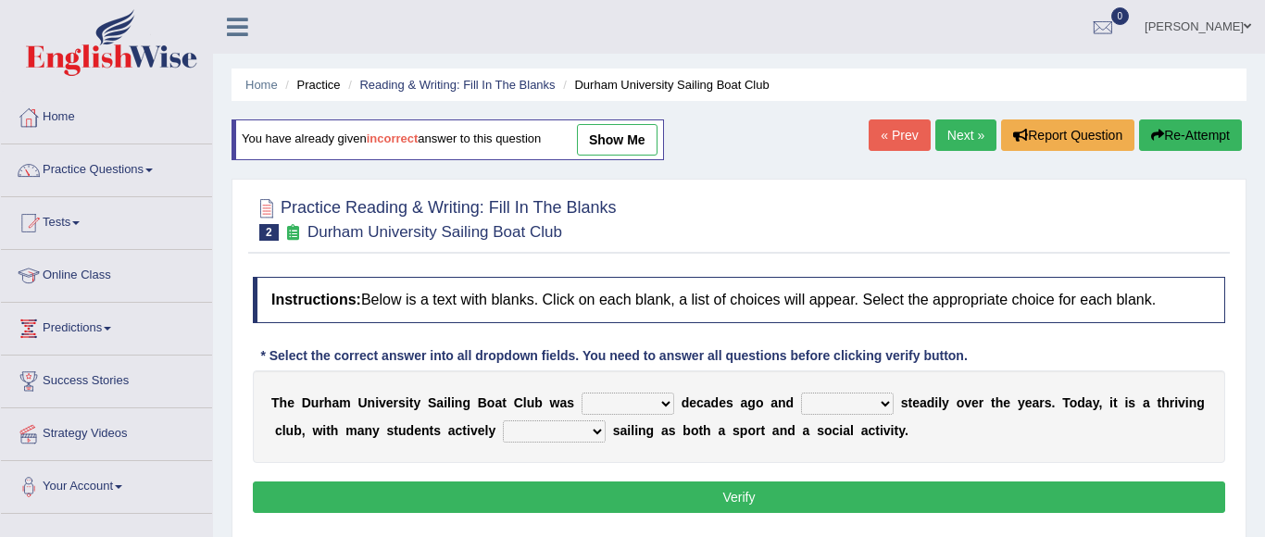
click at [622, 413] on select "found fund founded find" at bounding box center [628, 404] width 93 height 22
select select "founded"
click at [872, 401] on select "grow growing has grown grown" at bounding box center [847, 404] width 93 height 22
select select "has grown"
click at [540, 432] on select "enjoy enjoyed are enjoying enjoying" at bounding box center [554, 431] width 103 height 22
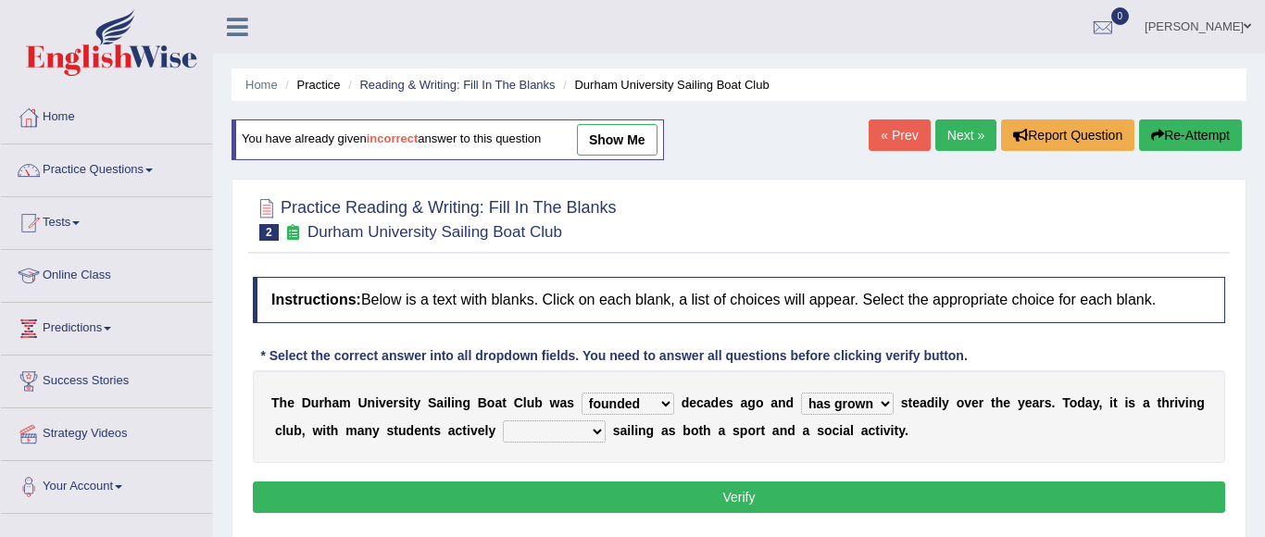
select select "enjoying"
click at [700, 492] on button "Verify" at bounding box center [739, 497] width 972 height 31
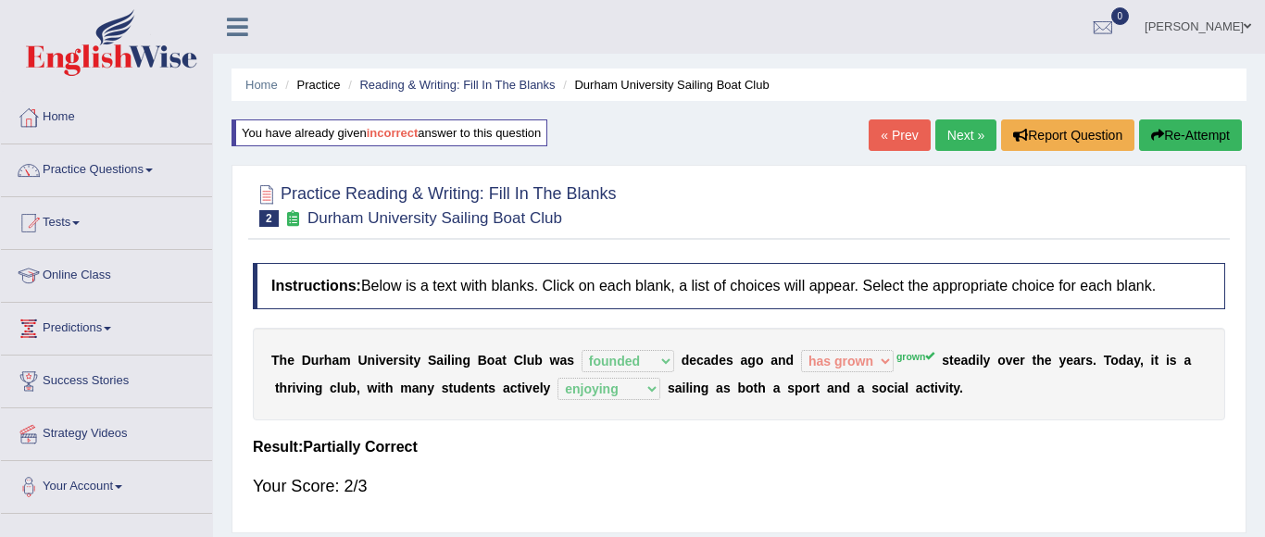
click at [901, 136] on link "« Prev" at bounding box center [899, 134] width 61 height 31
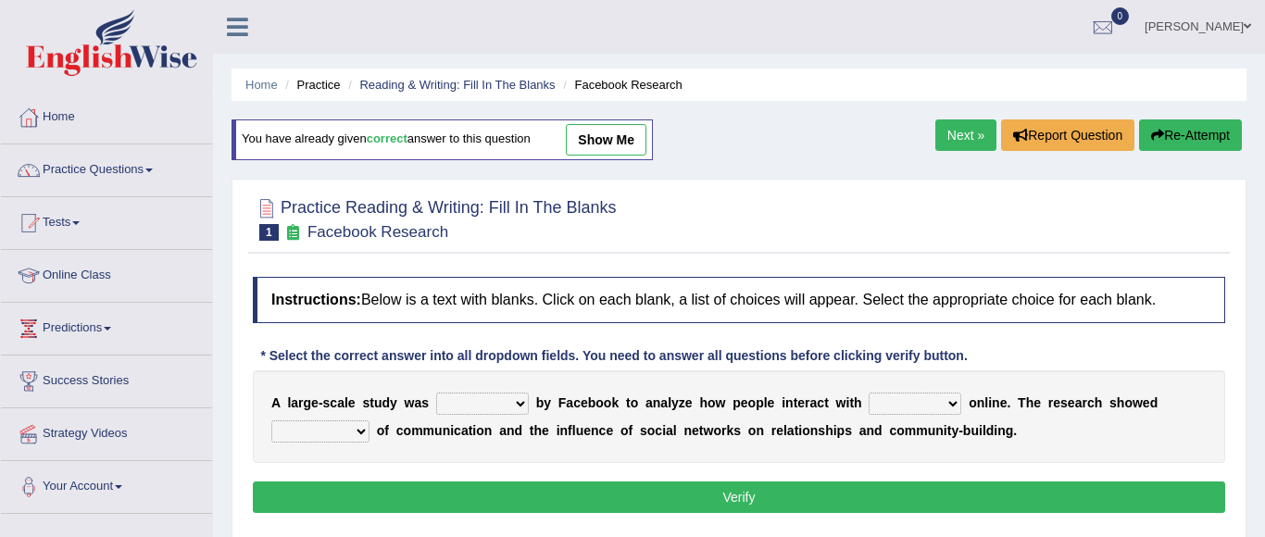
click at [507, 409] on select "surveyed had asked made" at bounding box center [482, 404] width 93 height 22
select select "made"
click at [906, 400] on select "together all each other another" at bounding box center [915, 404] width 93 height 22
select select "each other"
click at [334, 432] on select "advantages standards fellowships patterns" at bounding box center [320, 431] width 98 height 22
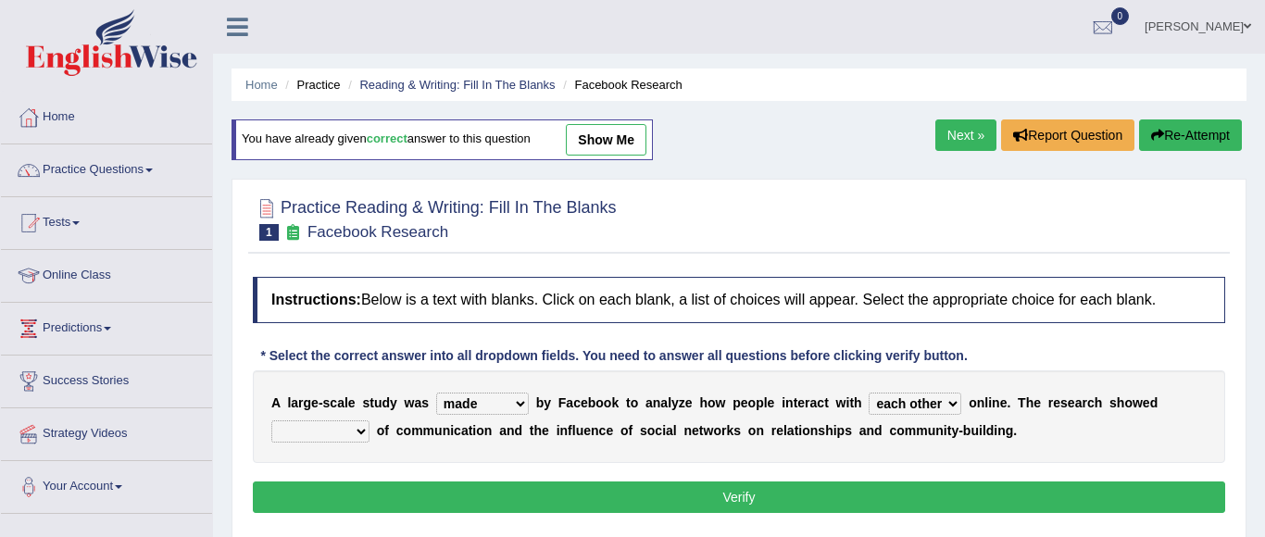
select select "patterns"
click at [647, 502] on button "Verify" at bounding box center [739, 497] width 972 height 31
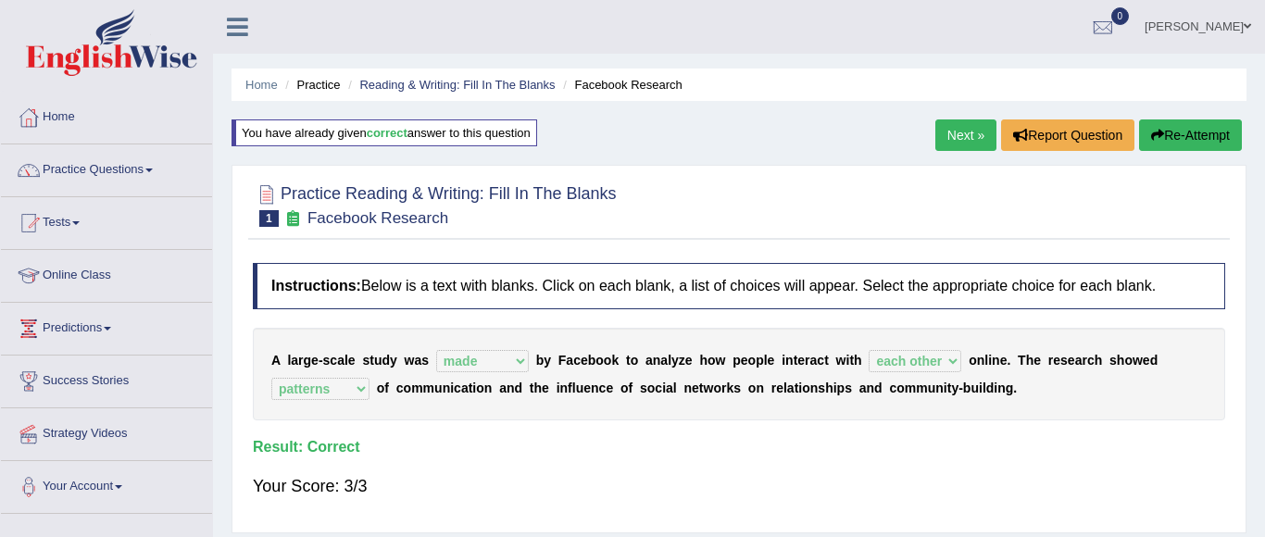
click at [955, 131] on link "Next »" at bounding box center [965, 134] width 61 height 31
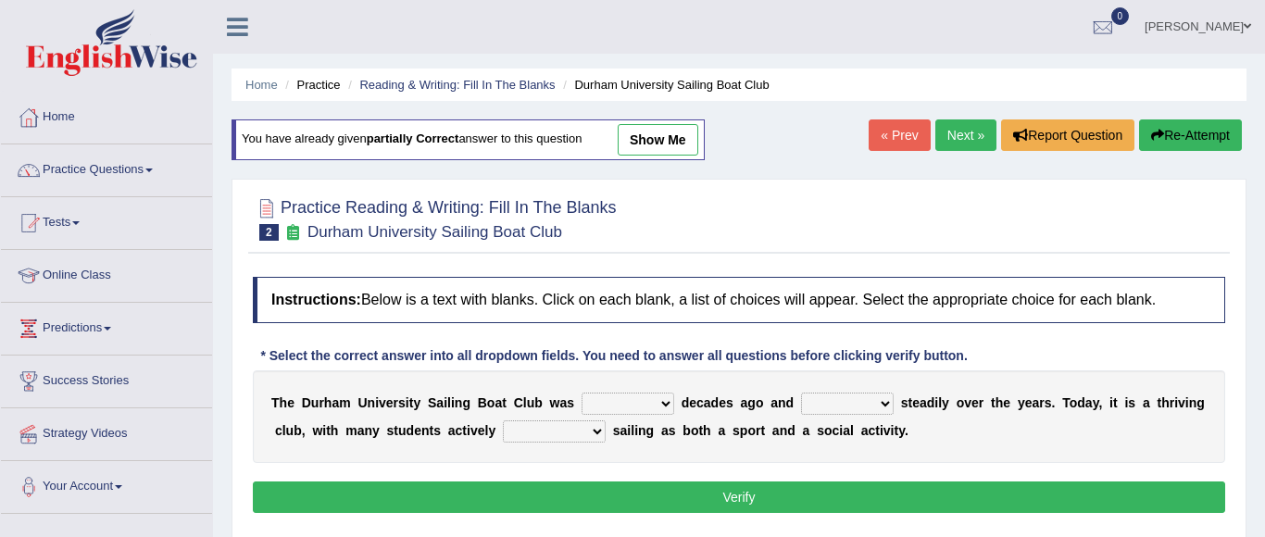
click at [644, 409] on select "found fund founded find" at bounding box center [628, 404] width 93 height 22
select select "founded"
click at [833, 410] on select "grow growing has grown grown" at bounding box center [847, 404] width 93 height 22
select select "grown"
click at [509, 437] on select "enjoy enjoyed are enjoying enjoying" at bounding box center [554, 431] width 103 height 22
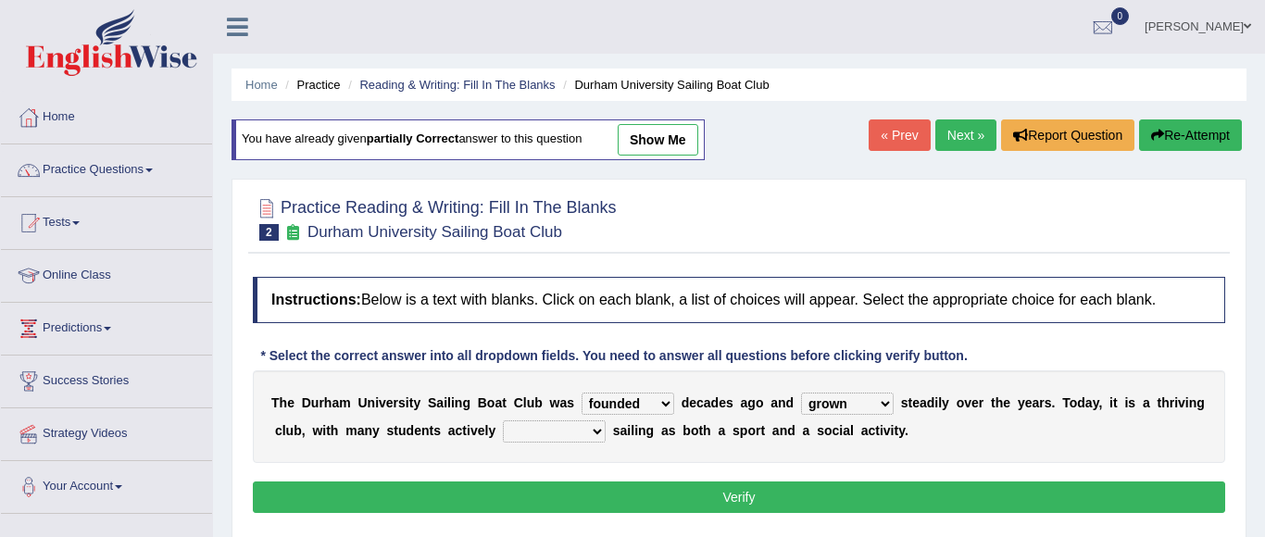
select select "enjoying"
click at [574, 492] on button "Verify" at bounding box center [739, 497] width 972 height 31
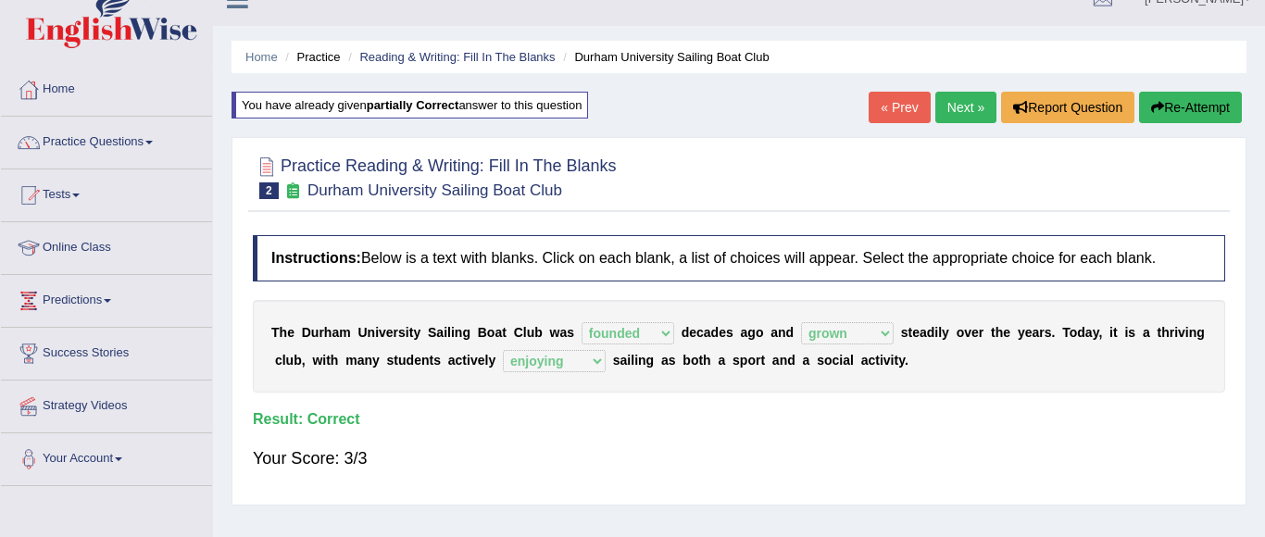
scroll to position [9, 0]
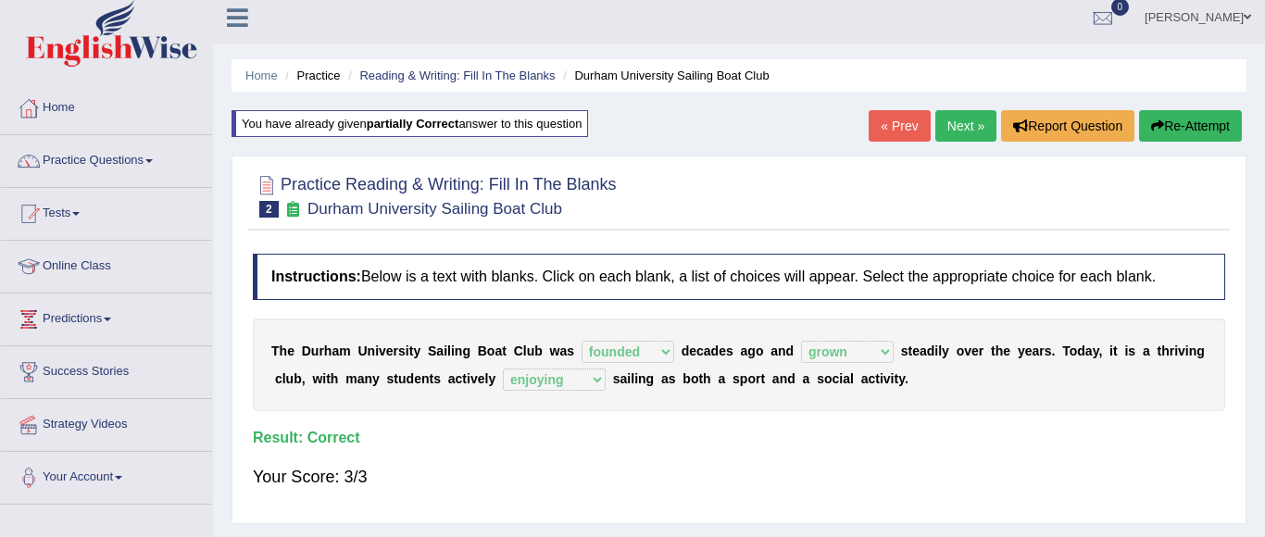
click at [965, 135] on link "Next »" at bounding box center [965, 125] width 61 height 31
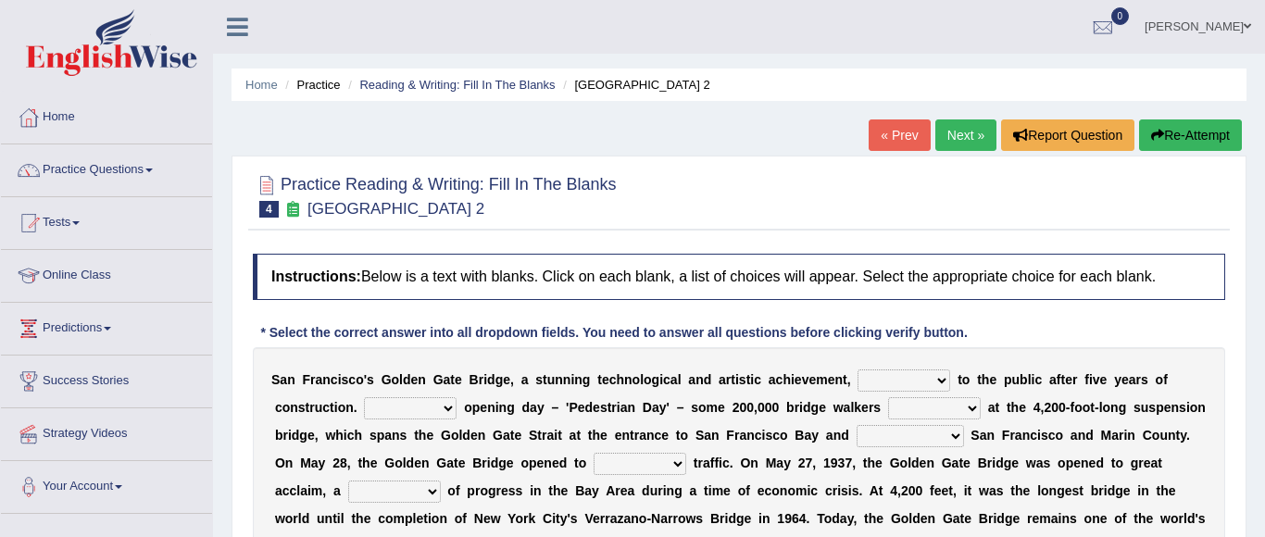
click at [945, 381] on select "opens closes appears equals" at bounding box center [904, 380] width 93 height 22
click at [937, 377] on select "opens closes appears equals" at bounding box center [904, 380] width 93 height 22
click at [936, 376] on select "opens closes appears equals" at bounding box center [904, 380] width 93 height 22
select select "opens"
click at [407, 428] on b at bounding box center [410, 435] width 7 height 15
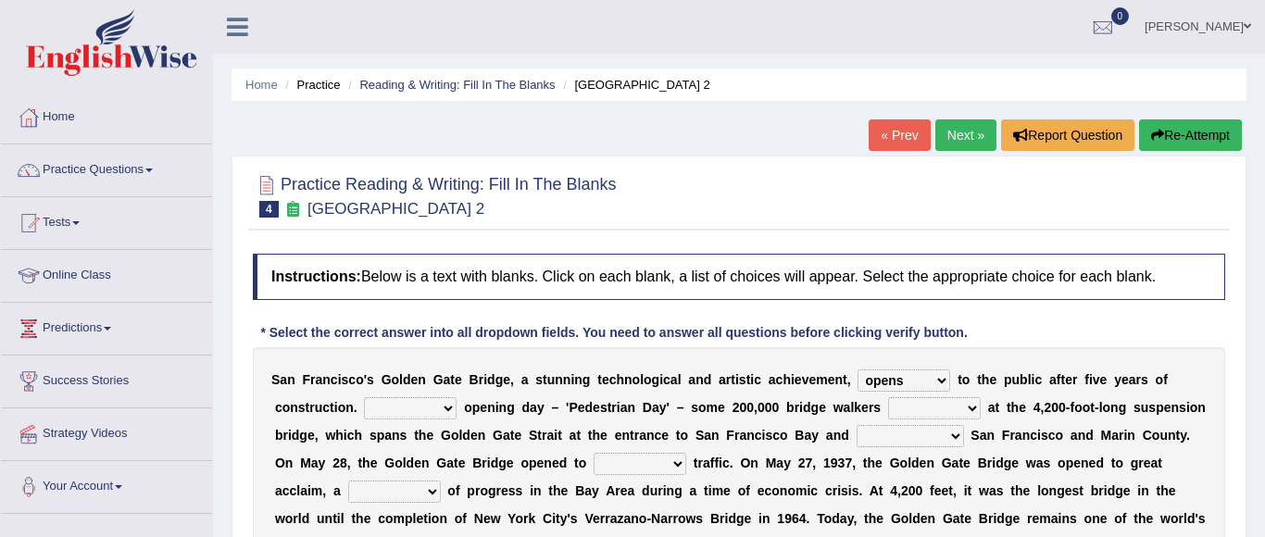
click at [407, 412] on select "On During Since When" at bounding box center [410, 408] width 93 height 22
select select "During"
click at [957, 397] on select "stationed looked marveled laughed" at bounding box center [934, 408] width 93 height 22
select select "looked"
click at [966, 411] on select "stationed looked marveled laughed" at bounding box center [934, 408] width 93 height 22
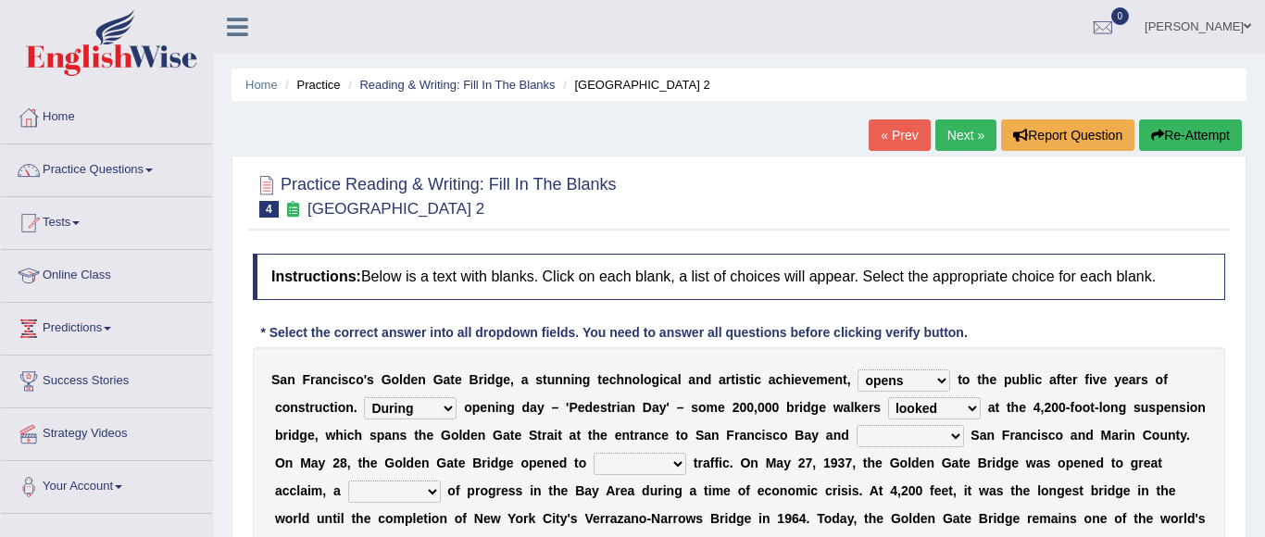
click at [642, 473] on select "aquatic vehicular airborne watertight" at bounding box center [640, 464] width 93 height 22
select select "watertight"
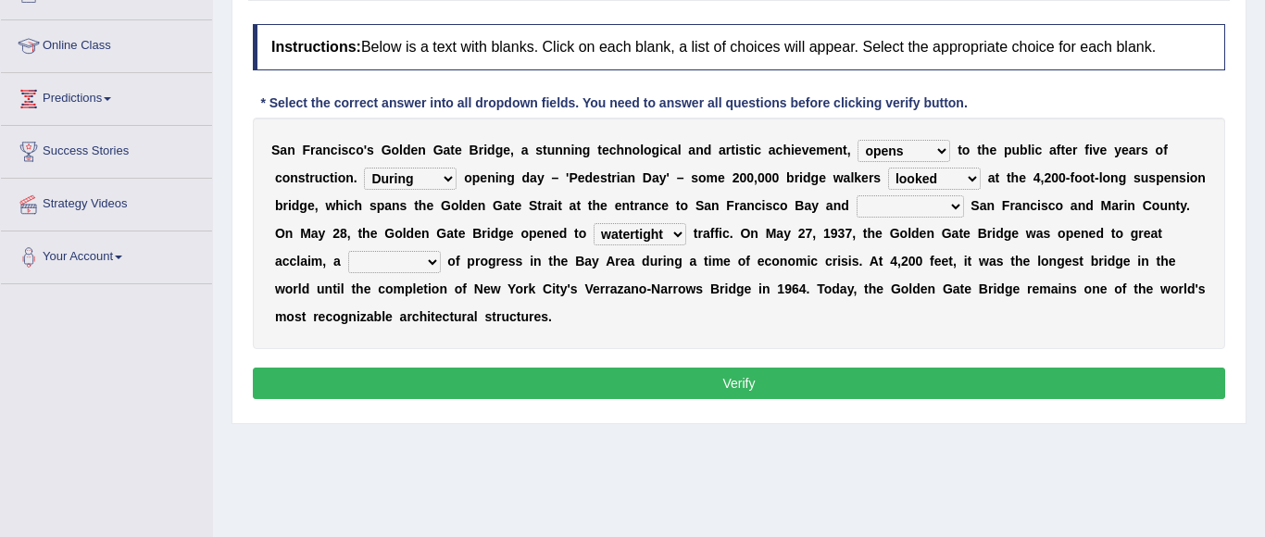
scroll to position [234, 0]
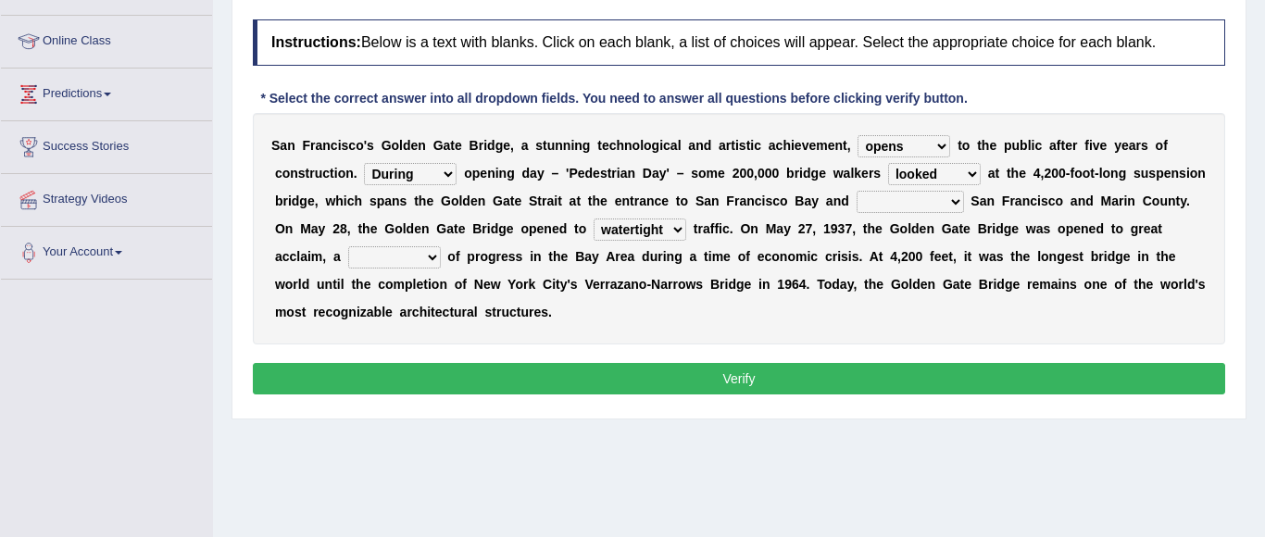
click at [424, 260] on select "denial symbol technique yield" at bounding box center [394, 257] width 93 height 22
select select "technique"
click at [895, 193] on select "separates connects channels differentiates" at bounding box center [910, 202] width 107 height 22
select select "separates"
click at [733, 378] on button "Verify" at bounding box center [739, 378] width 972 height 31
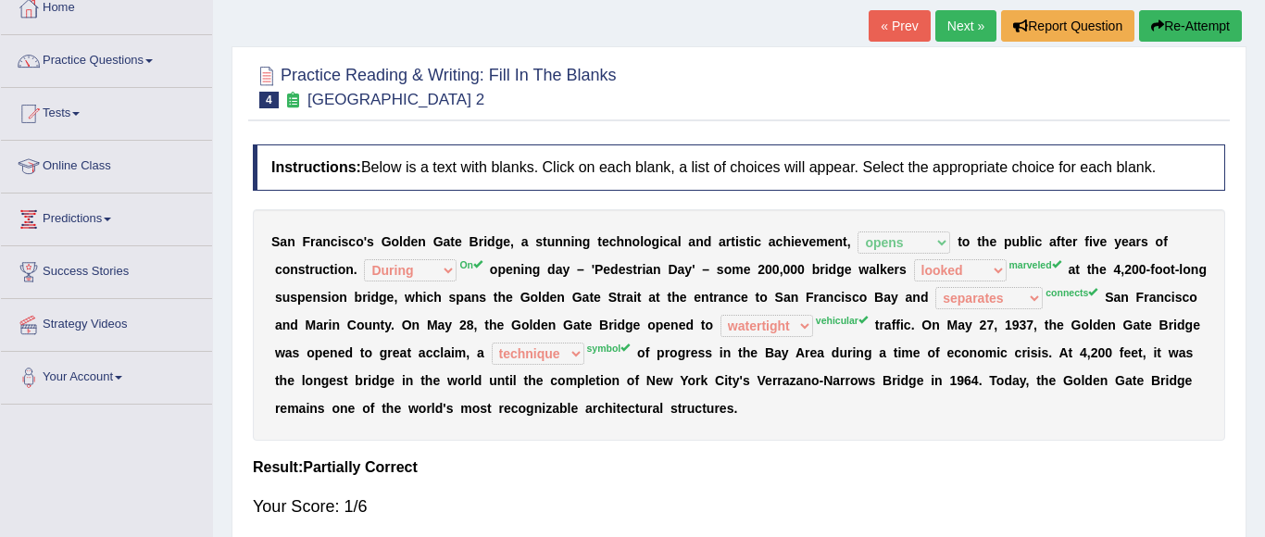
scroll to position [0, 0]
